Goal: Task Accomplishment & Management: Manage account settings

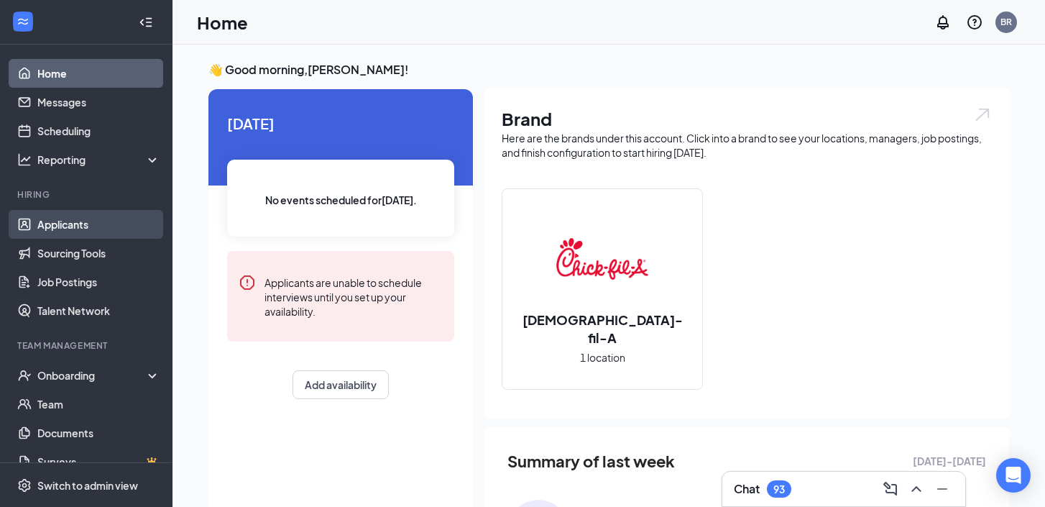
click at [97, 229] on link "Applicants" at bounding box center [98, 224] width 123 height 29
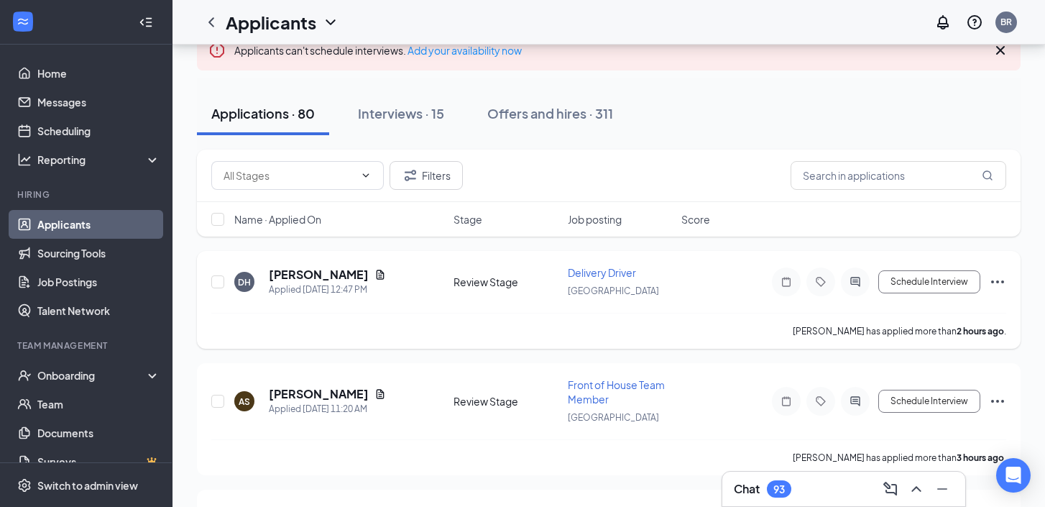
scroll to position [97, 0]
click at [374, 277] on icon "Document" at bounding box center [379, 273] width 11 height 11
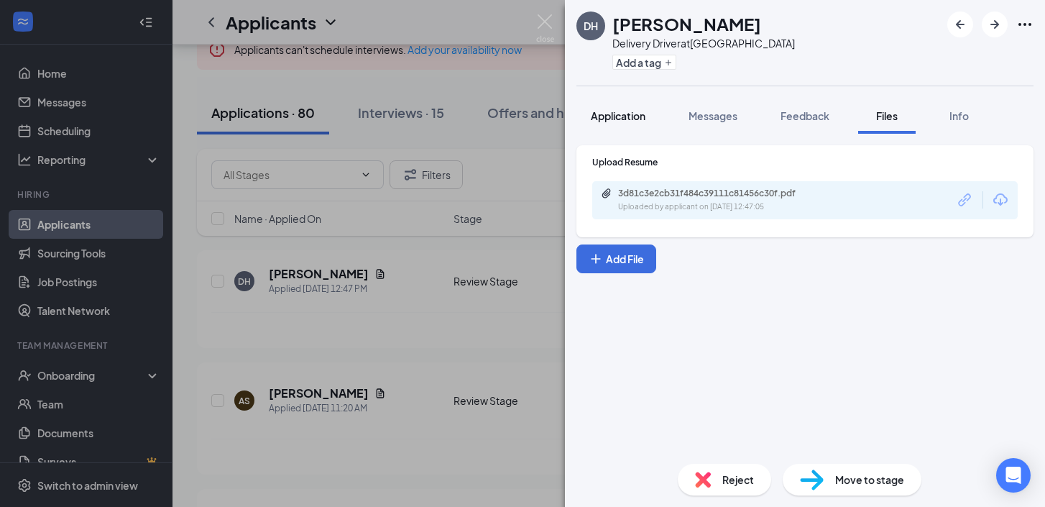
click at [630, 130] on button "Application" at bounding box center [617, 116] width 83 height 36
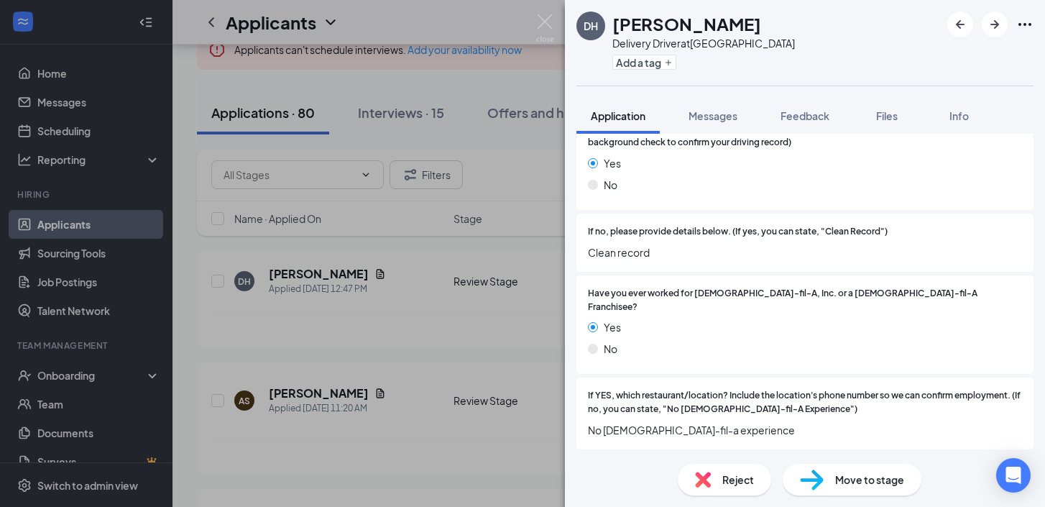
scroll to position [226, 0]
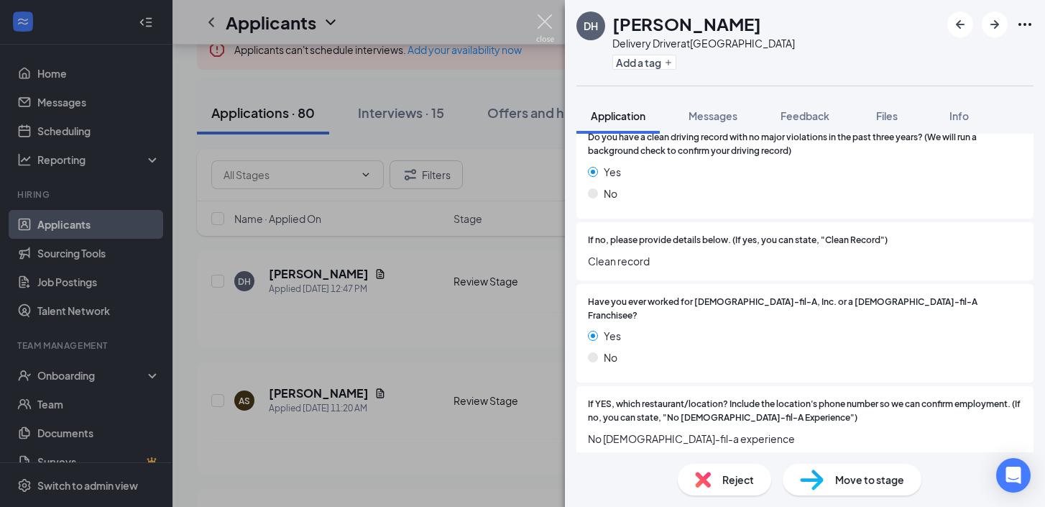
click at [546, 22] on img at bounding box center [545, 28] width 18 height 28
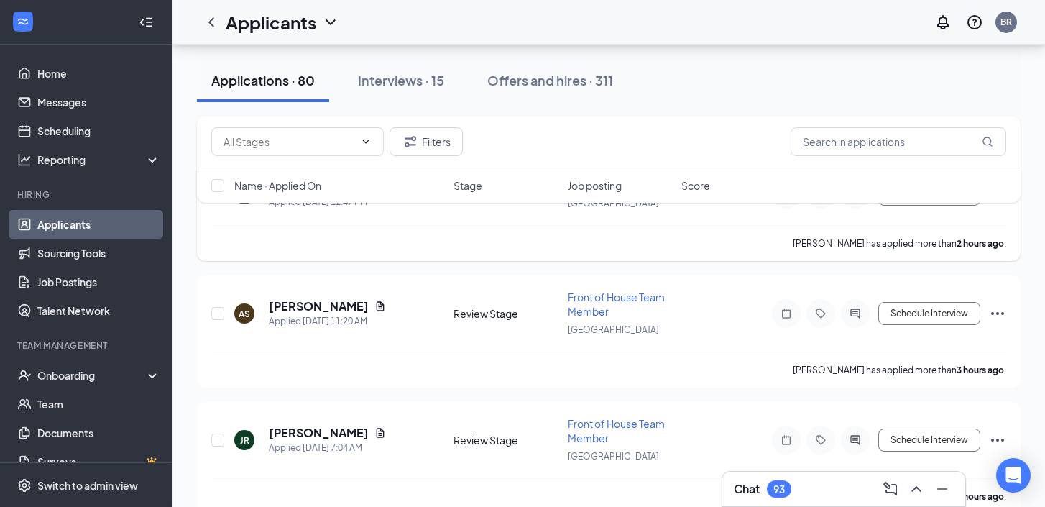
scroll to position [183, 0]
click at [369, 308] on div "AS [PERSON_NAME] Applied [DATE] 11:20 AM" at bounding box center [339, 314] width 211 height 30
click at [376, 307] on icon "Document" at bounding box center [380, 306] width 8 height 9
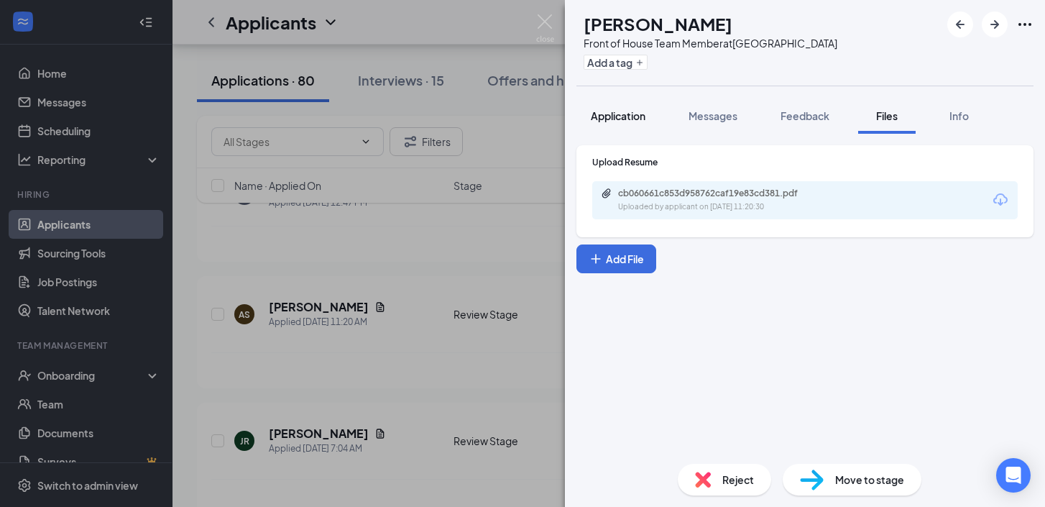
click at [602, 112] on span "Application" at bounding box center [618, 115] width 55 height 13
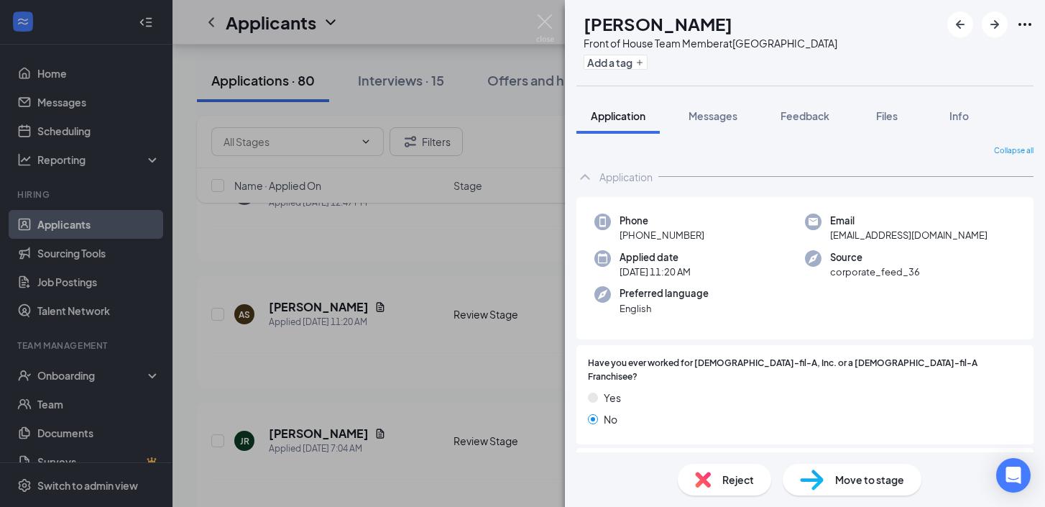
click at [718, 485] on div "Reject" at bounding box center [724, 479] width 93 height 32
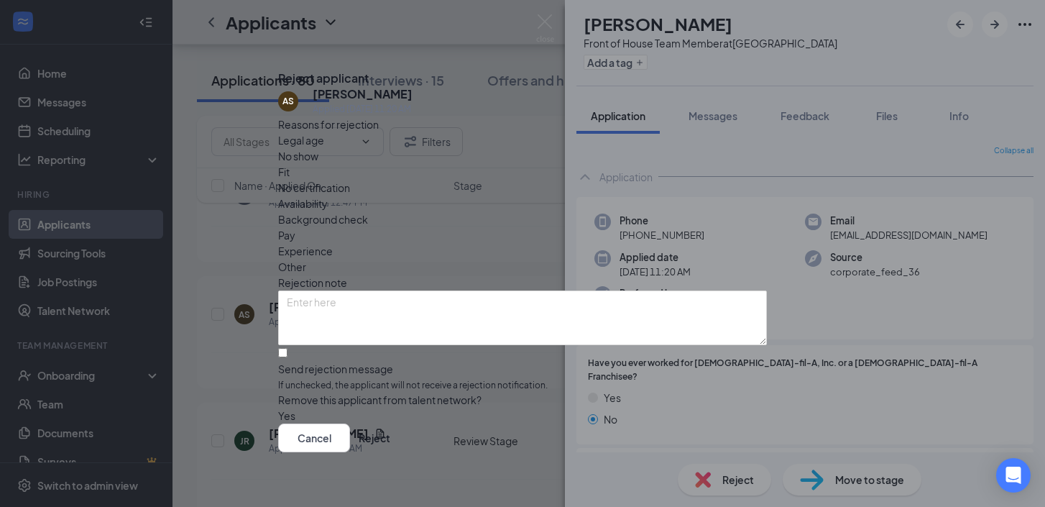
click at [328, 195] on span "Availability" at bounding box center [303, 203] width 50 height 16
click at [287, 348] on input "Send rejection message If unchecked, the applicant will not receive a rejection…" at bounding box center [282, 352] width 9 height 9
checkbox input "true"
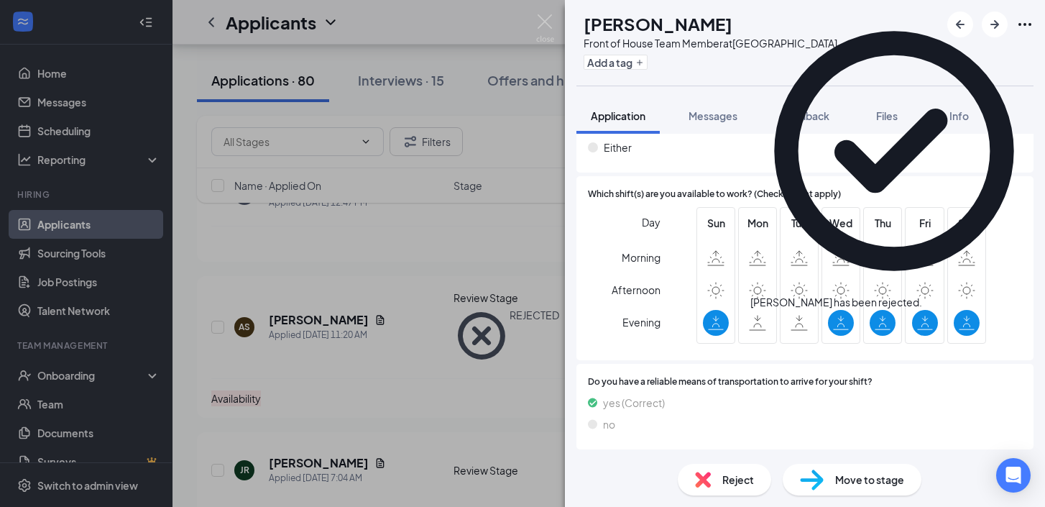
scroll to position [1035, 0]
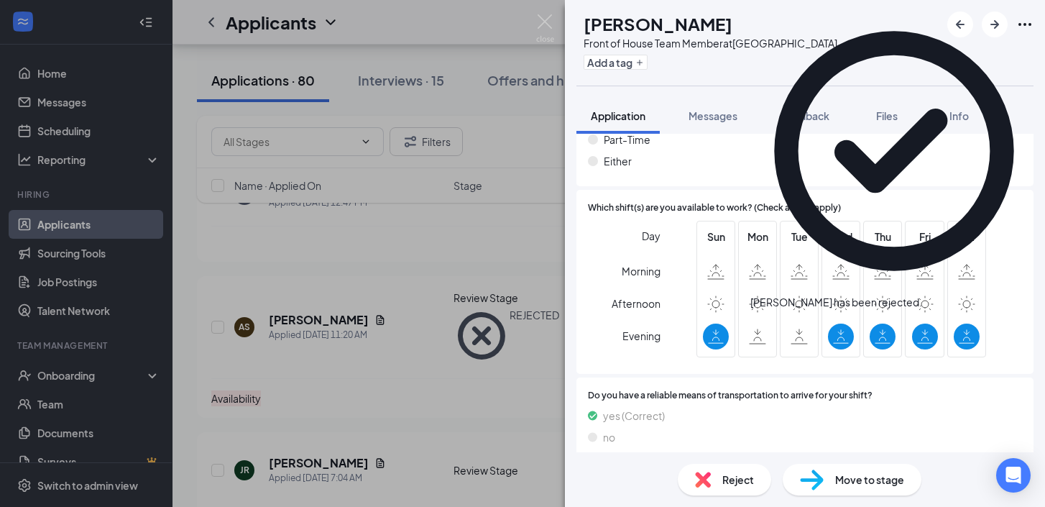
click at [743, 481] on span "Reject" at bounding box center [738, 479] width 32 height 16
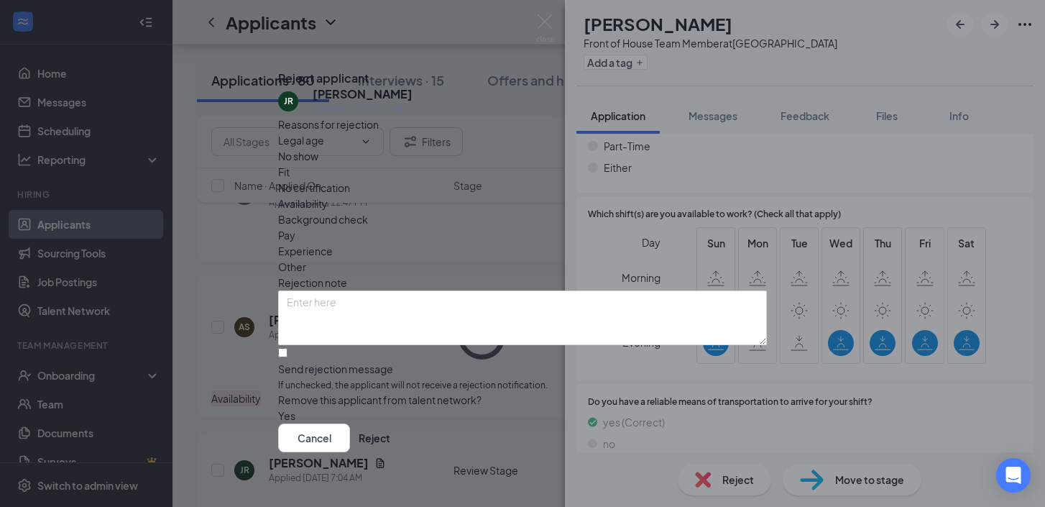
click at [328, 195] on span "Availability" at bounding box center [303, 203] width 50 height 16
click at [287, 348] on input "Send rejection message If unchecked, the applicant will not receive a rejection…" at bounding box center [282, 352] width 9 height 9
checkbox input "true"
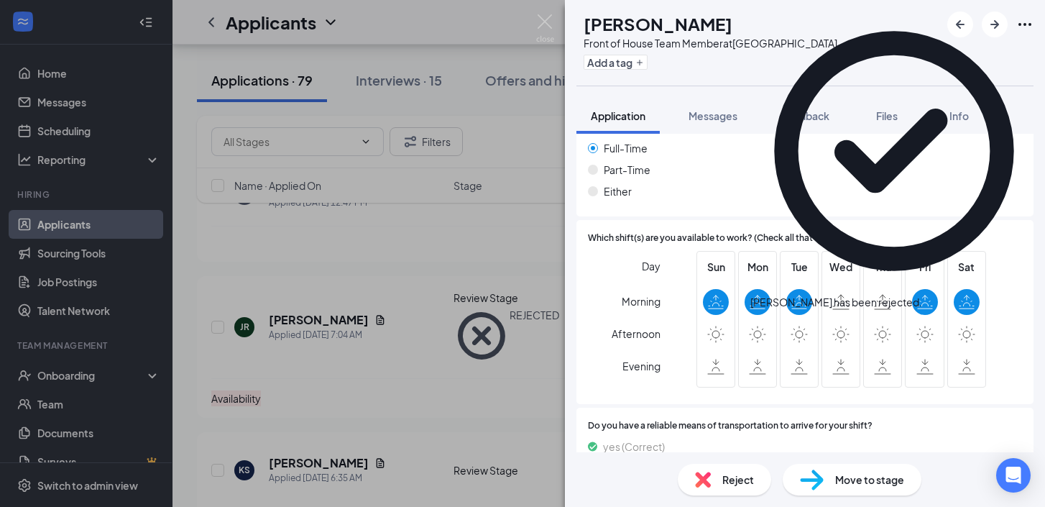
click at [713, 487] on div "Reject" at bounding box center [724, 479] width 93 height 32
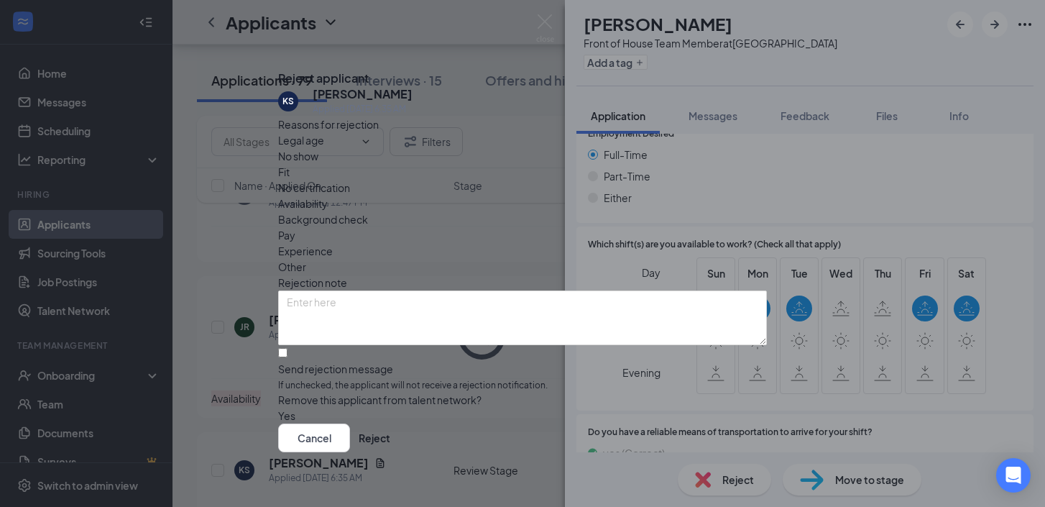
click at [328, 195] on span "Availability" at bounding box center [303, 203] width 50 height 16
click at [287, 348] on input "Send rejection message If unchecked, the applicant will not receive a rejection…" at bounding box center [282, 352] width 9 height 9
checkbox input "true"
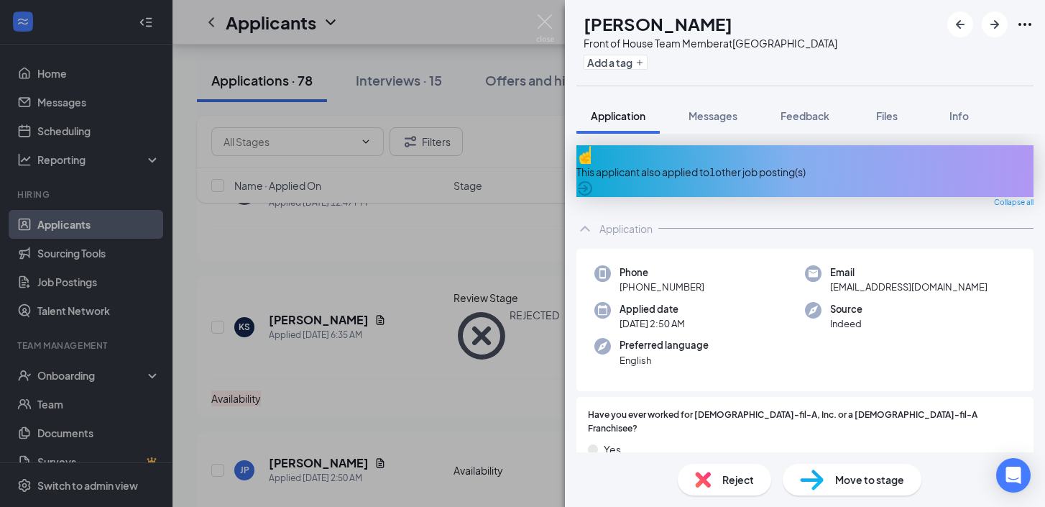
click at [712, 468] on div "Reject" at bounding box center [724, 479] width 93 height 32
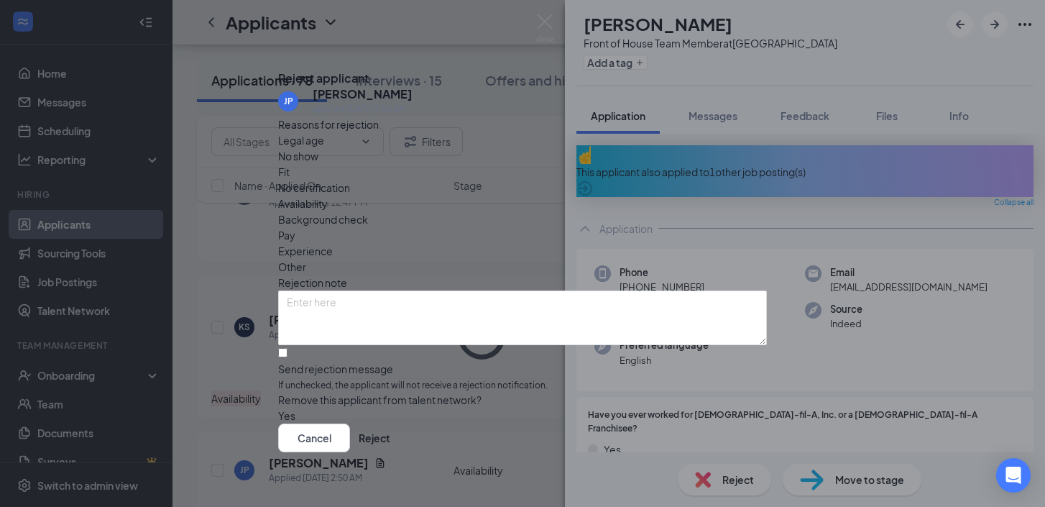
click at [328, 195] on span "Availability" at bounding box center [303, 203] width 50 height 16
click at [287, 348] on input "Send rejection message If unchecked, the applicant will not receive a rejection…" at bounding box center [282, 352] width 9 height 9
checkbox input "true"
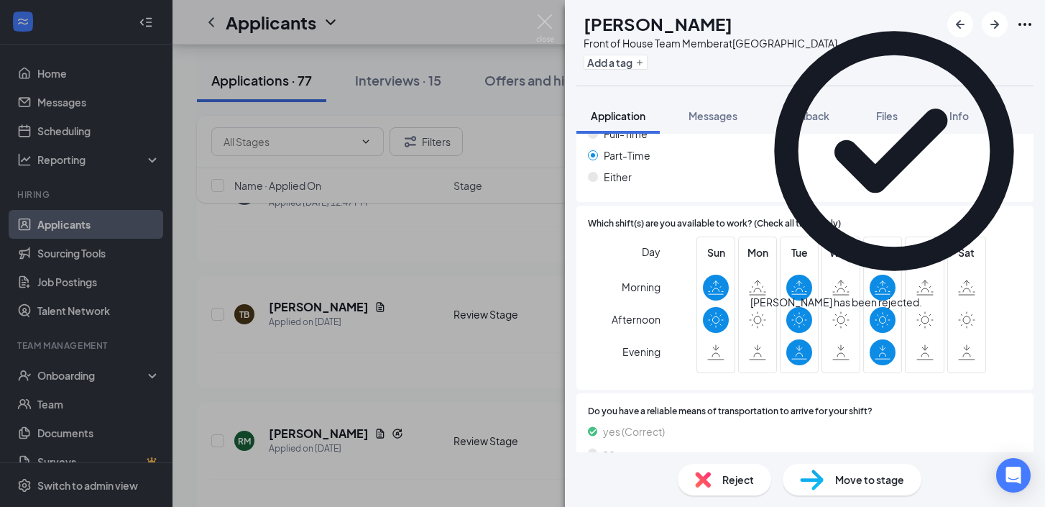
click at [747, 484] on span "Reject" at bounding box center [738, 479] width 32 height 16
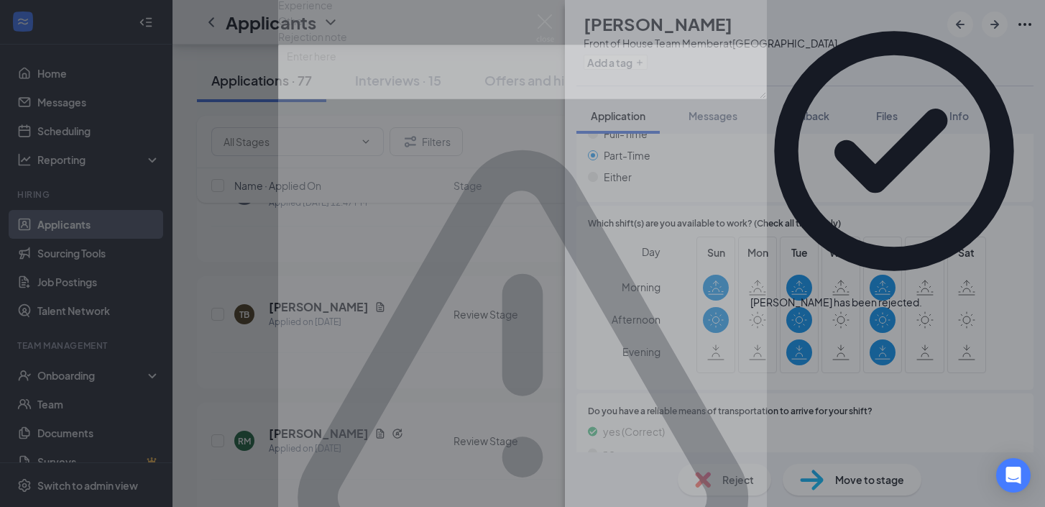
scroll to position [1028, 0]
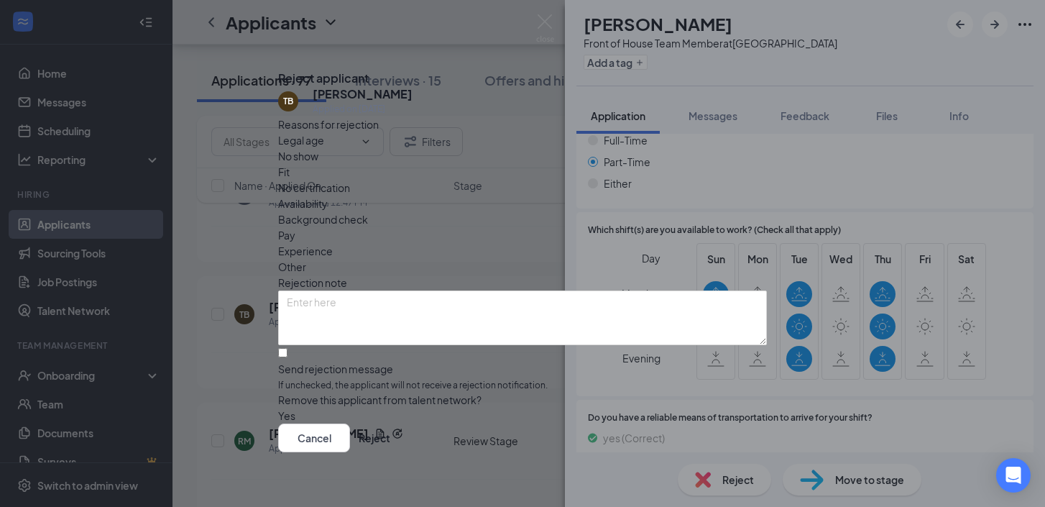
click at [599, 195] on div "Availability" at bounding box center [522, 203] width 489 height 16
click at [618, 165] on div "Reasons for rejection Legal age No show Fit No certification Availability Backg…" at bounding box center [522, 270] width 489 height 308
click at [618, 195] on div "Availability" at bounding box center [522, 203] width 489 height 16
click at [328, 195] on span "Availability" at bounding box center [303, 203] width 50 height 16
click at [287, 348] on input "Send rejection message If unchecked, the applicant will not receive a rejection…" at bounding box center [282, 352] width 9 height 9
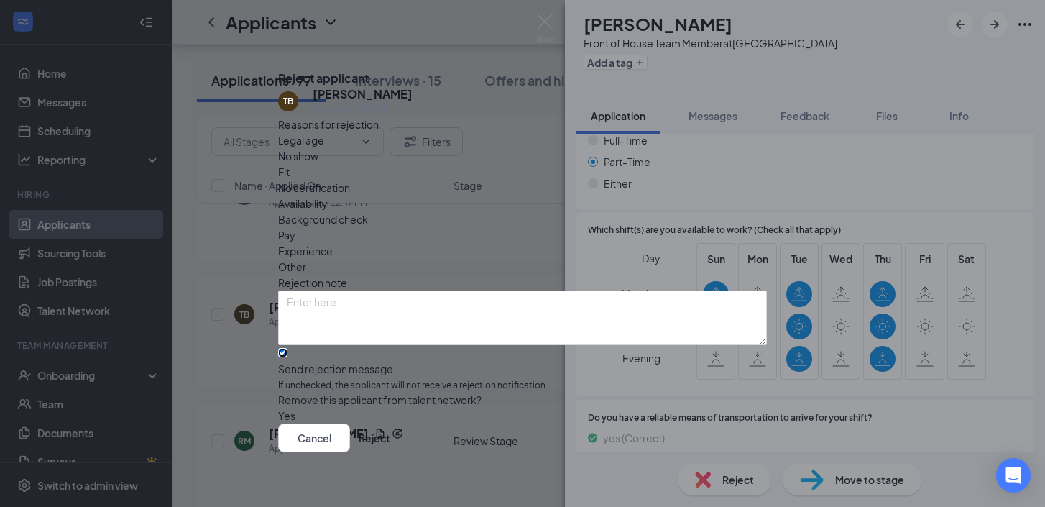
checkbox input "true"
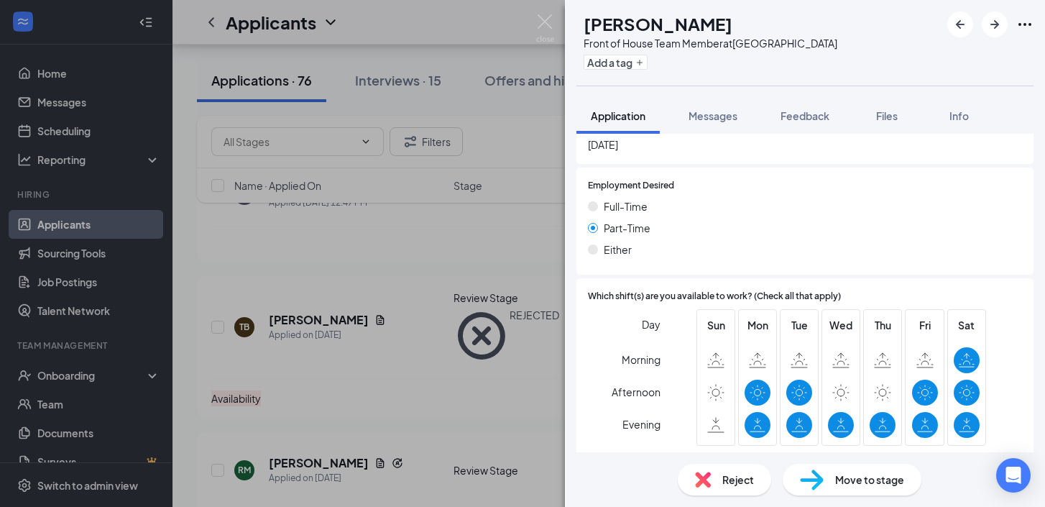
scroll to position [1106, 0]
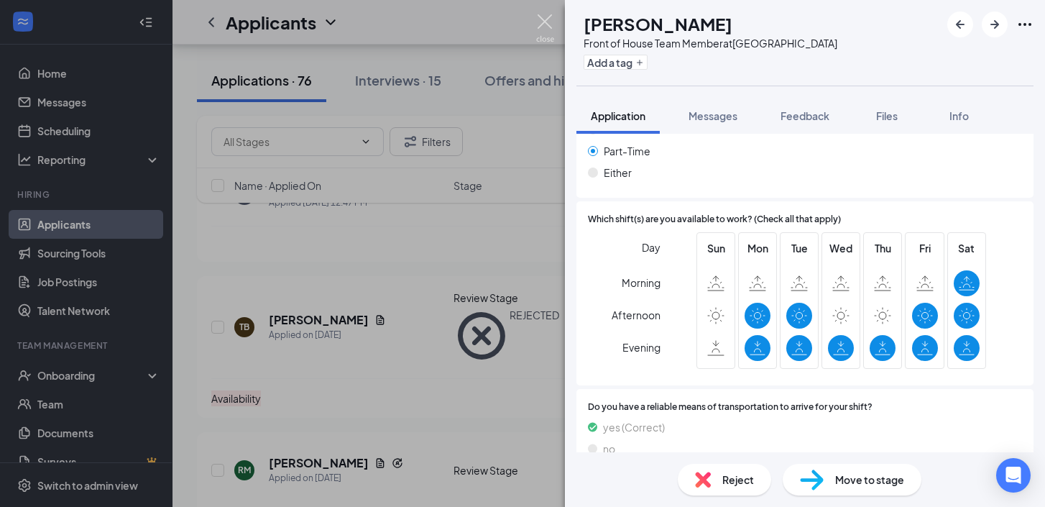
click at [542, 17] on img at bounding box center [545, 28] width 18 height 28
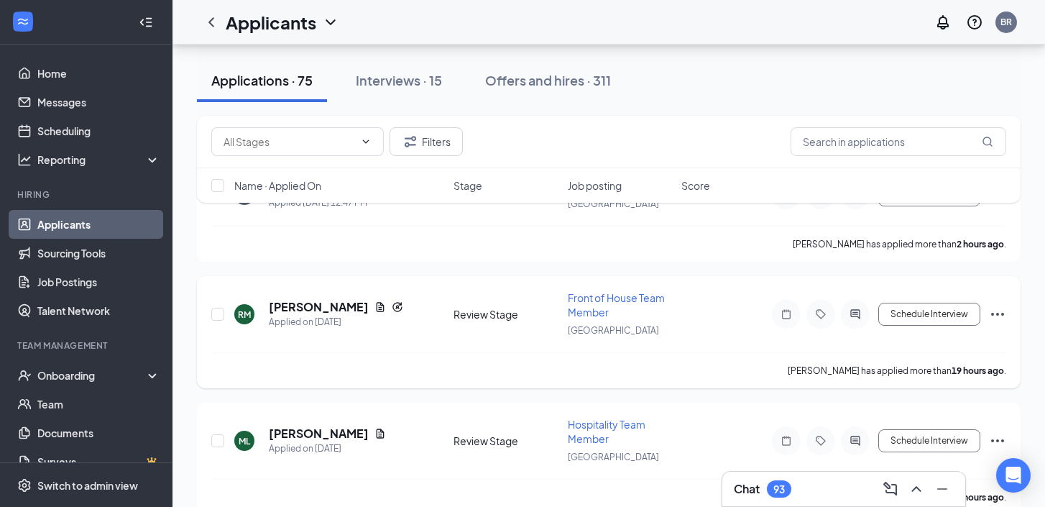
scroll to position [194, 0]
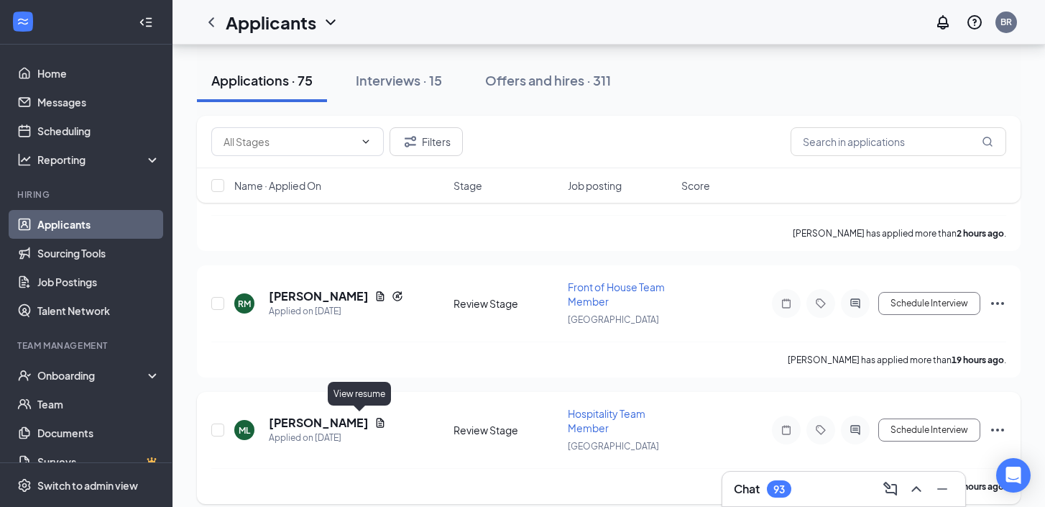
click at [374, 425] on icon "Document" at bounding box center [379, 422] width 11 height 11
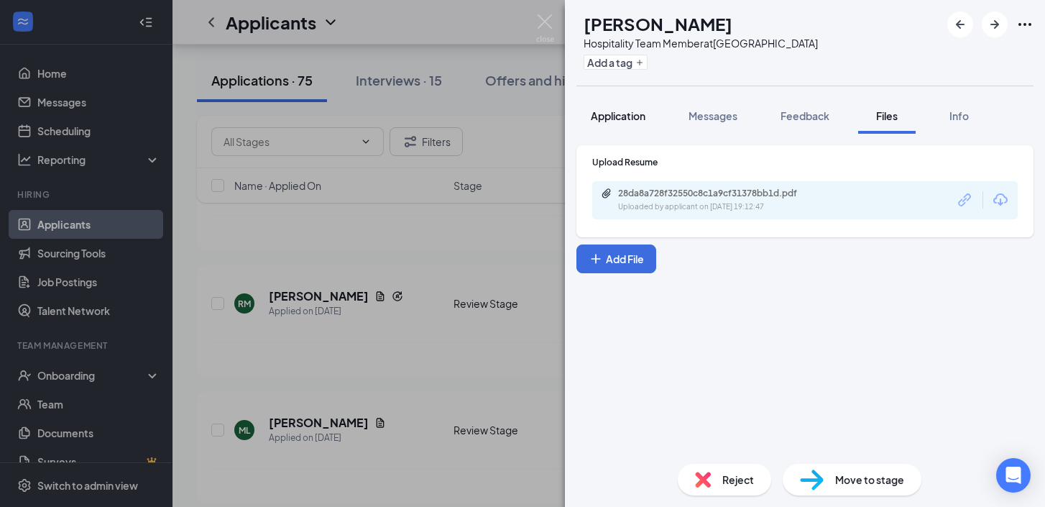
click at [636, 114] on span "Application" at bounding box center [618, 115] width 55 height 13
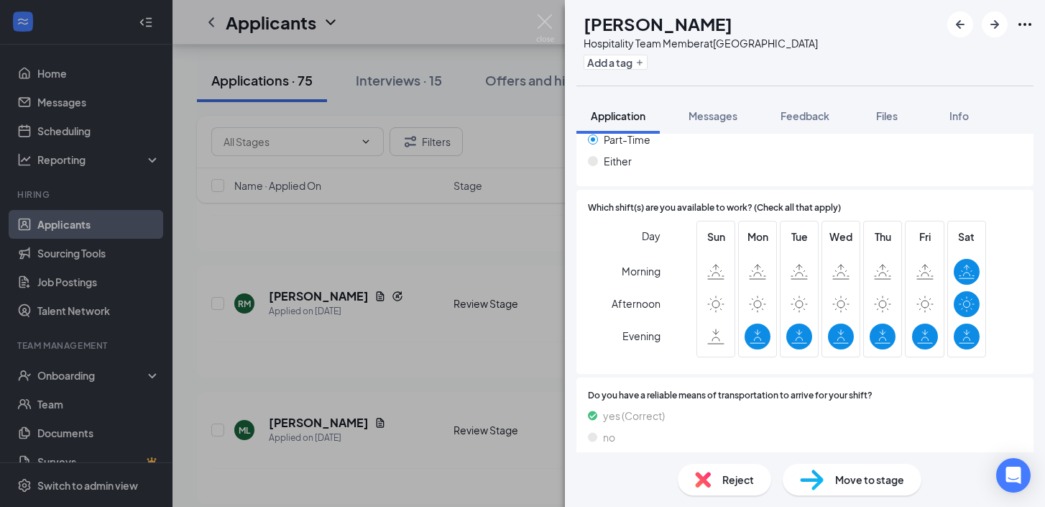
click at [746, 476] on span "Reject" at bounding box center [738, 479] width 32 height 16
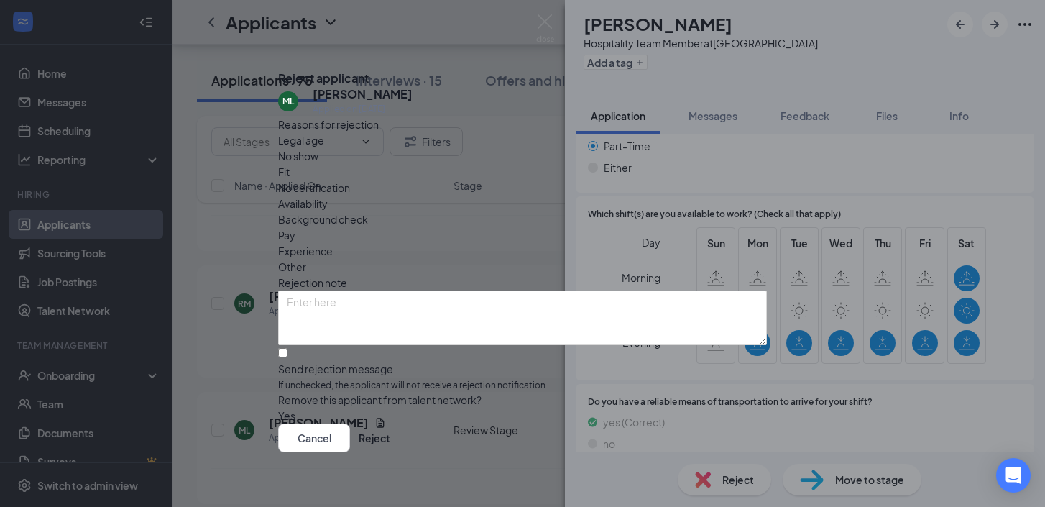
click at [328, 195] on span "Availability" at bounding box center [303, 203] width 50 height 16
click at [287, 348] on input "Send rejection message If unchecked, the applicant will not receive a rejection…" at bounding box center [282, 352] width 9 height 9
checkbox input "true"
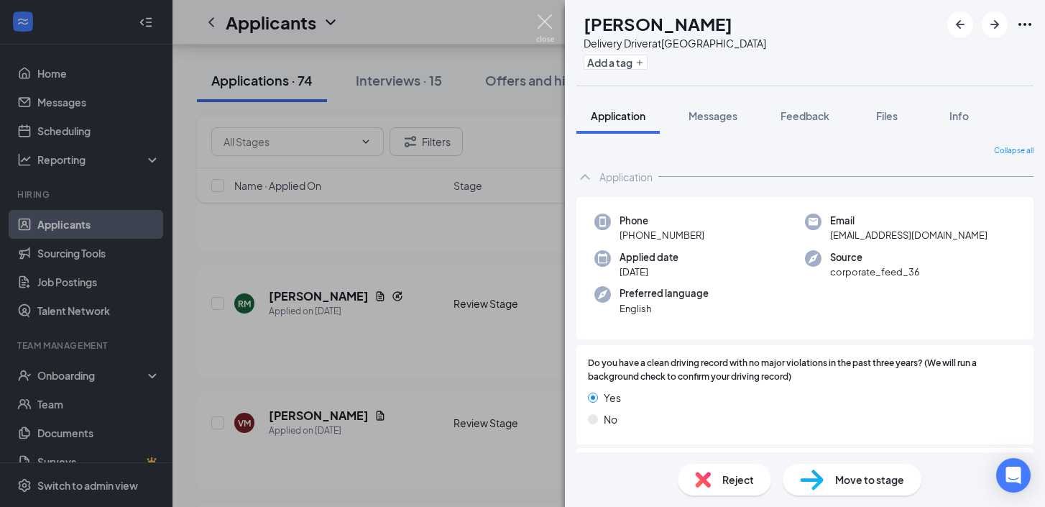
click at [545, 15] on img at bounding box center [545, 28] width 18 height 28
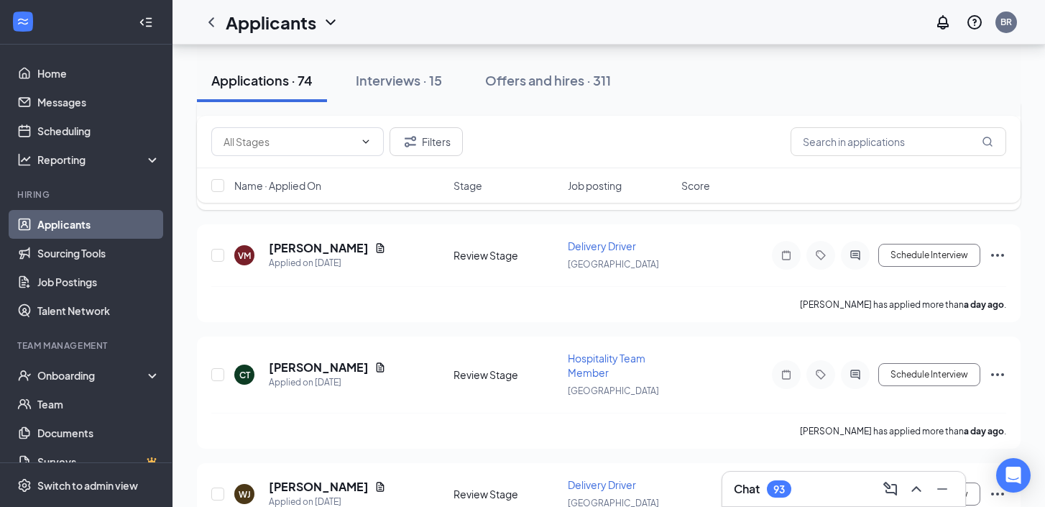
scroll to position [364, 0]
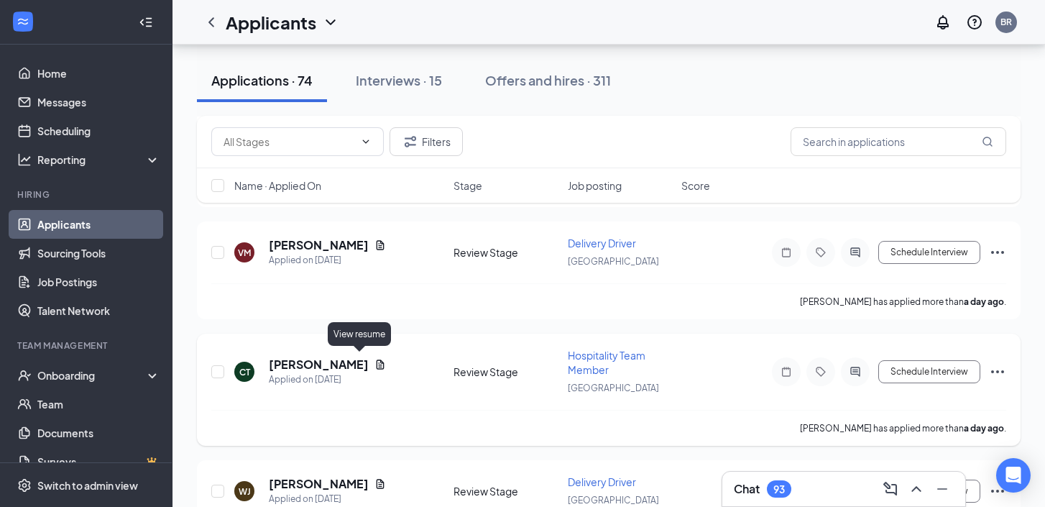
click at [374, 361] on icon "Document" at bounding box center [379, 364] width 11 height 11
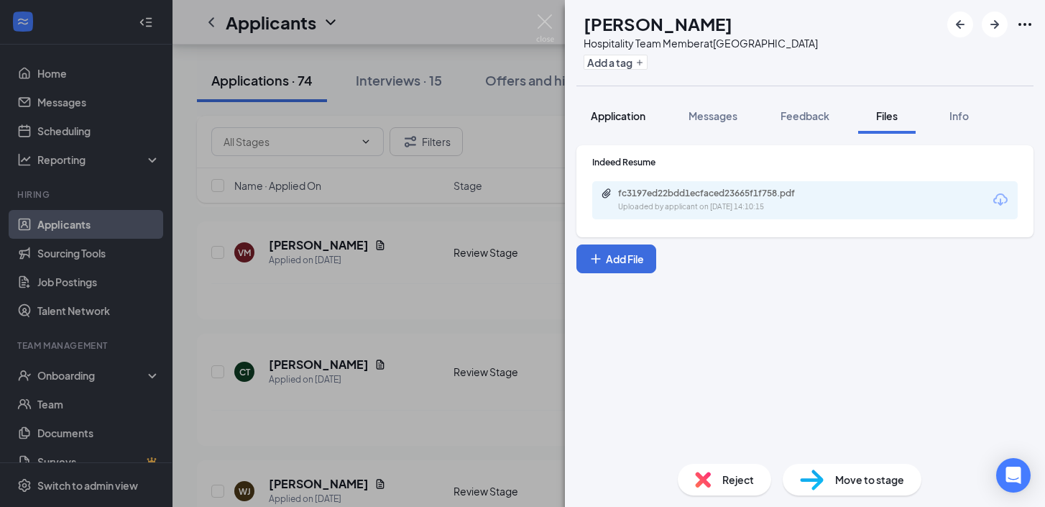
click at [629, 108] on div "Application" at bounding box center [618, 115] width 55 height 14
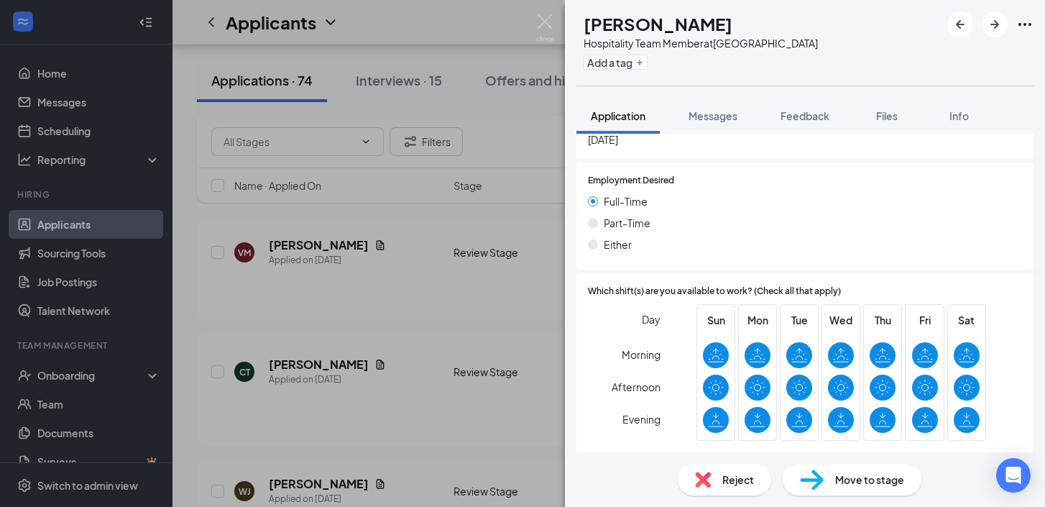
scroll to position [1050, 0]
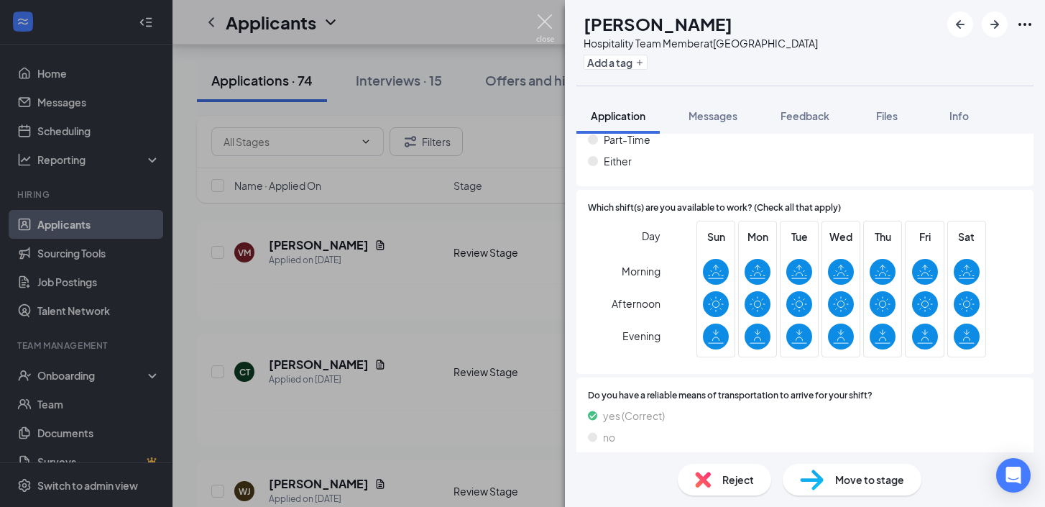
click at [548, 24] on img at bounding box center [545, 28] width 18 height 28
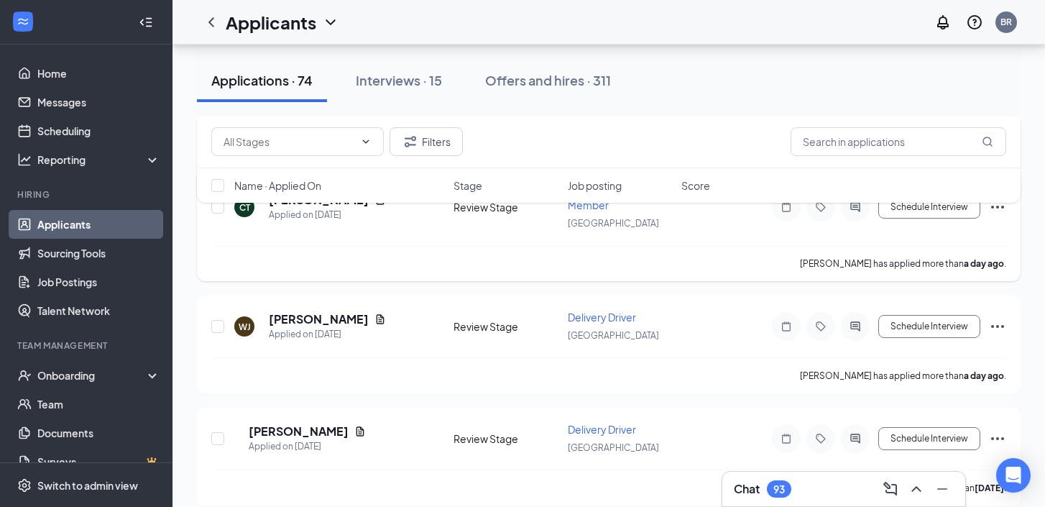
scroll to position [535, 0]
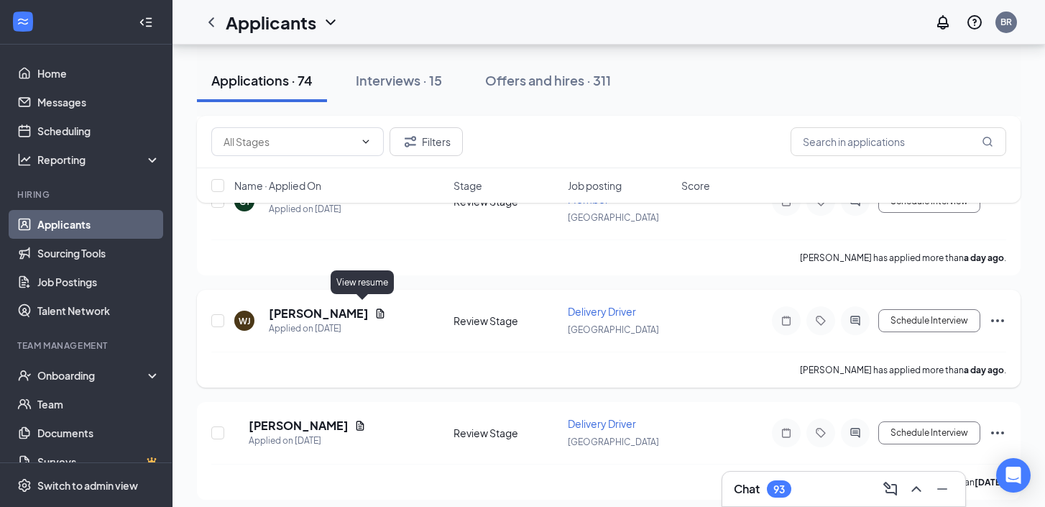
click at [374, 310] on icon "Document" at bounding box center [379, 313] width 11 height 11
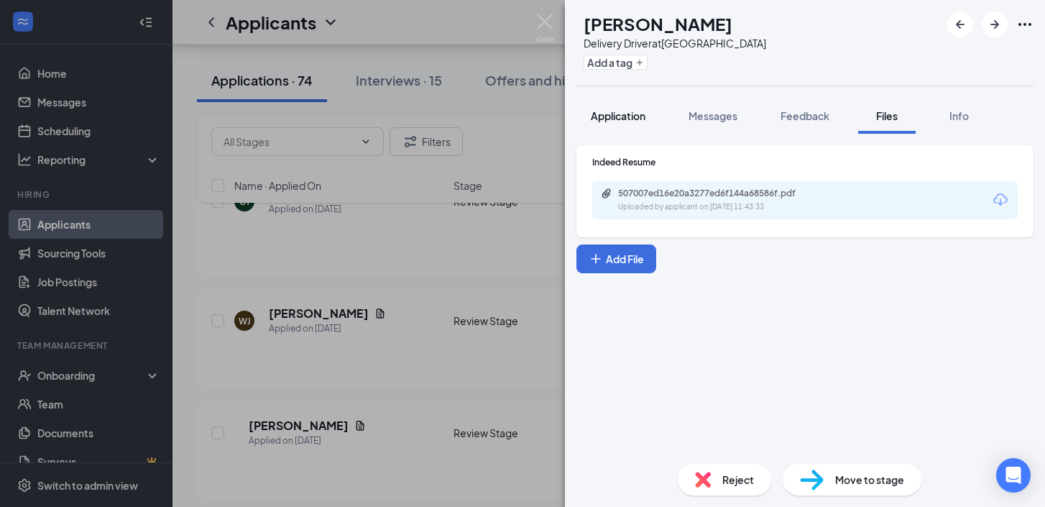
click at [634, 100] on button "Application" at bounding box center [617, 116] width 83 height 36
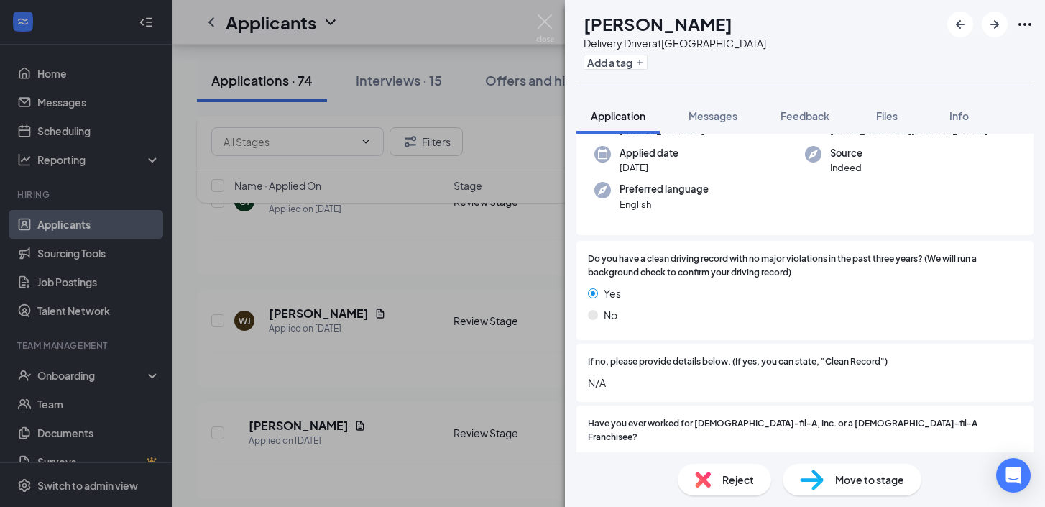
scroll to position [128, 0]
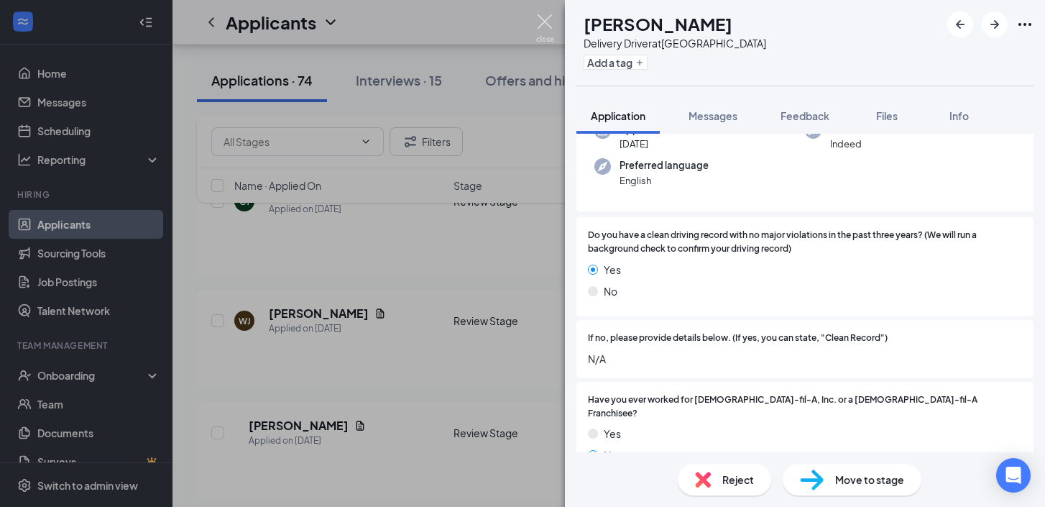
click at [543, 27] on img at bounding box center [545, 28] width 18 height 28
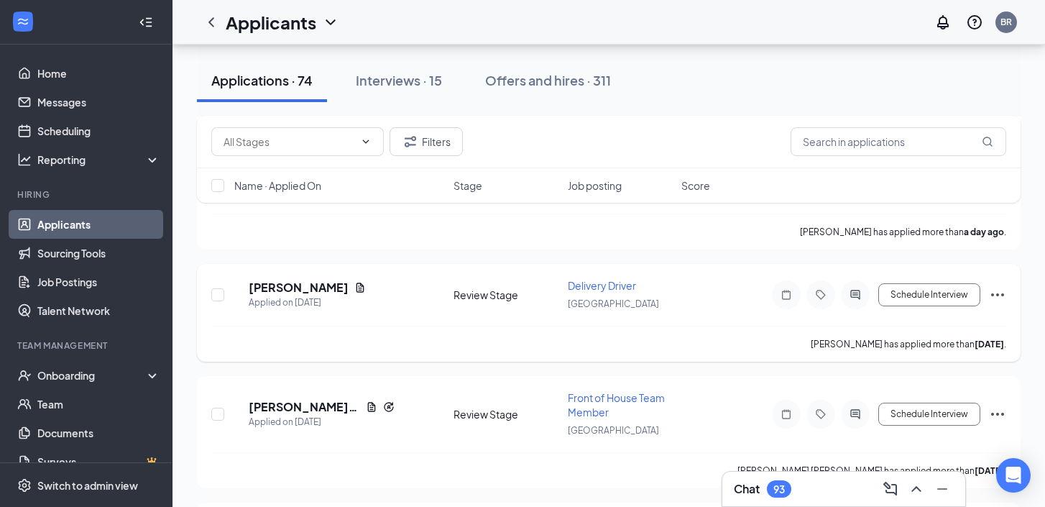
scroll to position [692, 0]
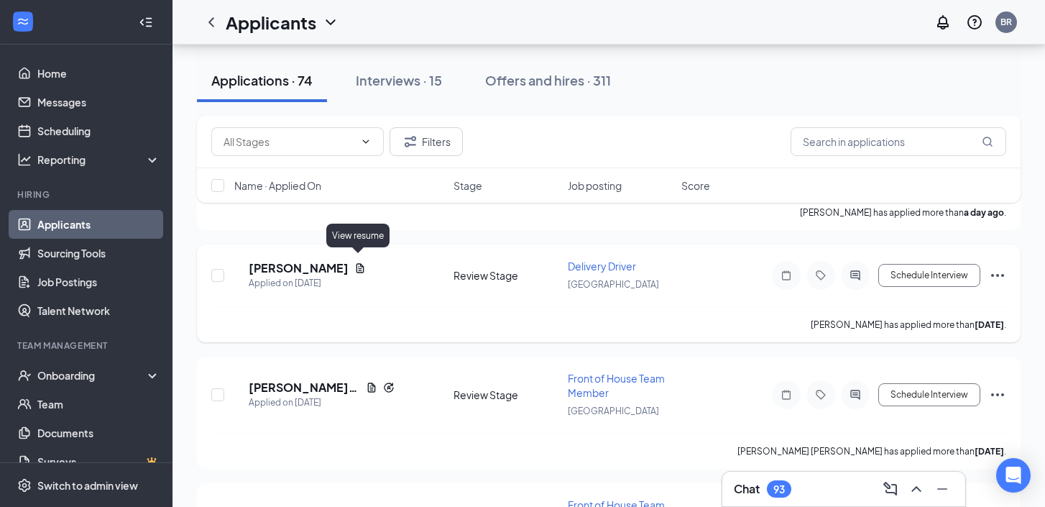
click at [356, 262] on icon "Document" at bounding box center [359, 267] width 11 height 11
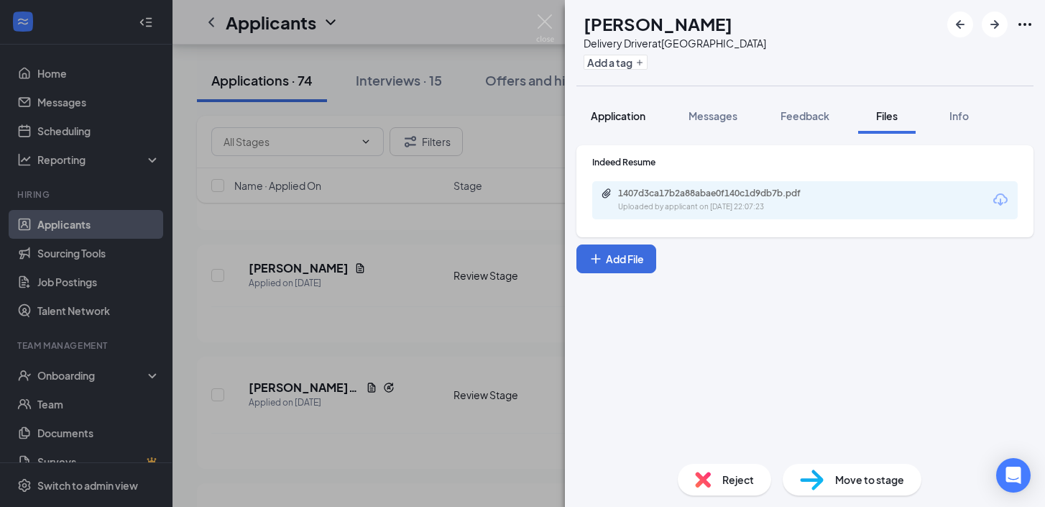
click at [627, 113] on span "Application" at bounding box center [618, 115] width 55 height 13
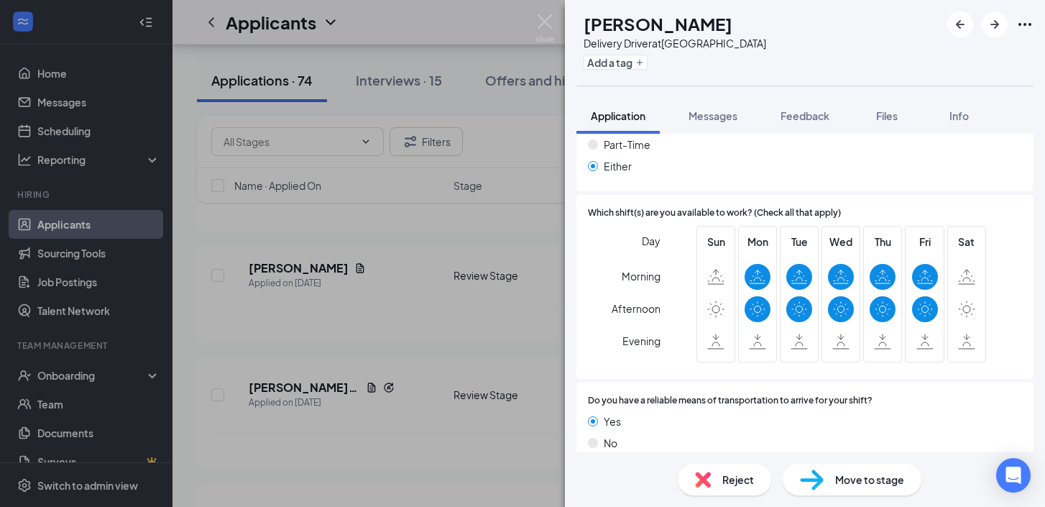
scroll to position [1906, 0]
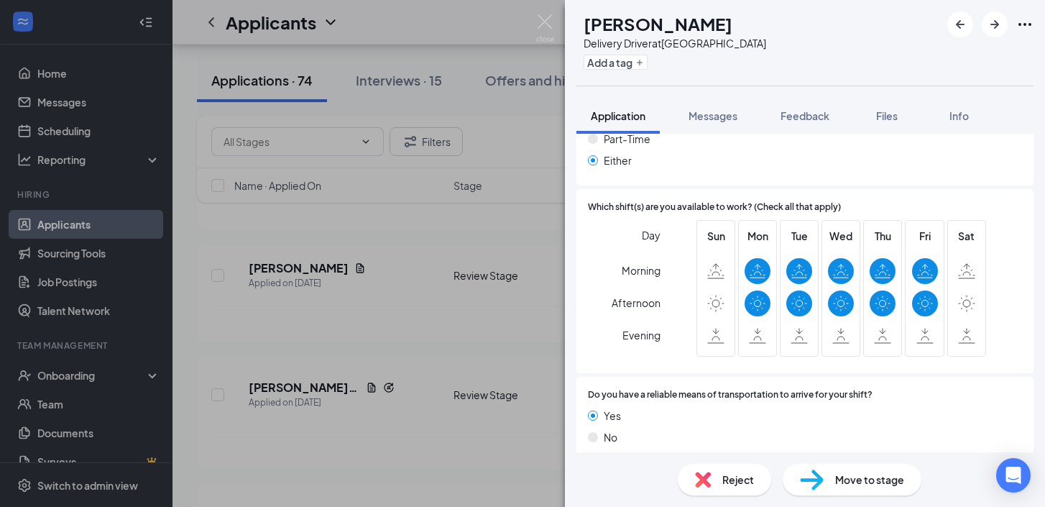
click at [744, 479] on span "Reject" at bounding box center [738, 479] width 32 height 16
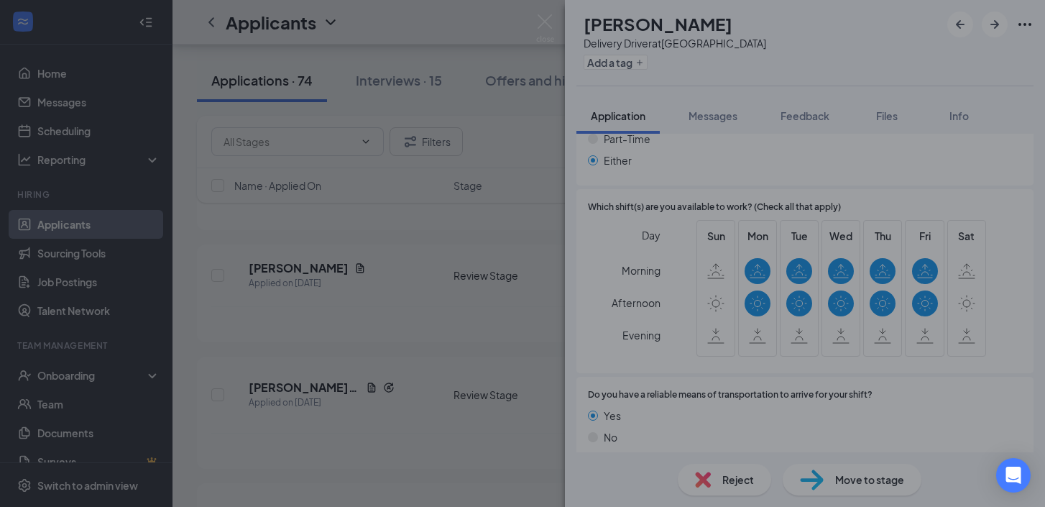
scroll to position [1900, 0]
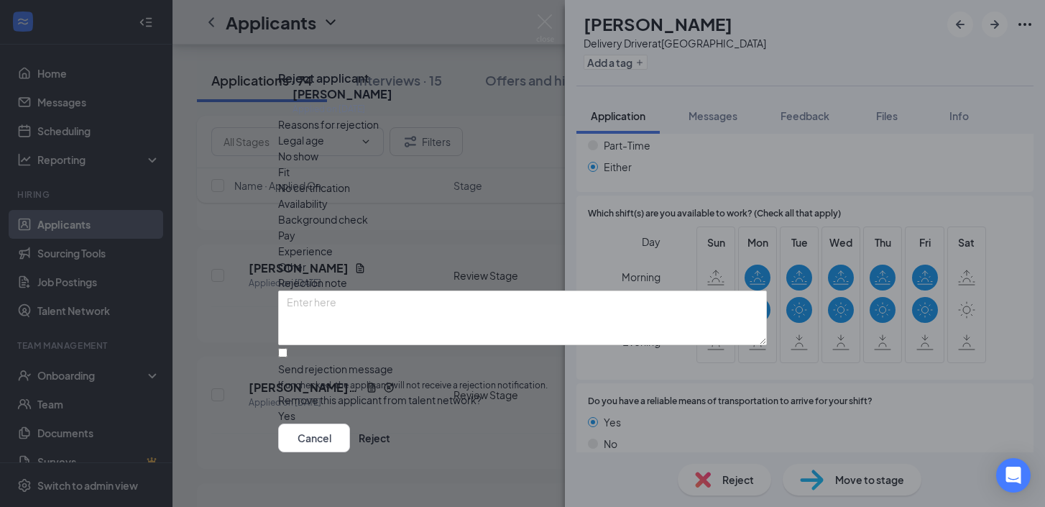
click at [328, 195] on span "Availability" at bounding box center [303, 203] width 50 height 16
click at [287, 348] on input "Send rejection message If unchecked, the applicant will not receive a rejection…" at bounding box center [282, 352] width 9 height 9
checkbox input "true"
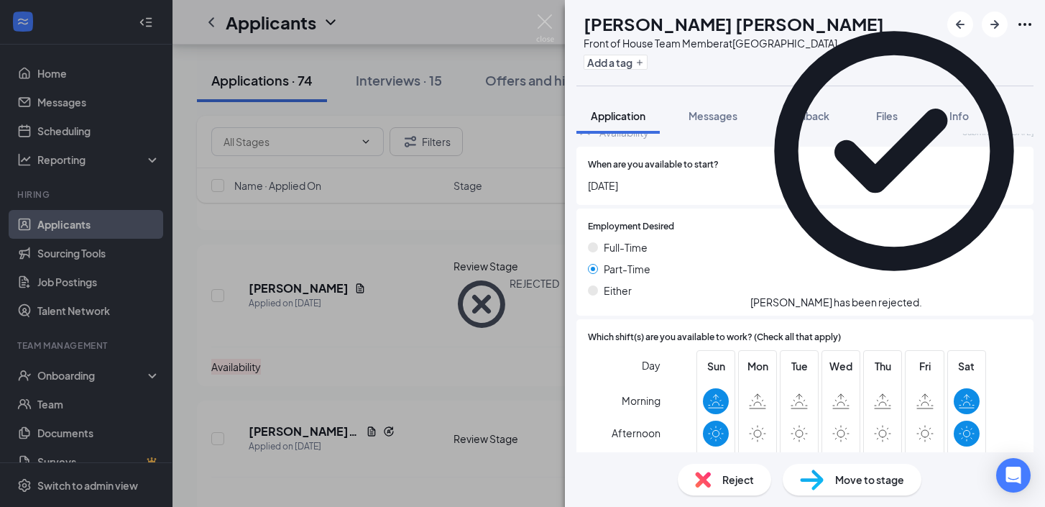
scroll to position [1280, 0]
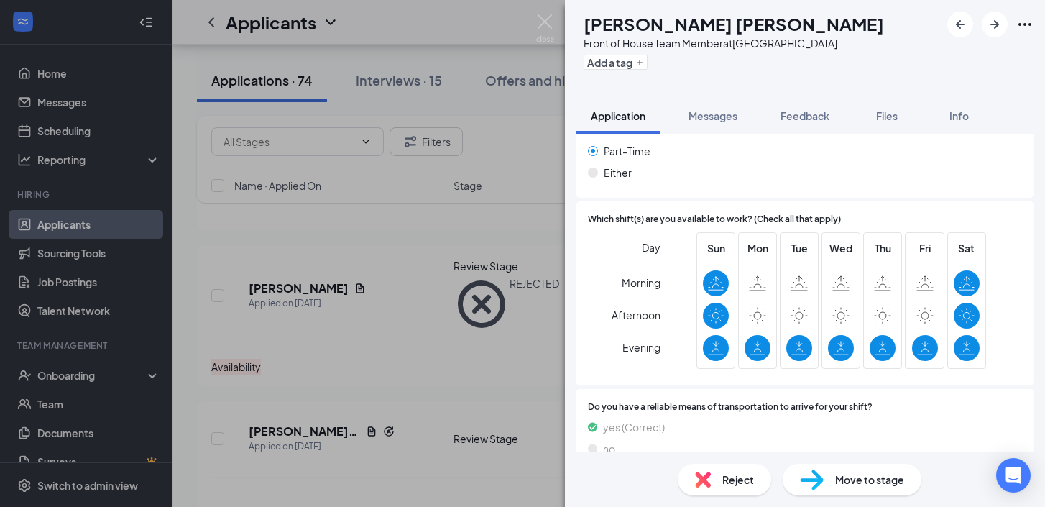
click at [714, 484] on div "Reject" at bounding box center [724, 479] width 93 height 32
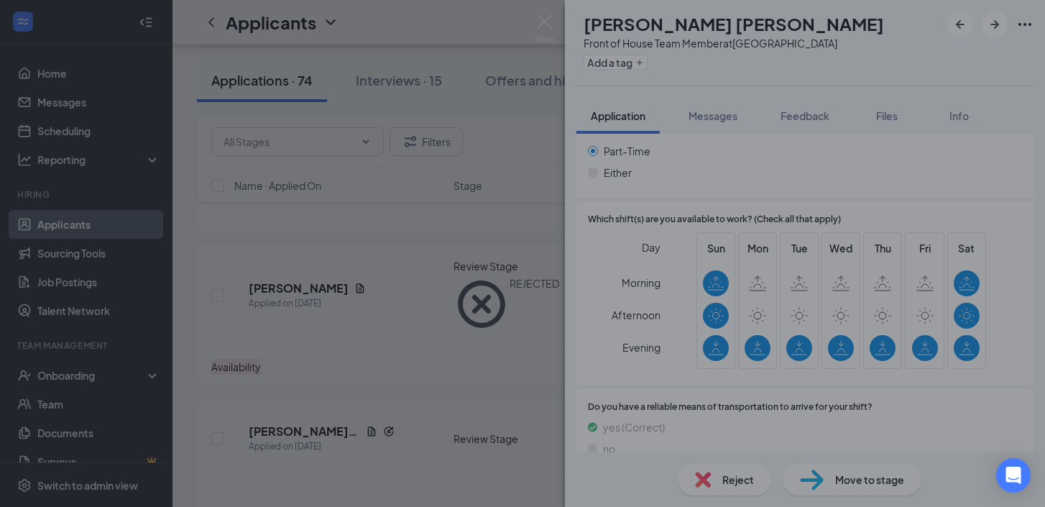
scroll to position [1274, 0]
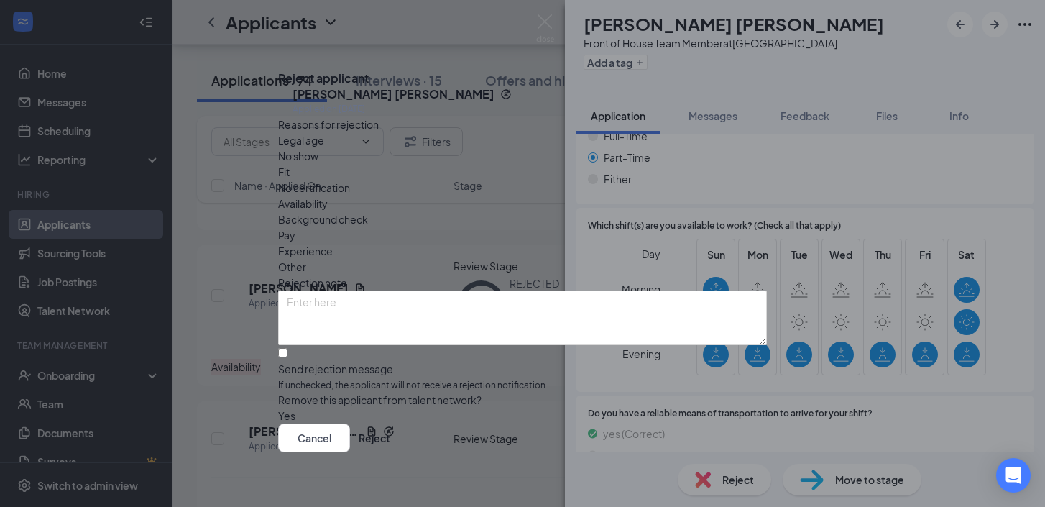
click at [328, 195] on span "Availability" at bounding box center [303, 203] width 50 height 16
click at [287, 348] on input "Send rejection message If unchecked, the applicant will not receive a rejection…" at bounding box center [282, 352] width 9 height 9
checkbox input "true"
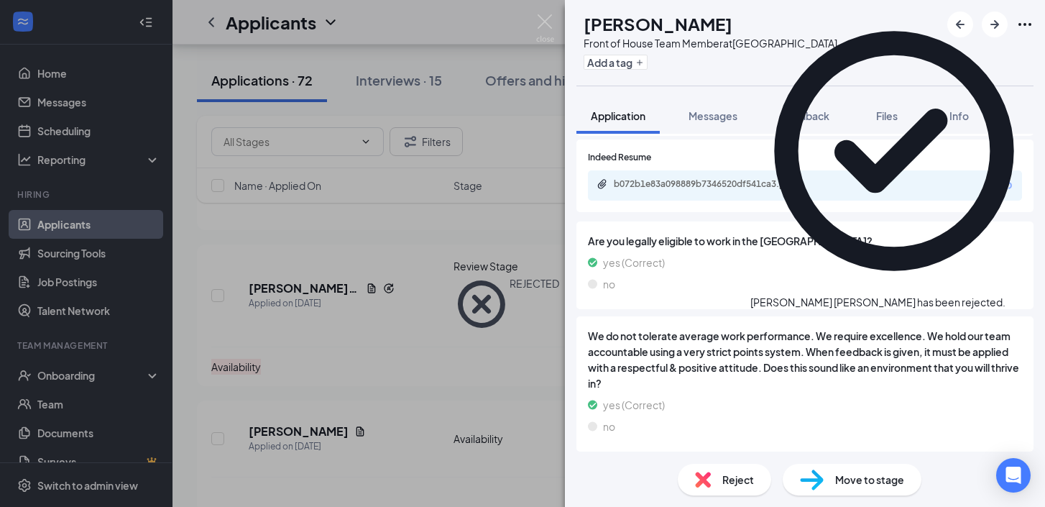
scroll to position [674, 0]
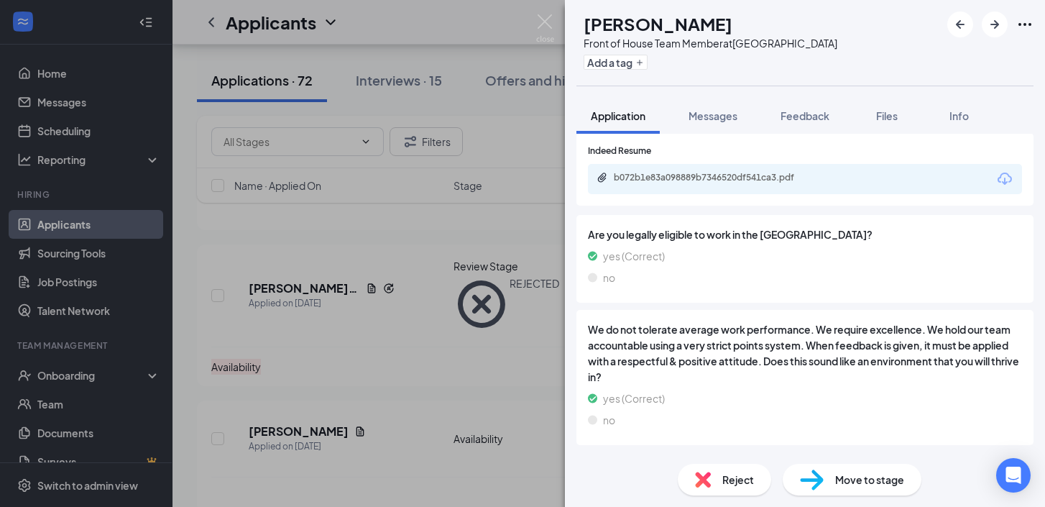
click at [700, 476] on img at bounding box center [703, 479] width 16 height 16
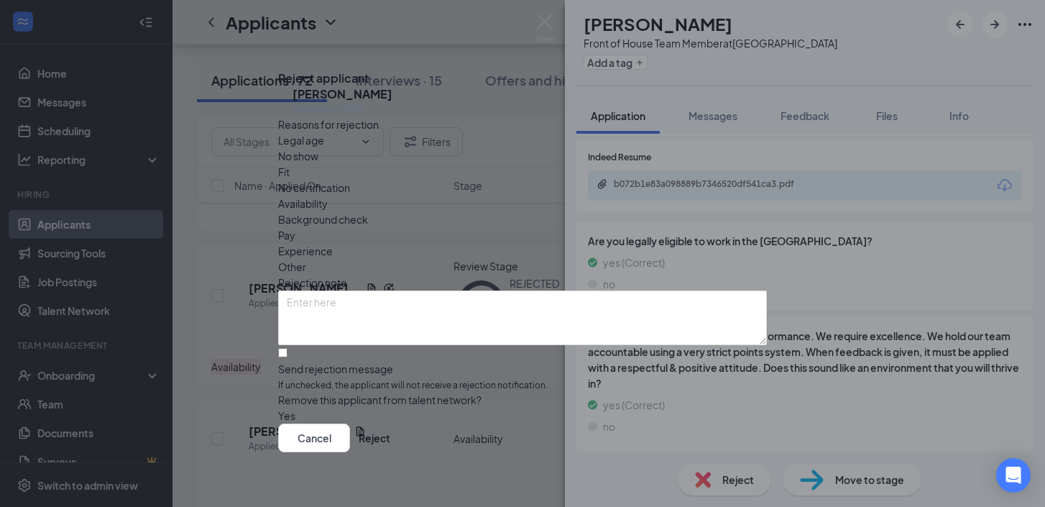
click at [609, 195] on div "Legal age No show Fit No certification Availability Background check Pay Experi…" at bounding box center [522, 203] width 489 height 142
click at [614, 195] on div "Availability" at bounding box center [522, 203] width 489 height 16
click at [287, 348] on input "Send rejection message If unchecked, the applicant will not receive a rejection…" at bounding box center [282, 352] width 9 height 9
checkbox input "true"
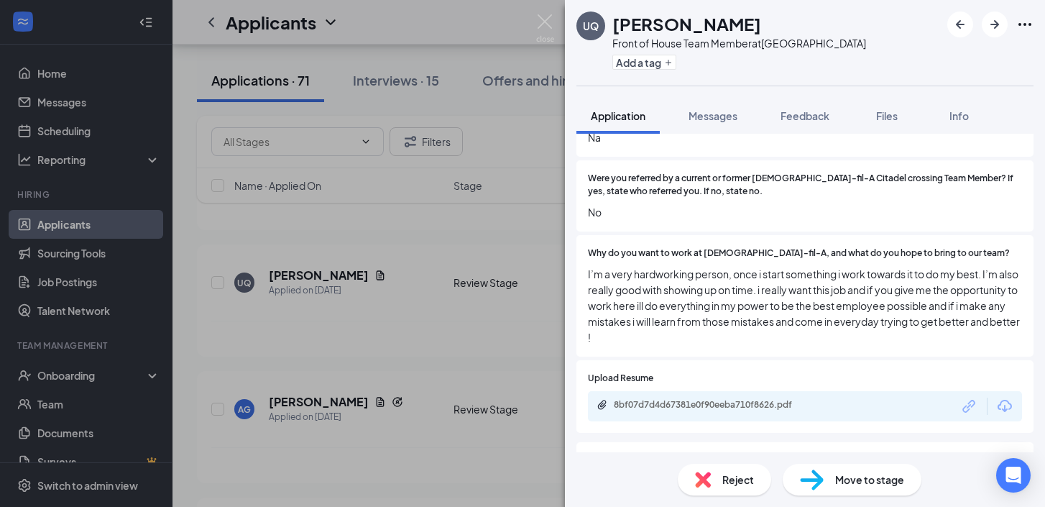
scroll to position [420, 0]
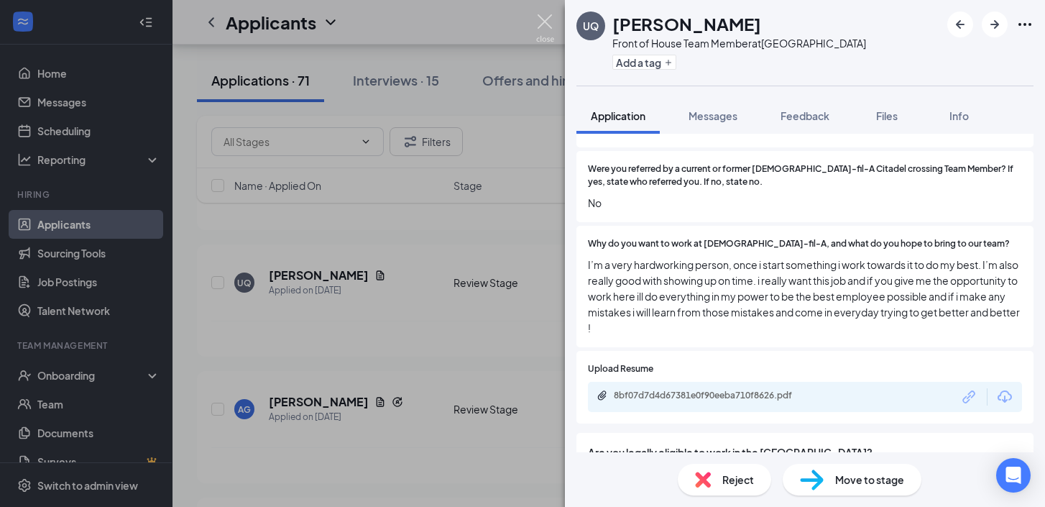
click at [545, 22] on img at bounding box center [545, 28] width 18 height 28
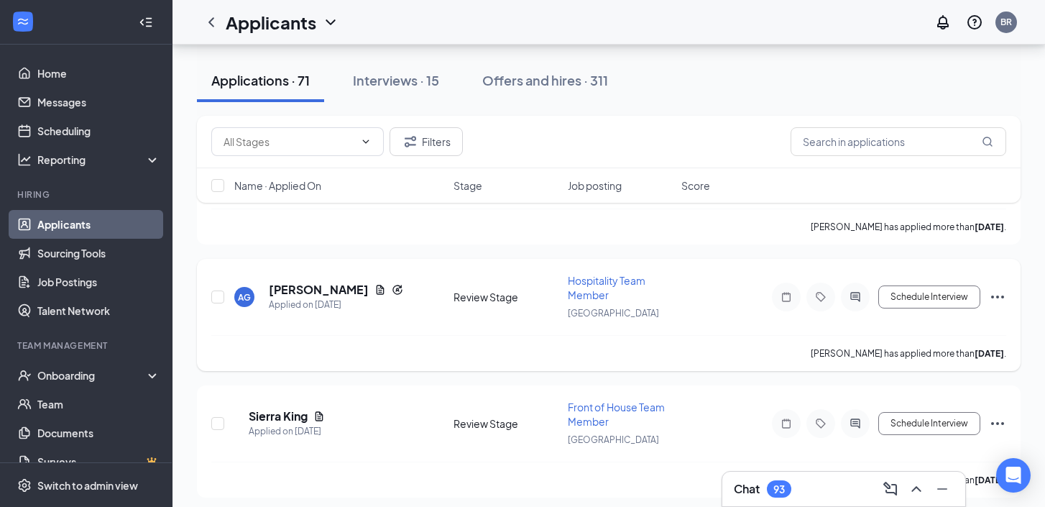
scroll to position [806, 0]
click at [357, 279] on div "[PERSON_NAME]" at bounding box center [336, 287] width 134 height 16
click at [374, 283] on icon "Document" at bounding box center [379, 287] width 11 height 11
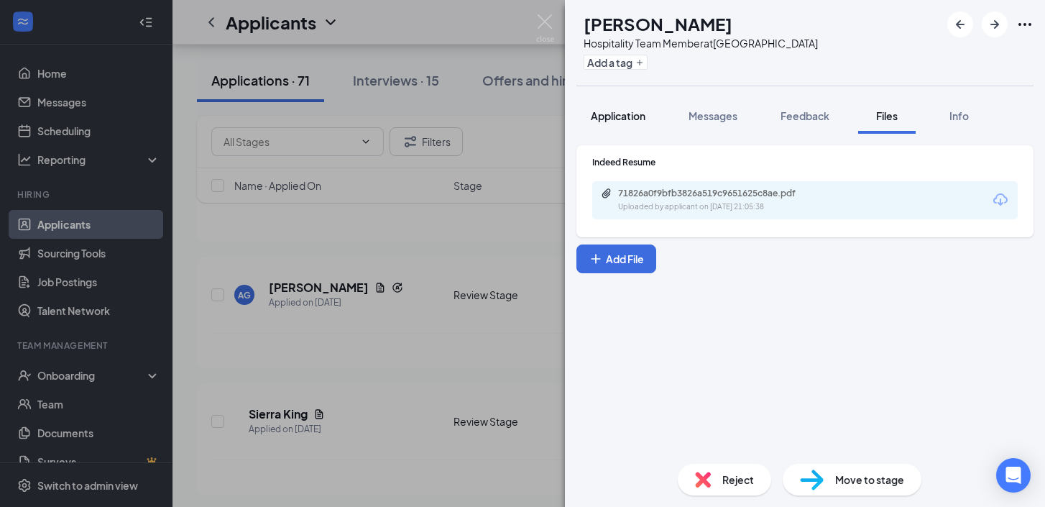
click at [620, 127] on button "Application" at bounding box center [617, 116] width 83 height 36
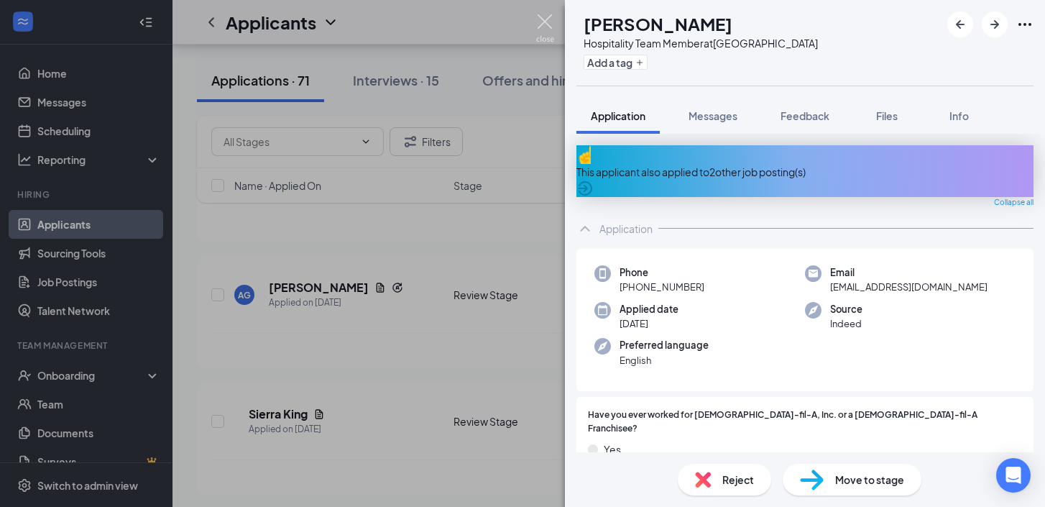
click at [552, 27] on img at bounding box center [545, 28] width 18 height 28
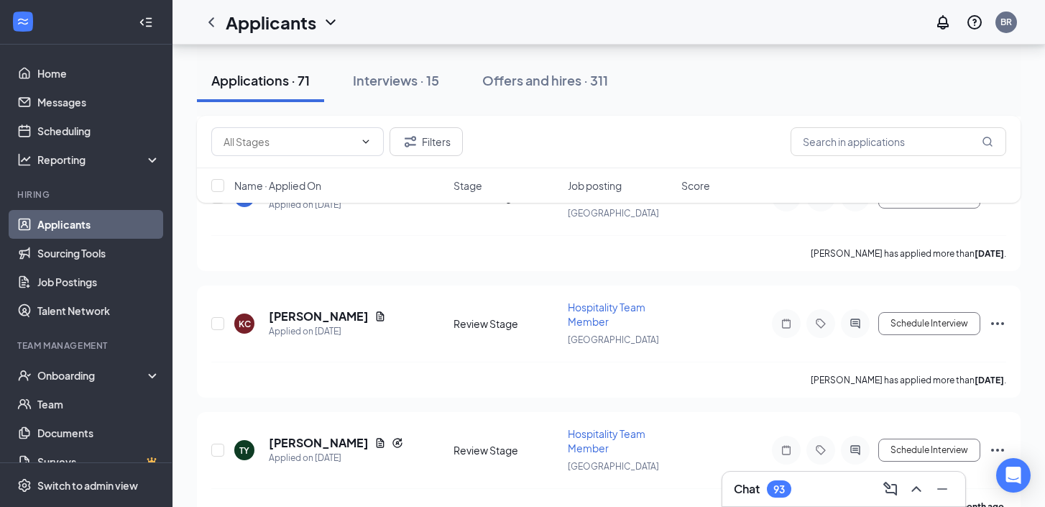
scroll to position [8293, 0]
click at [376, 312] on icon "Document" at bounding box center [380, 316] width 8 height 9
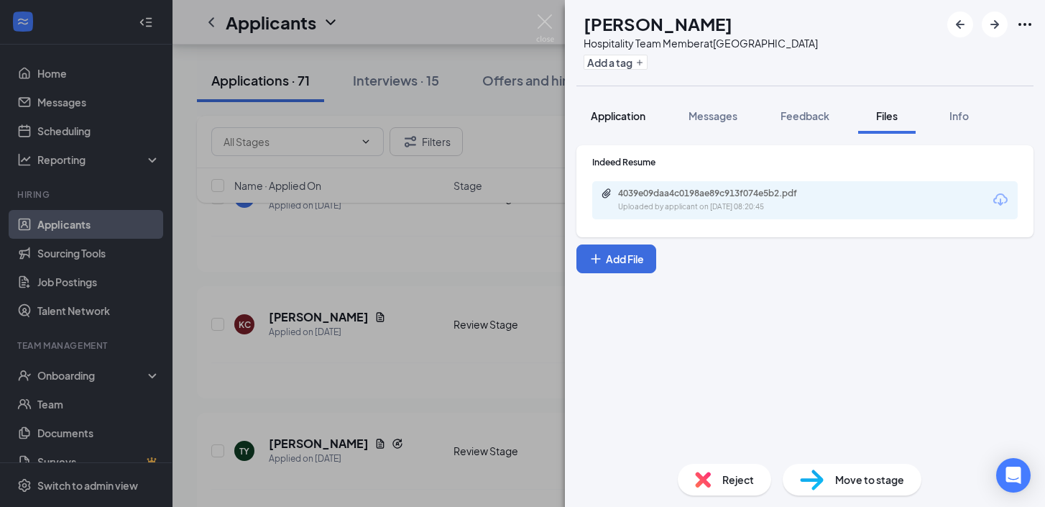
click at [612, 114] on span "Application" at bounding box center [618, 115] width 55 height 13
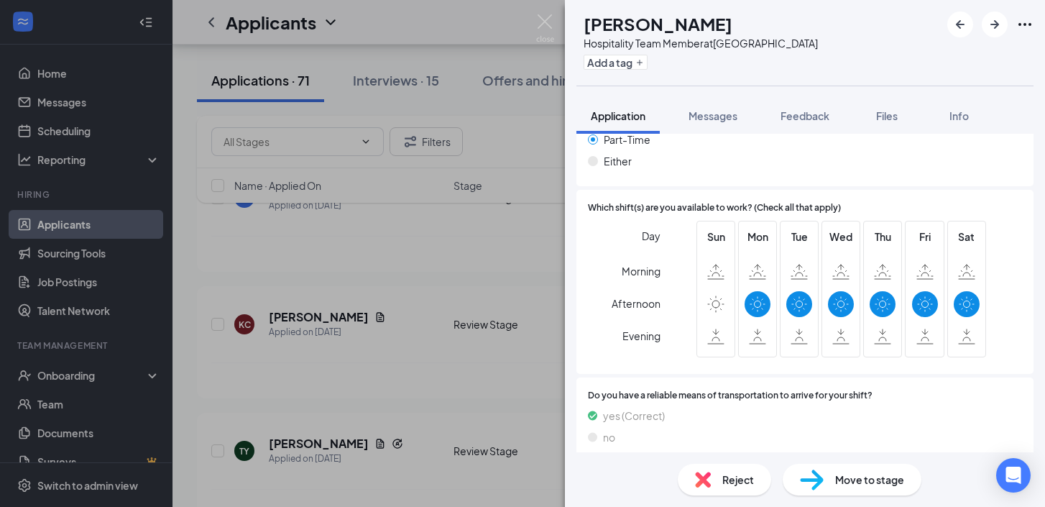
click at [730, 484] on span "Reject" at bounding box center [738, 479] width 32 height 16
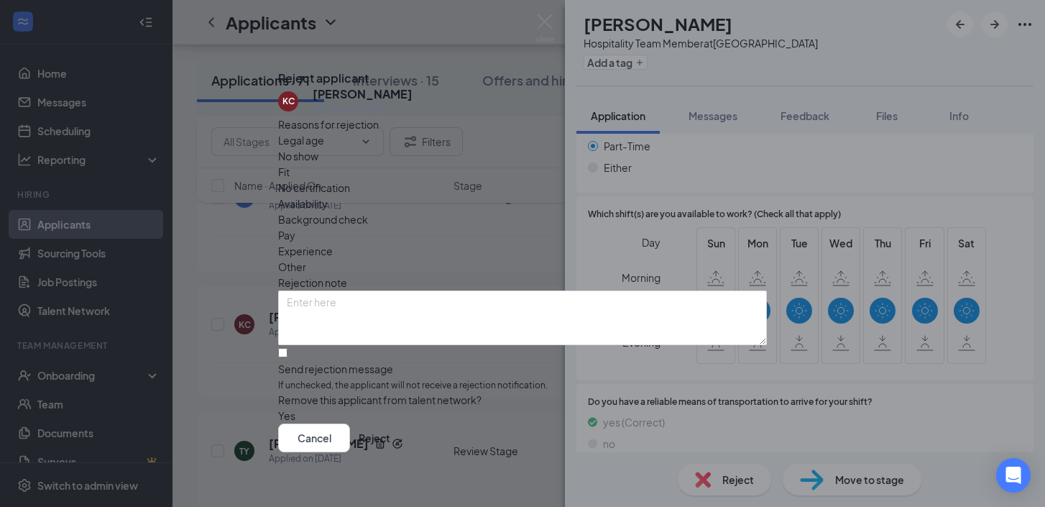
click at [328, 195] on span "Availability" at bounding box center [303, 203] width 50 height 16
click at [287, 349] on input "Send rejection message If unchecked, the applicant will not receive a rejection…" at bounding box center [282, 352] width 9 height 9
checkbox input "true"
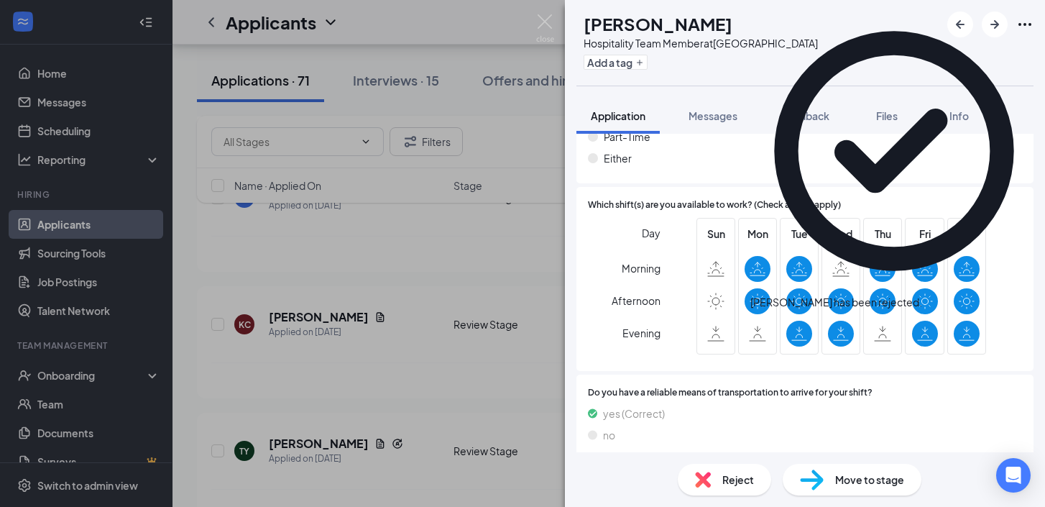
scroll to position [1233, 0]
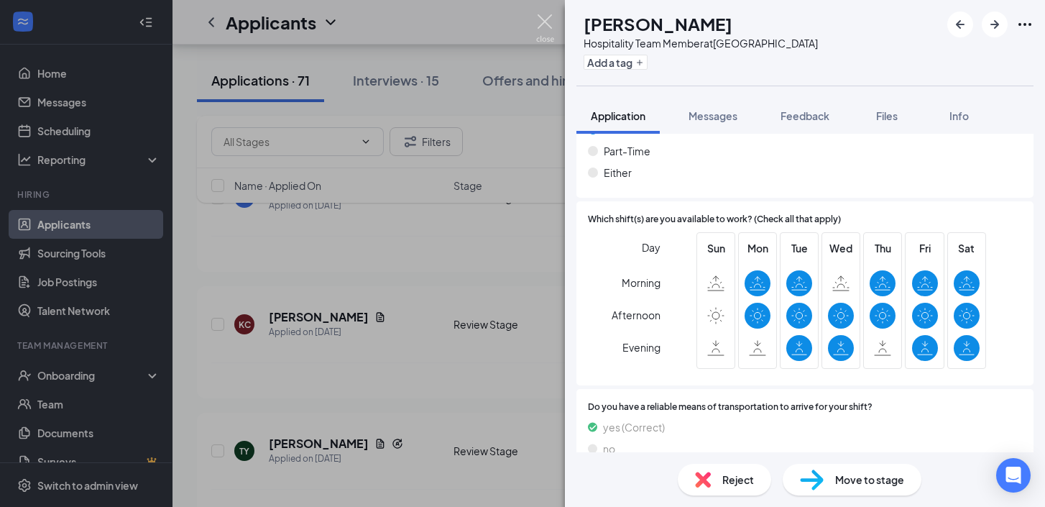
click at [540, 20] on img at bounding box center [545, 28] width 18 height 28
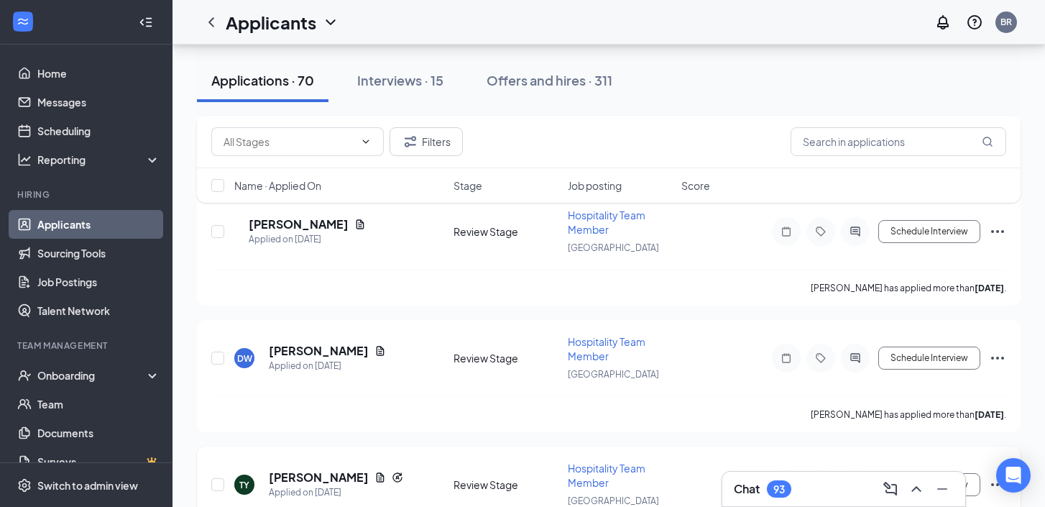
scroll to position [8123, 0]
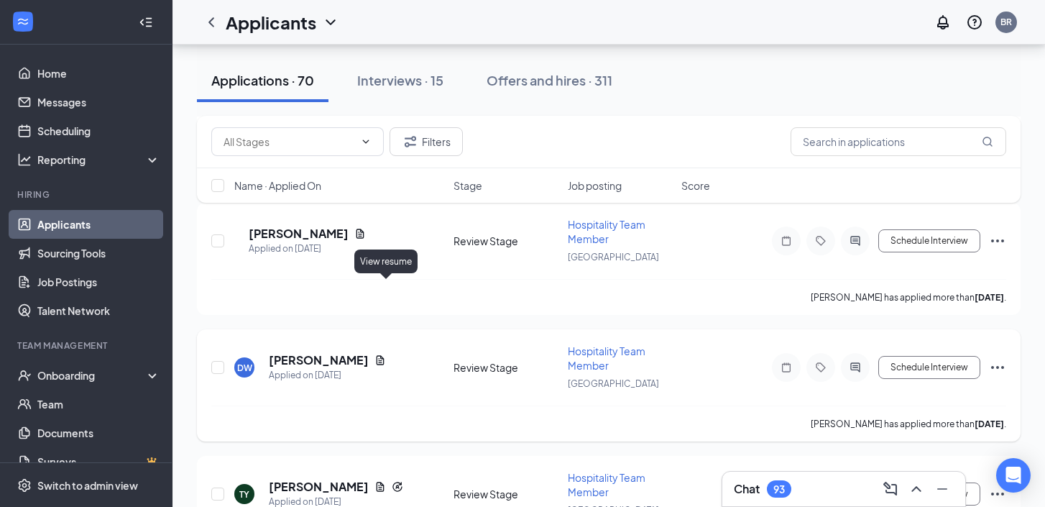
click at [384, 355] on icon "Document" at bounding box center [380, 359] width 8 height 9
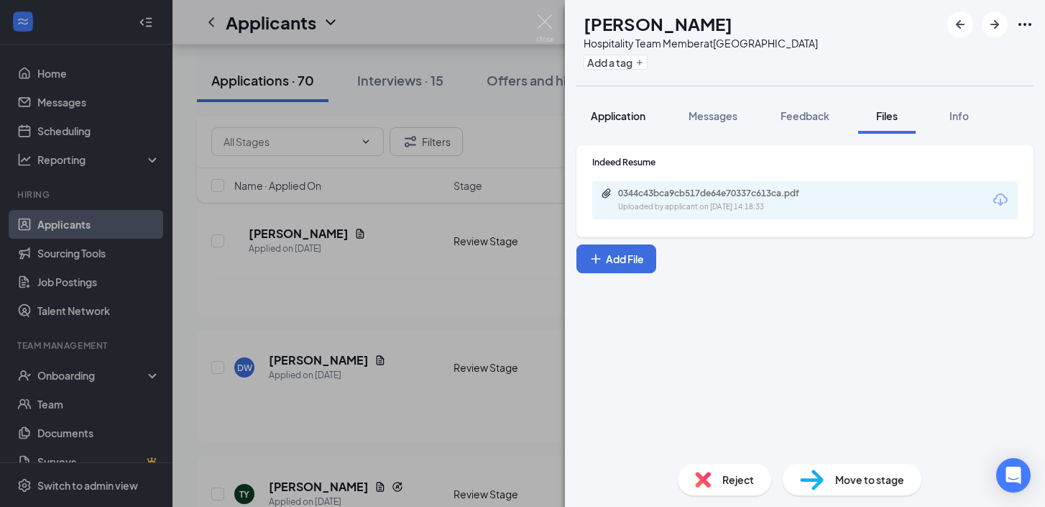
click at [630, 115] on span "Application" at bounding box center [618, 115] width 55 height 13
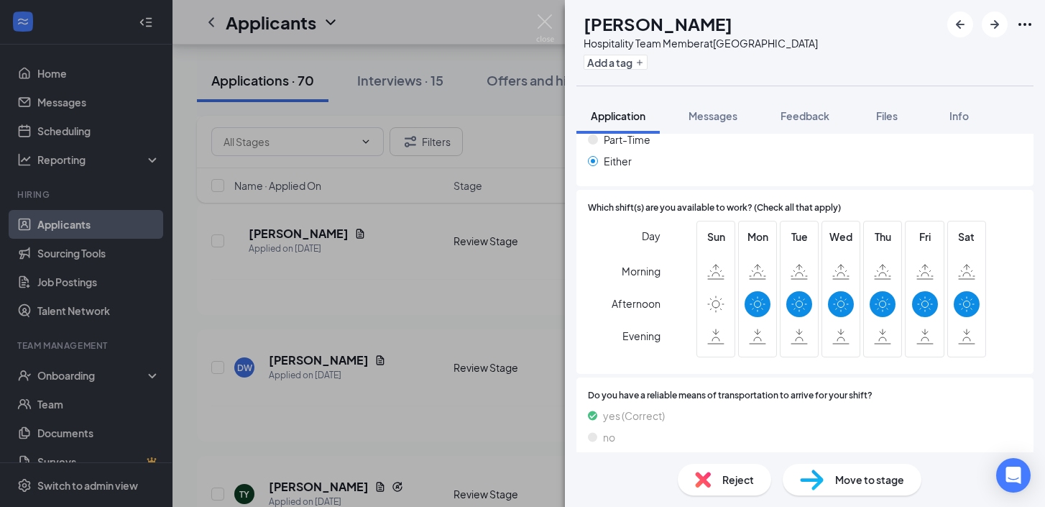
click at [734, 493] on div "Reject" at bounding box center [724, 479] width 93 height 32
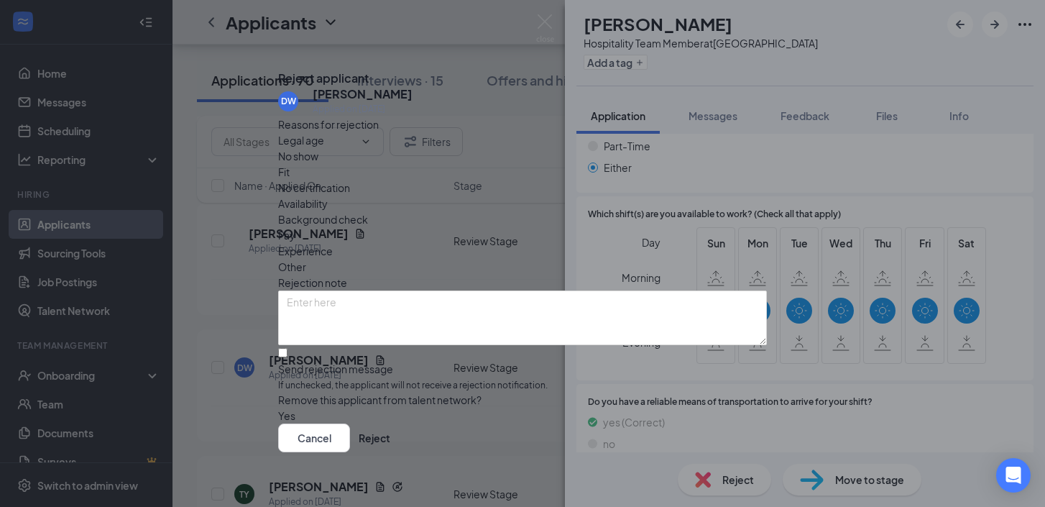
click at [629, 195] on div "Availability" at bounding box center [522, 203] width 489 height 16
click at [390, 435] on button "Reject" at bounding box center [375, 437] width 32 height 29
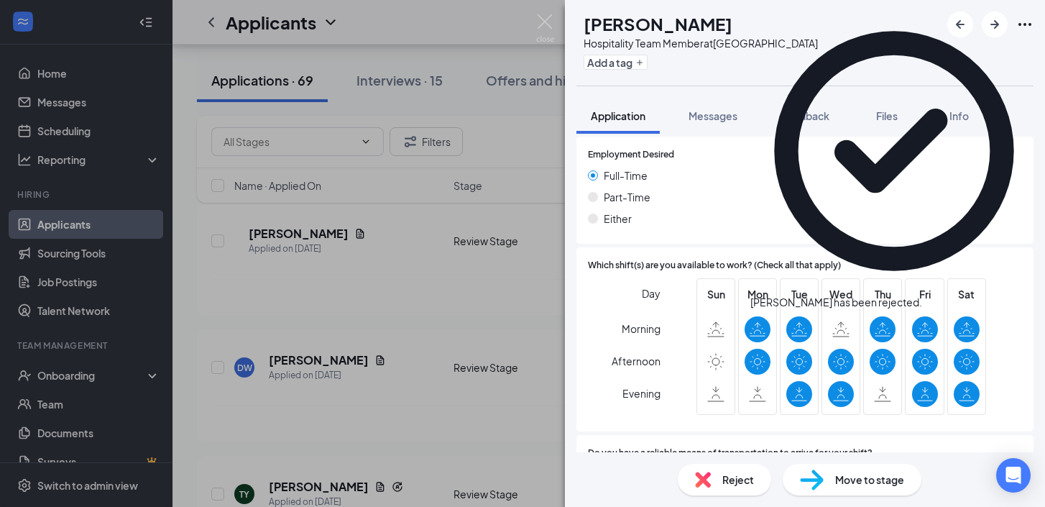
scroll to position [1233, 0]
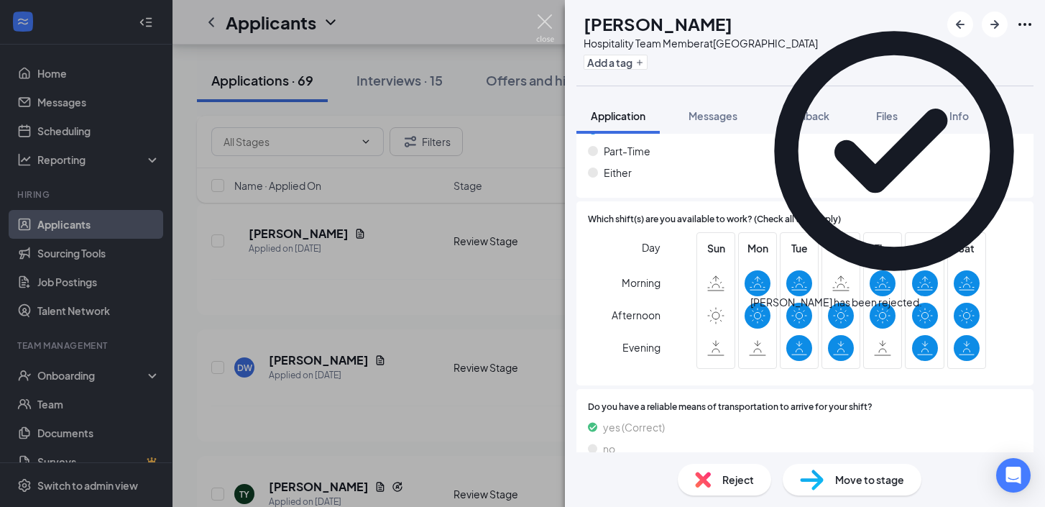
click at [547, 27] on img at bounding box center [545, 28] width 18 height 28
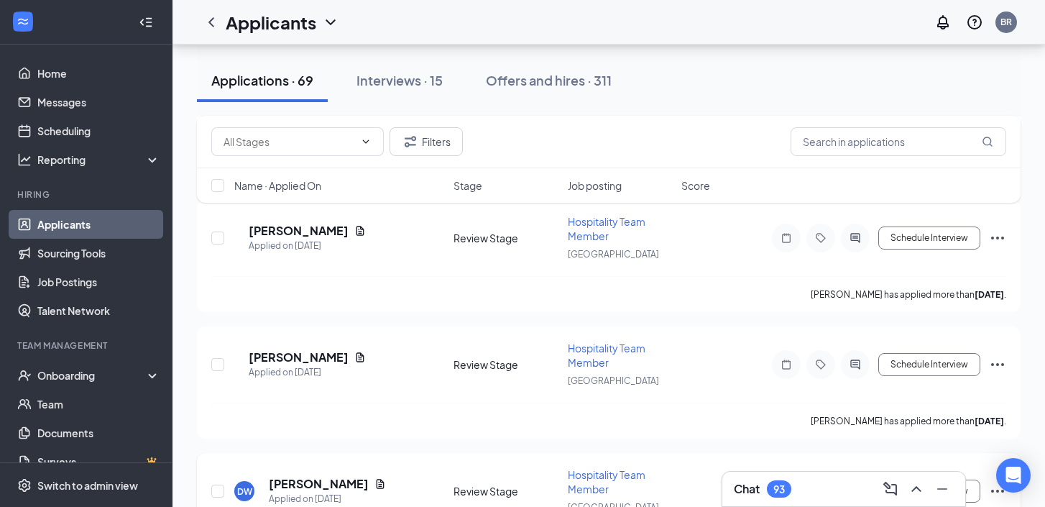
scroll to position [7993, 0]
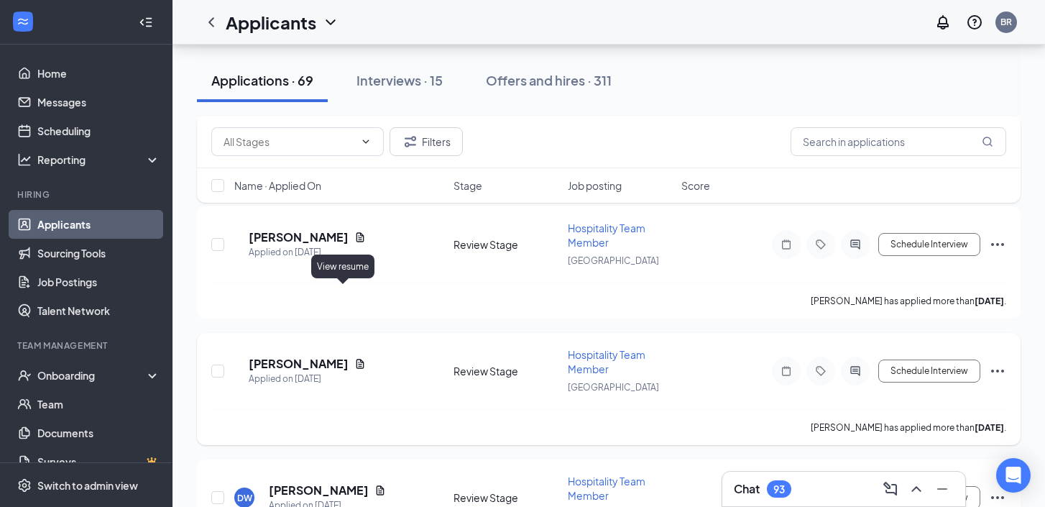
click at [356, 359] on icon "Document" at bounding box center [360, 363] width 8 height 9
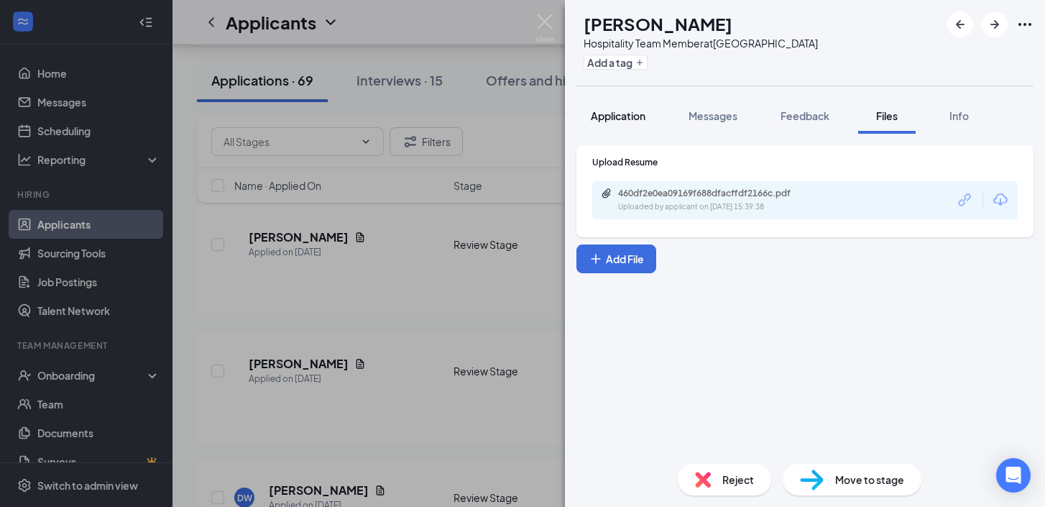
click at [626, 109] on span "Application" at bounding box center [618, 115] width 55 height 13
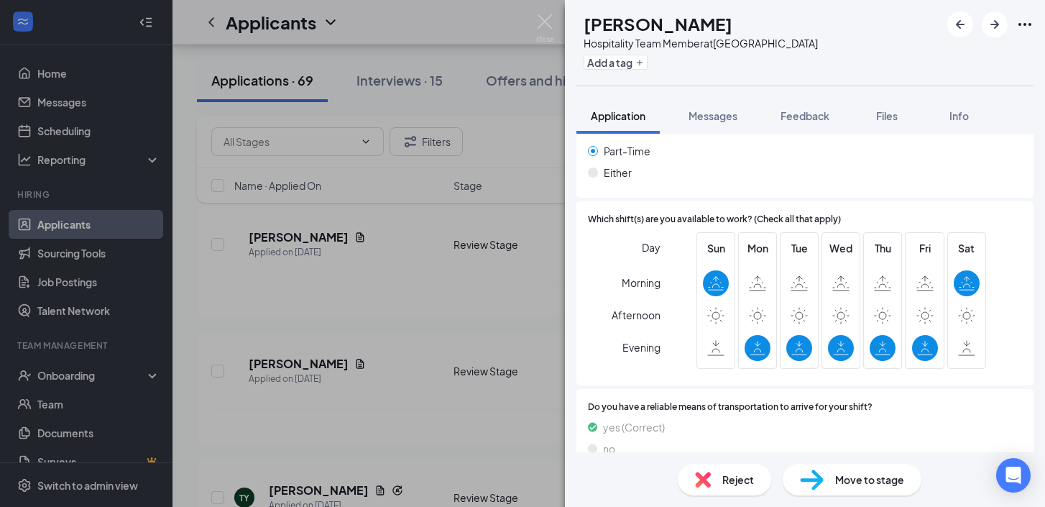
click at [738, 492] on div "Reject" at bounding box center [724, 479] width 93 height 32
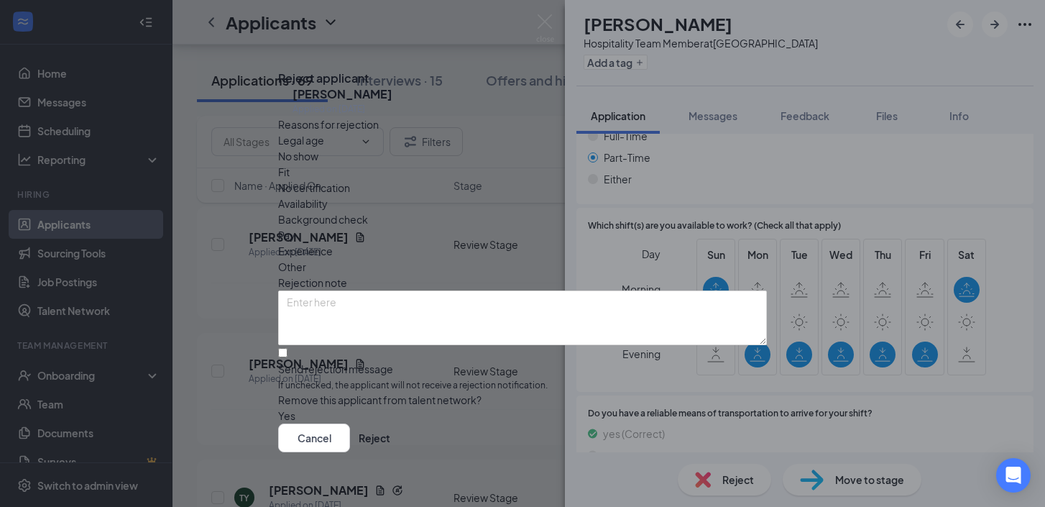
click at [622, 195] on div "Availability" at bounding box center [522, 203] width 489 height 16
click at [390, 435] on button "Reject" at bounding box center [375, 437] width 32 height 29
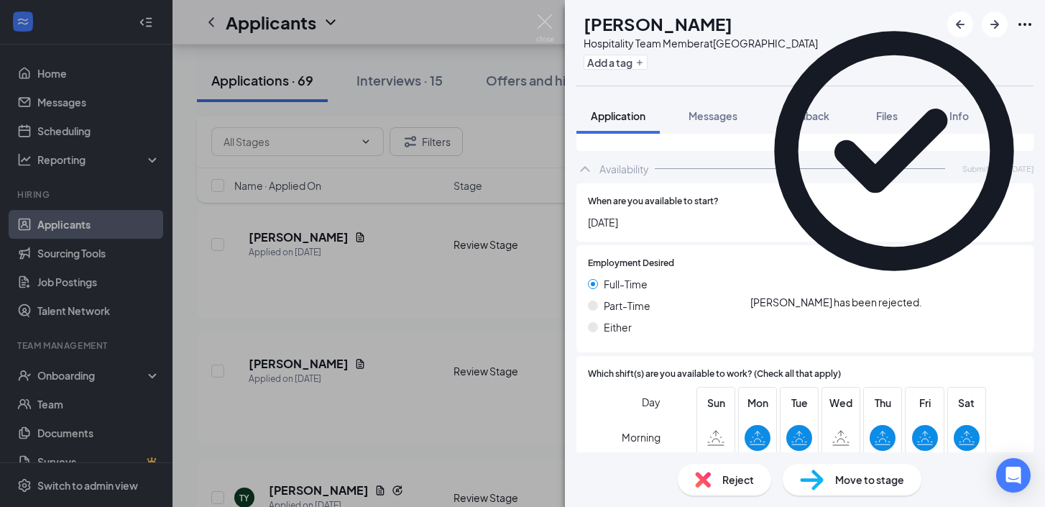
scroll to position [1084, 0]
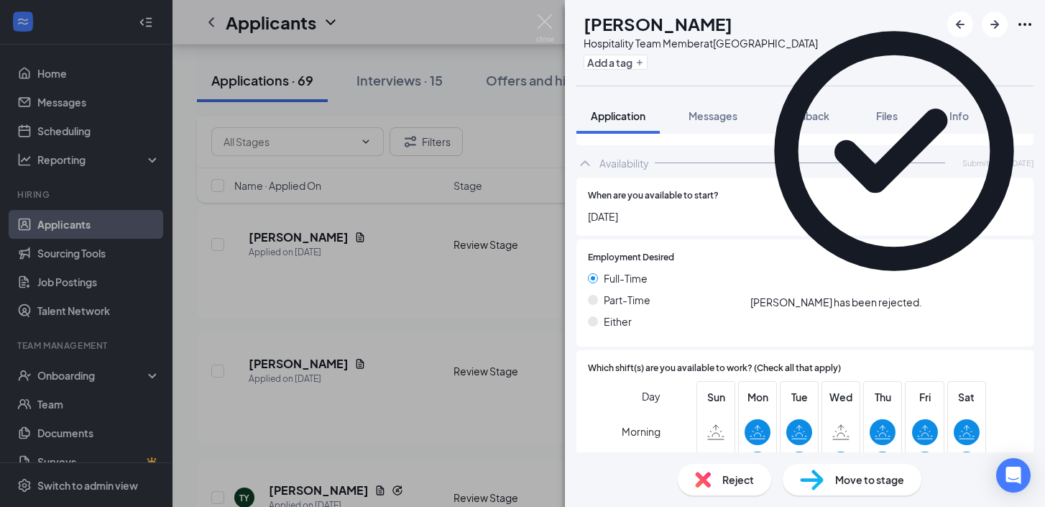
click at [533, 25] on div "[PERSON_NAME] [PERSON_NAME] Hospitality Team Member at [GEOGRAPHIC_DATA] Add a …" at bounding box center [522, 253] width 1045 height 507
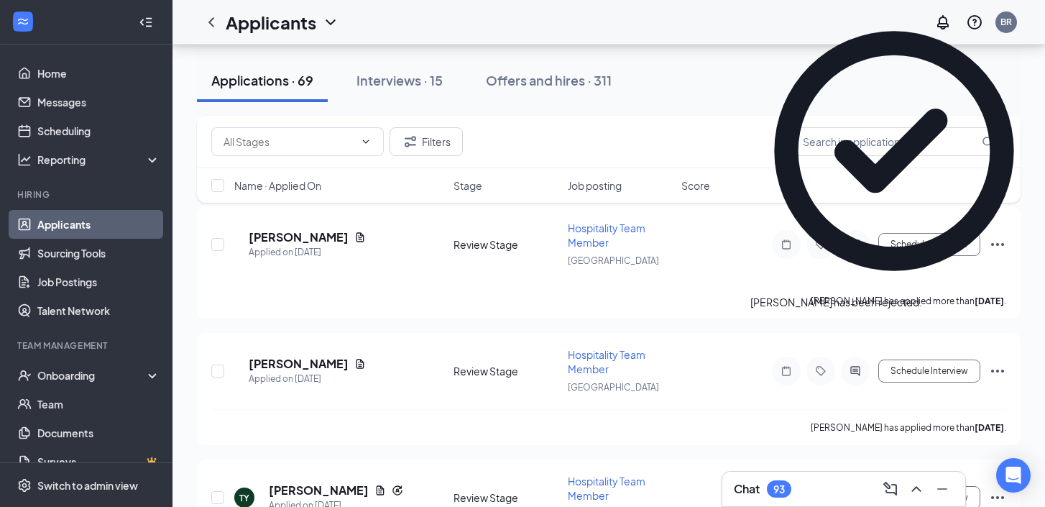
click at [543, 26] on div "Applicants BR" at bounding box center [608, 22] width 872 height 45
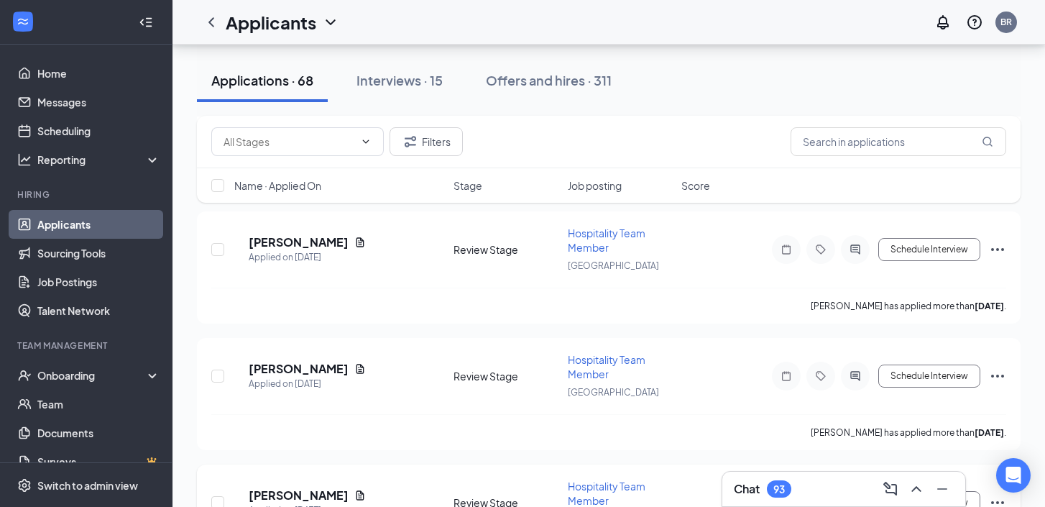
scroll to position [7848, 0]
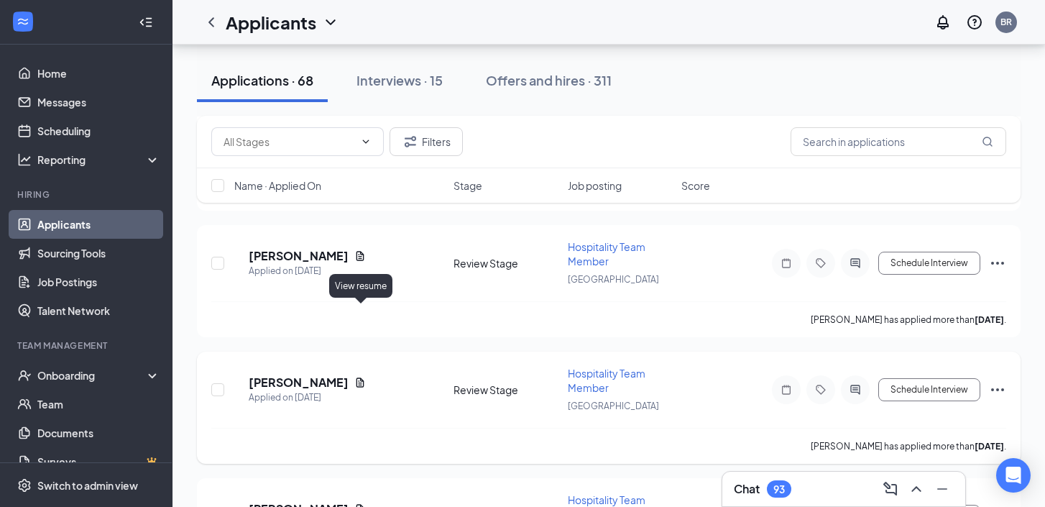
click at [364, 377] on icon "Document" at bounding box center [360, 381] width 8 height 9
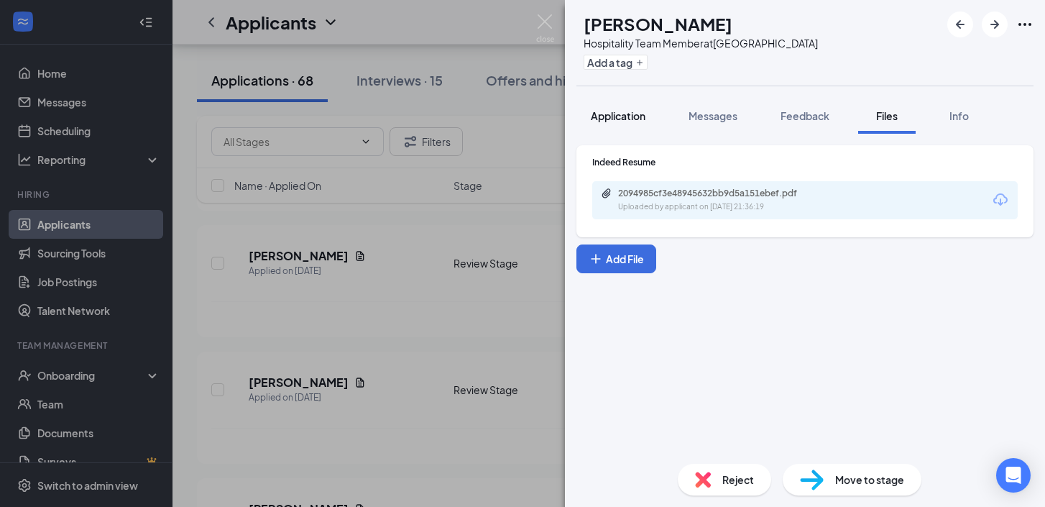
click at [630, 121] on span "Application" at bounding box center [618, 115] width 55 height 13
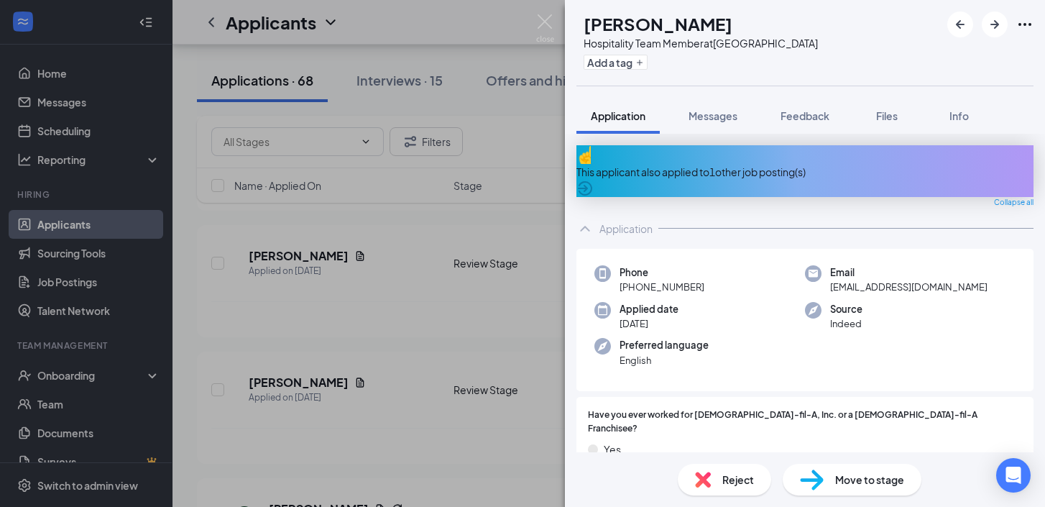
click at [719, 481] on div "Reject" at bounding box center [724, 479] width 93 height 32
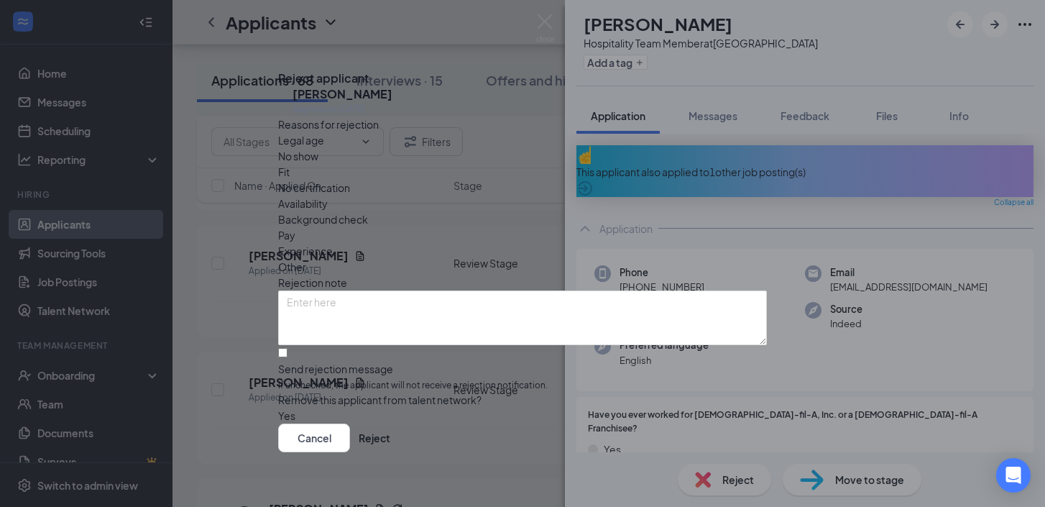
click at [632, 195] on div "Availability" at bounding box center [522, 203] width 489 height 16
click at [390, 427] on button "Reject" at bounding box center [375, 437] width 32 height 29
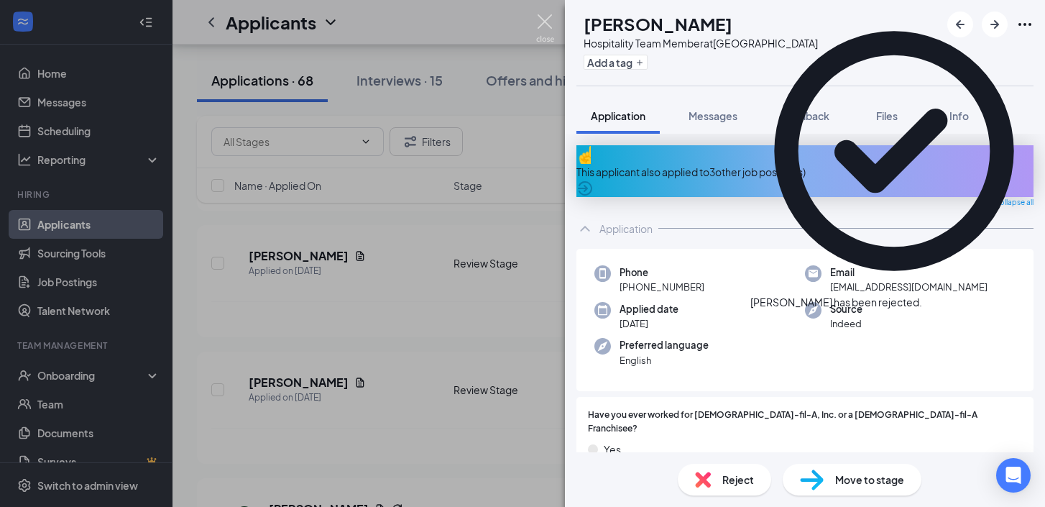
click at [540, 25] on img at bounding box center [545, 28] width 18 height 28
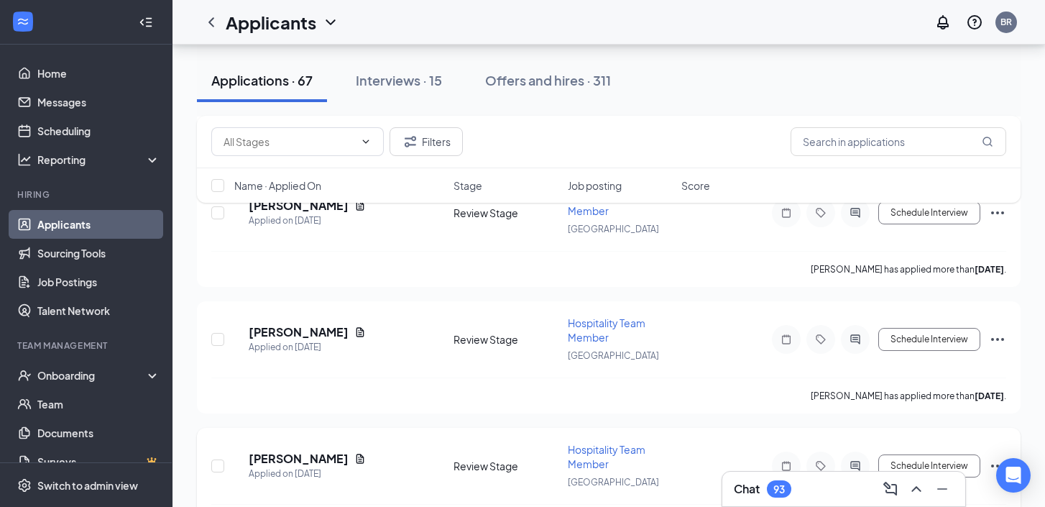
scroll to position [7762, 0]
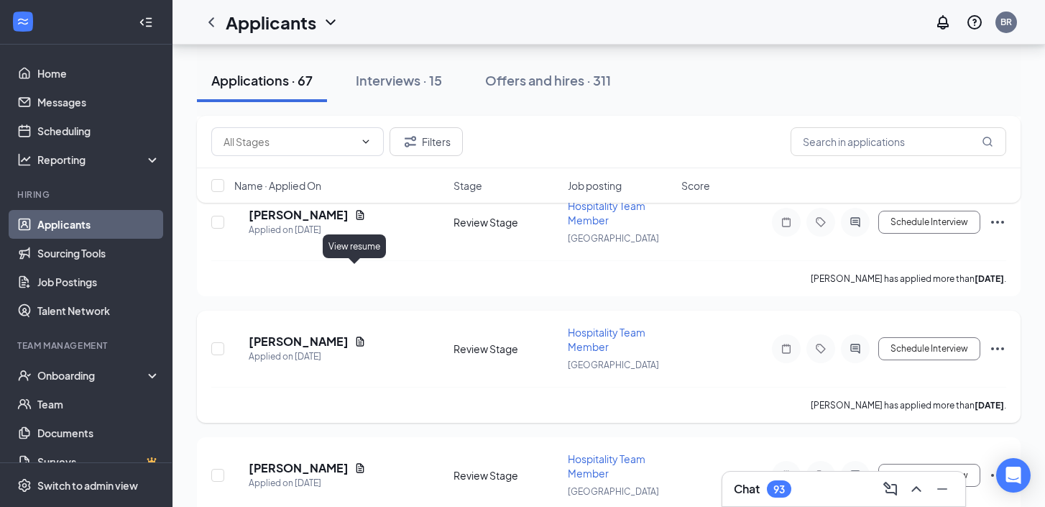
click at [356, 336] on icon "Document" at bounding box center [360, 340] width 8 height 9
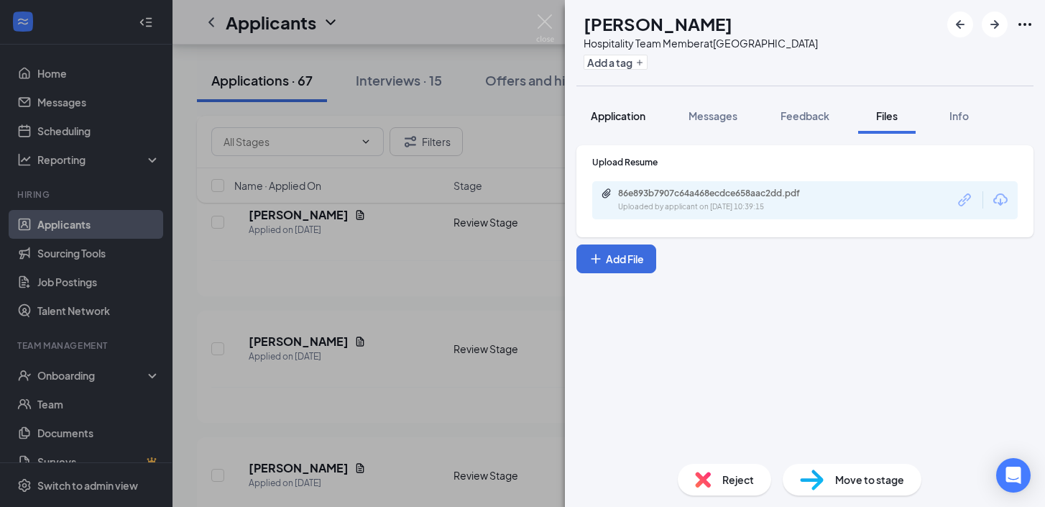
click at [631, 116] on span "Application" at bounding box center [618, 115] width 55 height 13
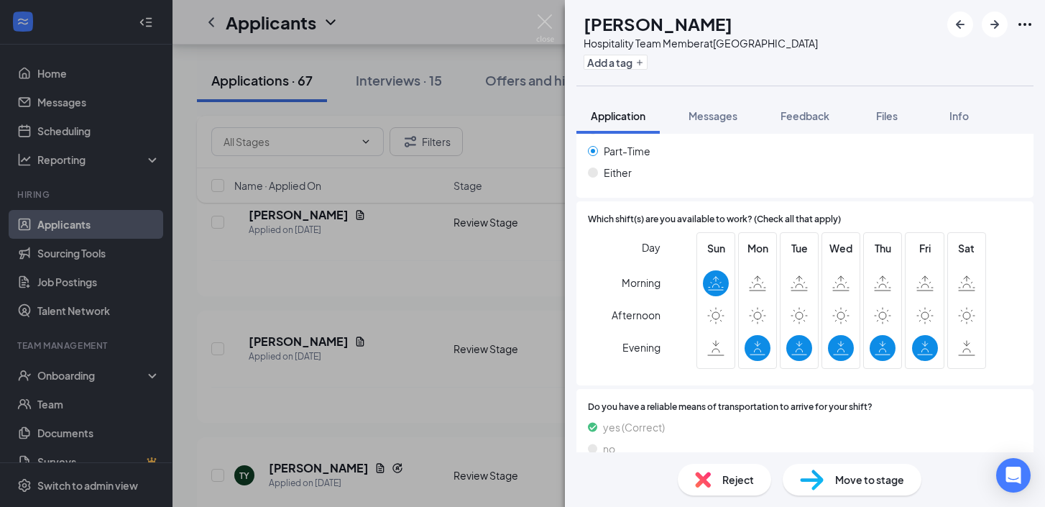
click at [749, 479] on span "Reject" at bounding box center [738, 479] width 32 height 16
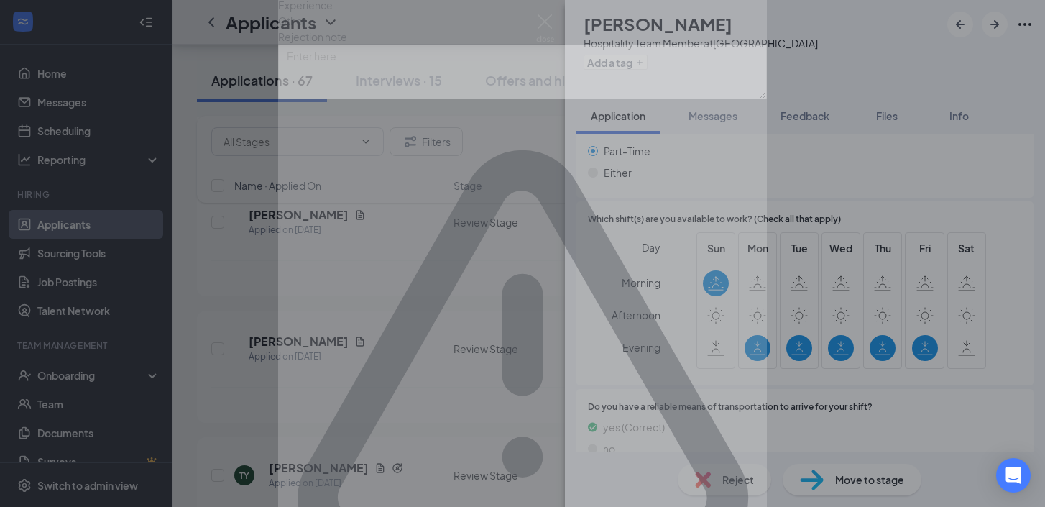
scroll to position [1084, 0]
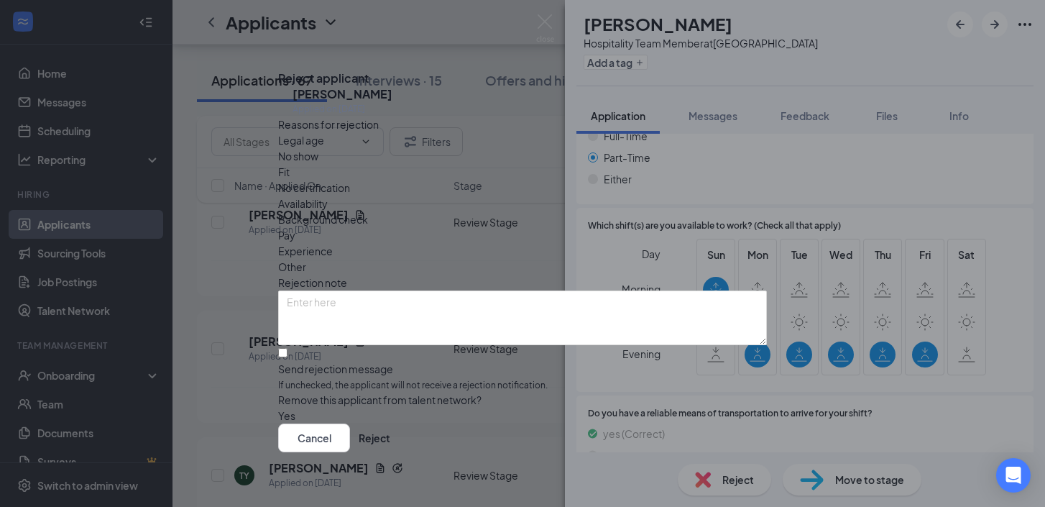
click at [328, 195] on span "Availability" at bounding box center [303, 203] width 50 height 16
click at [287, 348] on input "Send rejection message If unchecked, the applicant will not receive a rejection…" at bounding box center [282, 352] width 9 height 9
checkbox input "true"
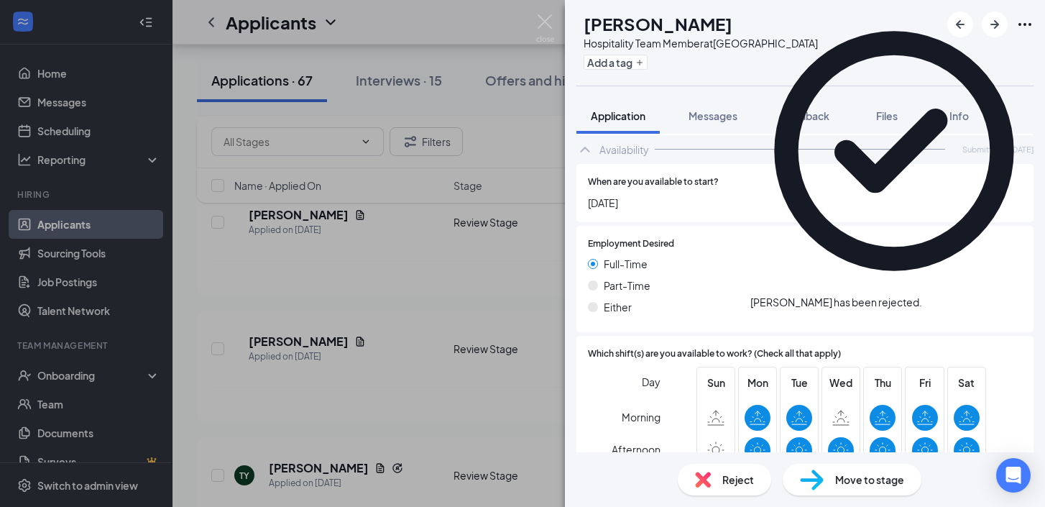
scroll to position [1084, 0]
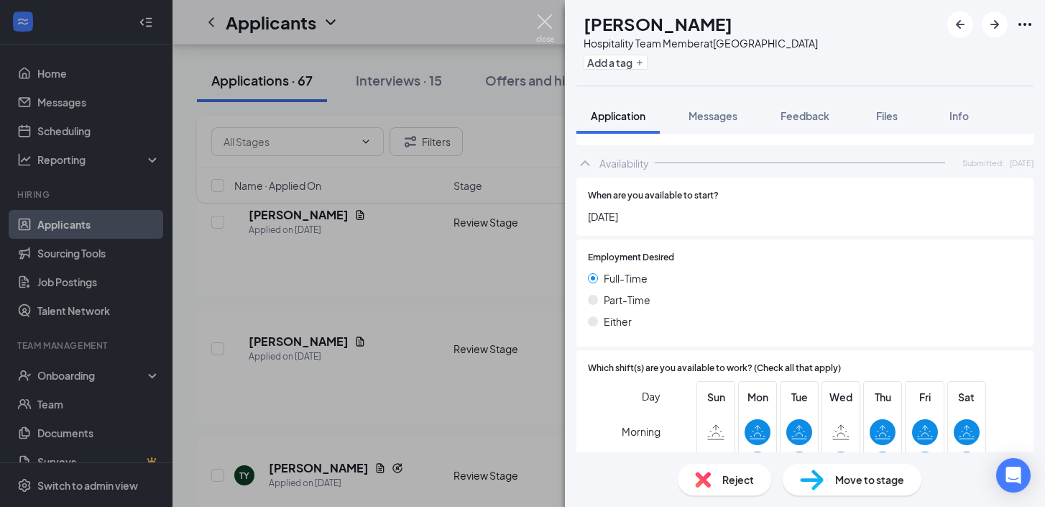
click at [546, 27] on img at bounding box center [545, 28] width 18 height 28
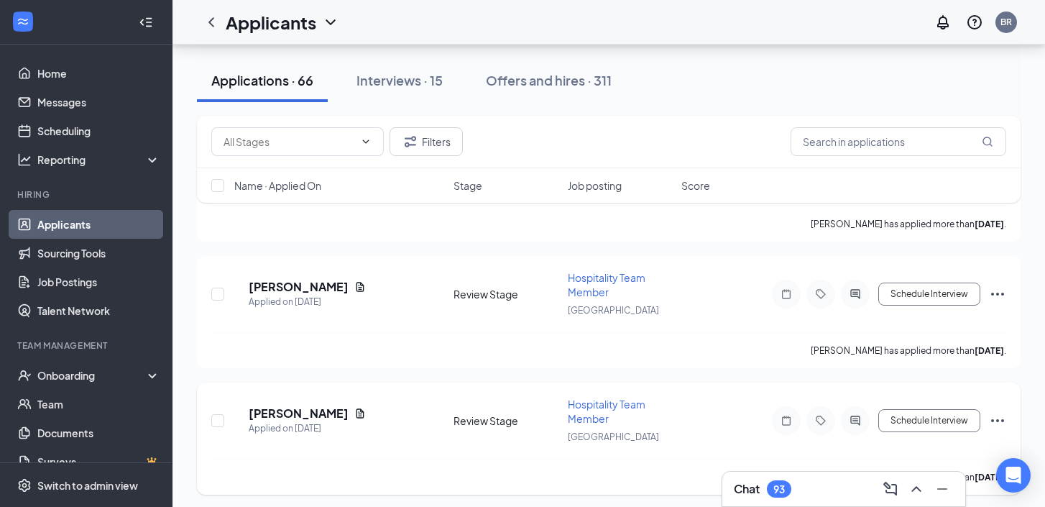
scroll to position [7664, 0]
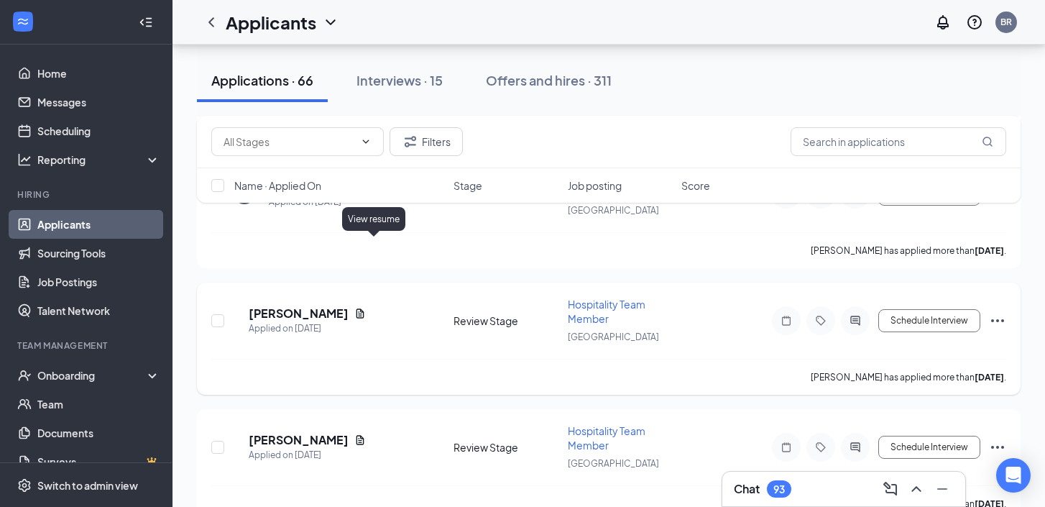
click at [364, 308] on icon "Document" at bounding box center [360, 312] width 8 height 9
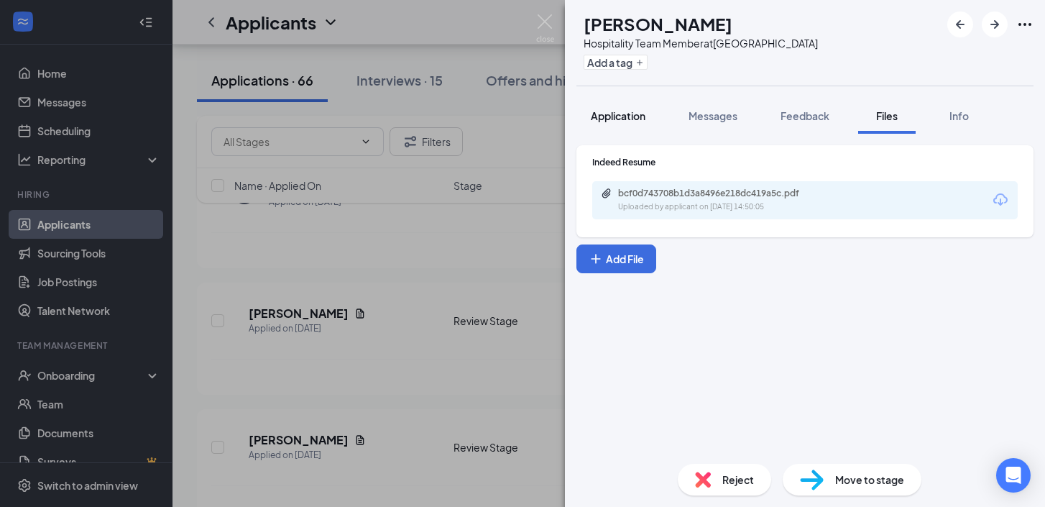
click at [632, 121] on span "Application" at bounding box center [618, 115] width 55 height 13
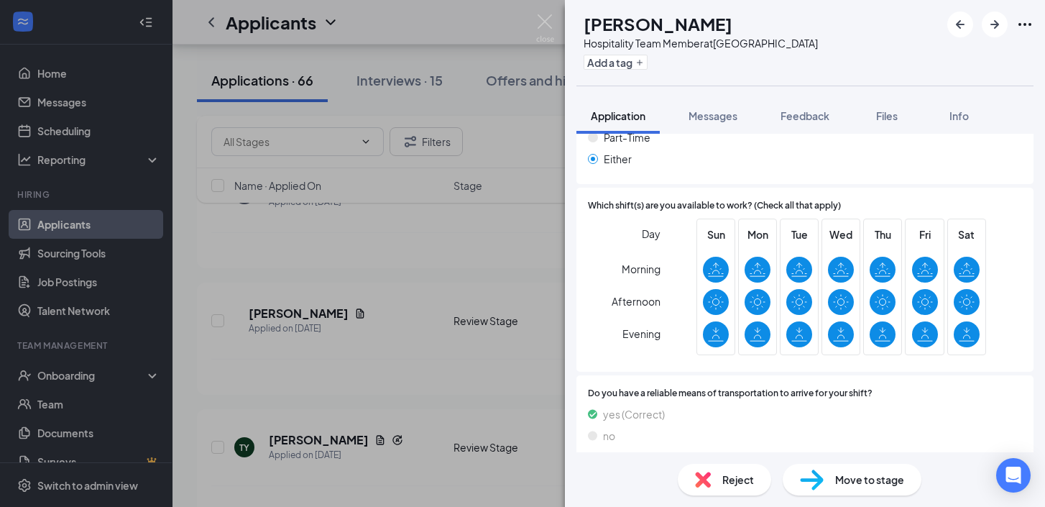
scroll to position [1091, 0]
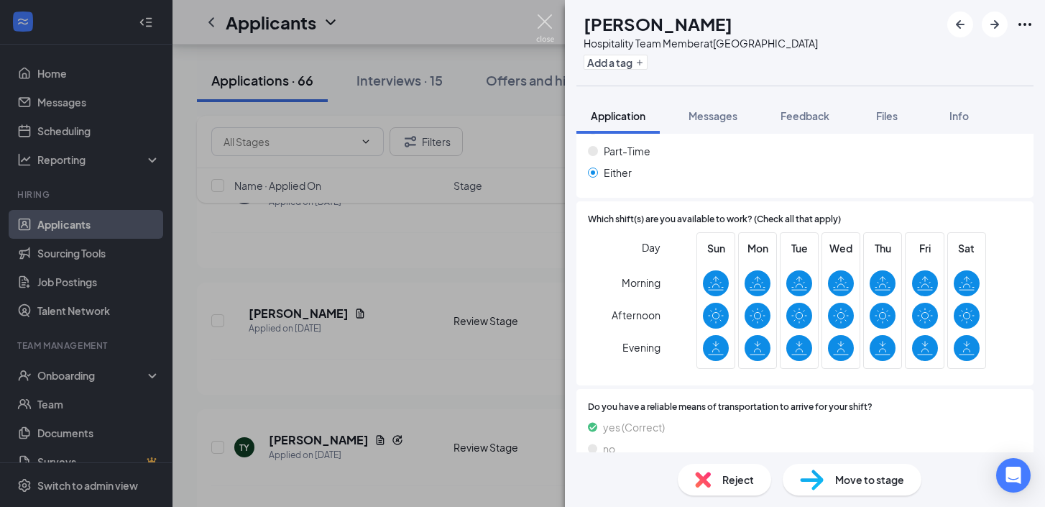
click at [549, 22] on img at bounding box center [545, 28] width 18 height 28
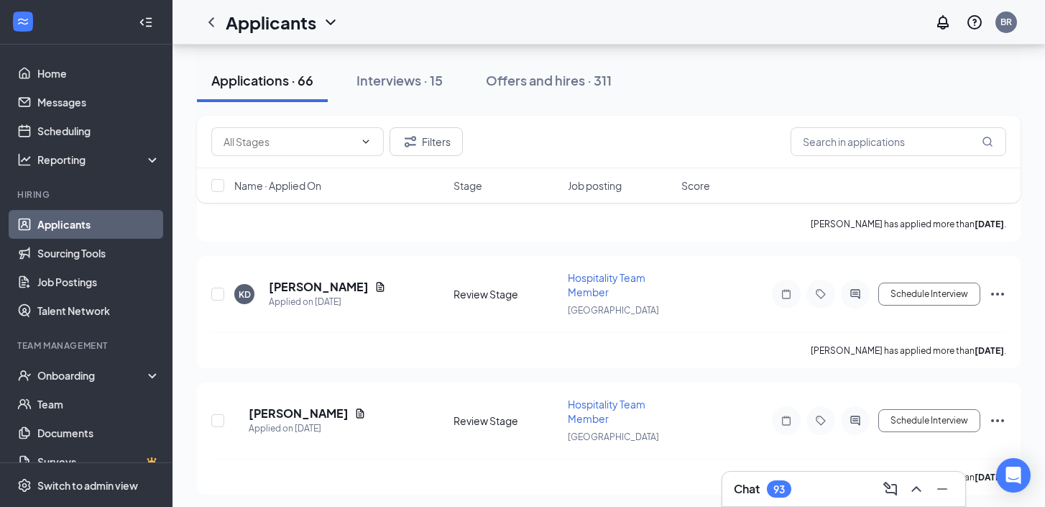
scroll to position [7547, 0]
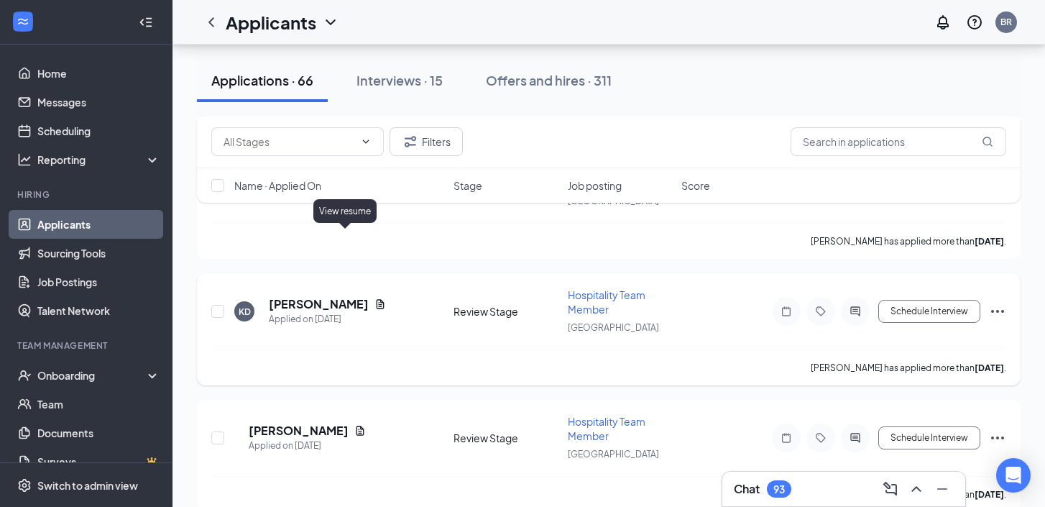
click at [376, 299] on icon "Document" at bounding box center [380, 303] width 8 height 9
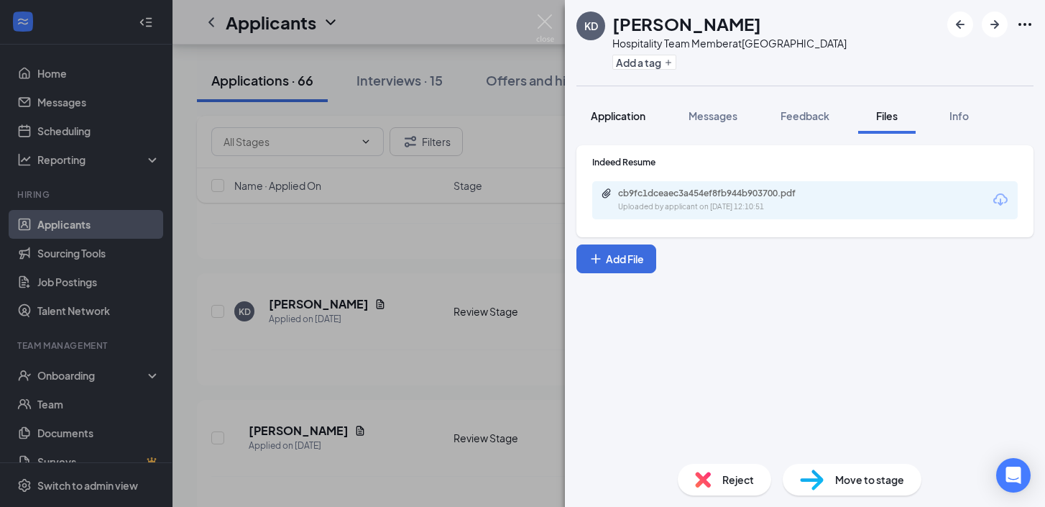
click at [600, 125] on button "Application" at bounding box center [617, 116] width 83 height 36
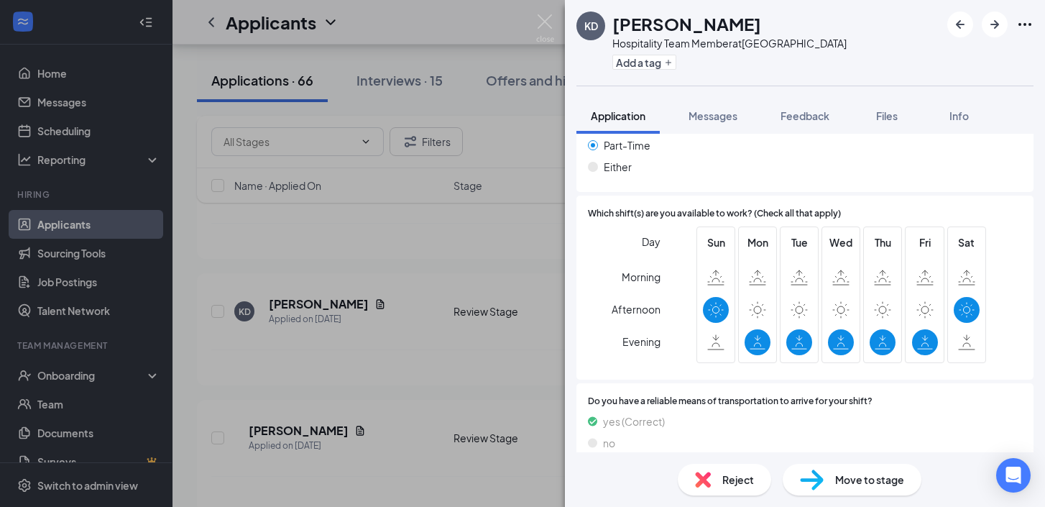
scroll to position [1050, 0]
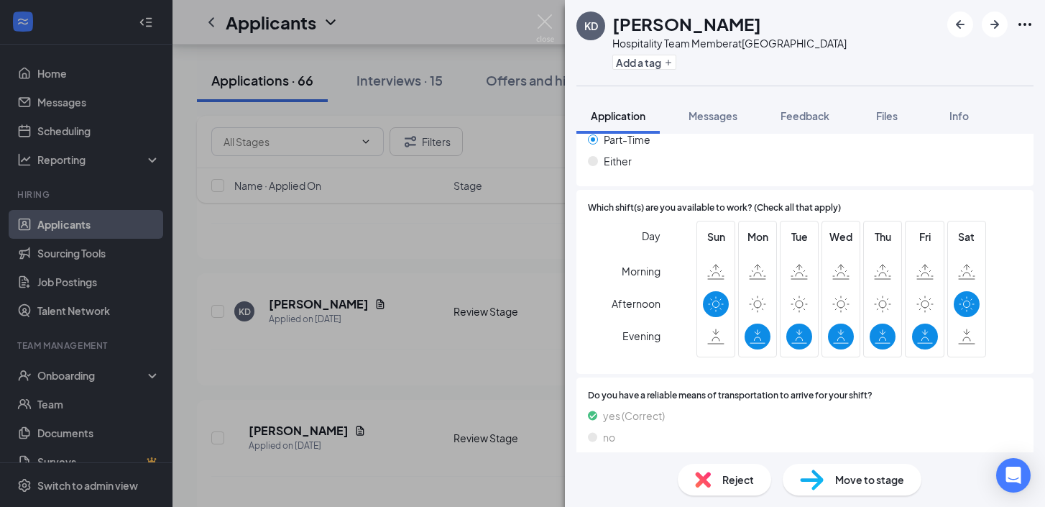
click at [731, 470] on div "Reject" at bounding box center [724, 479] width 93 height 32
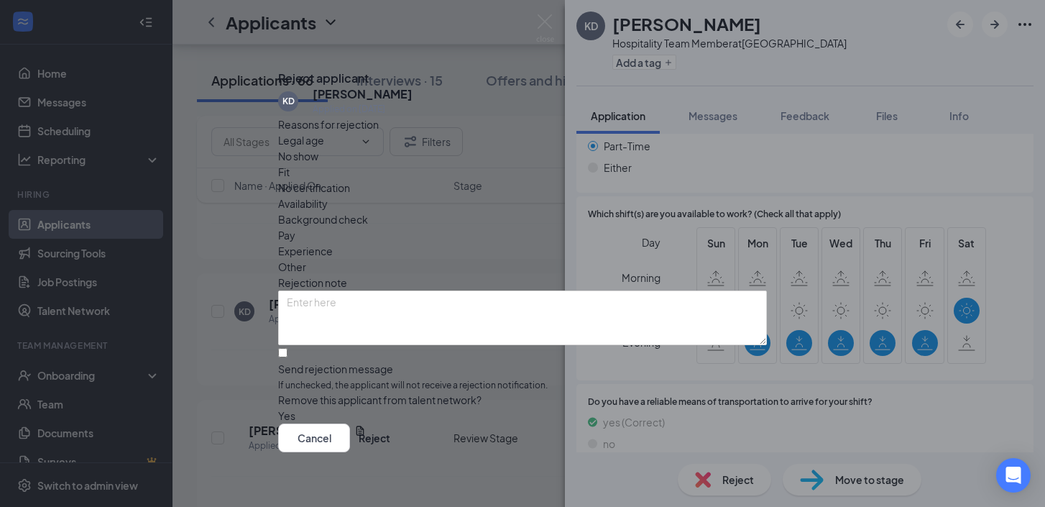
click at [328, 195] on span "Availability" at bounding box center [303, 203] width 50 height 16
click at [287, 348] on input "Send rejection message If unchecked, the applicant will not receive a rejection…" at bounding box center [282, 352] width 9 height 9
checkbox input "true"
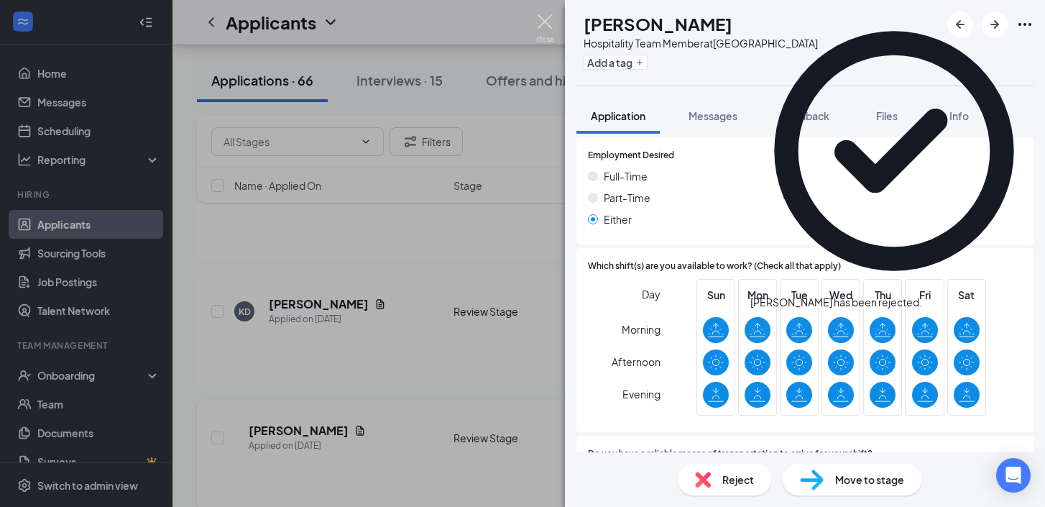
click at [550, 26] on img at bounding box center [545, 28] width 18 height 28
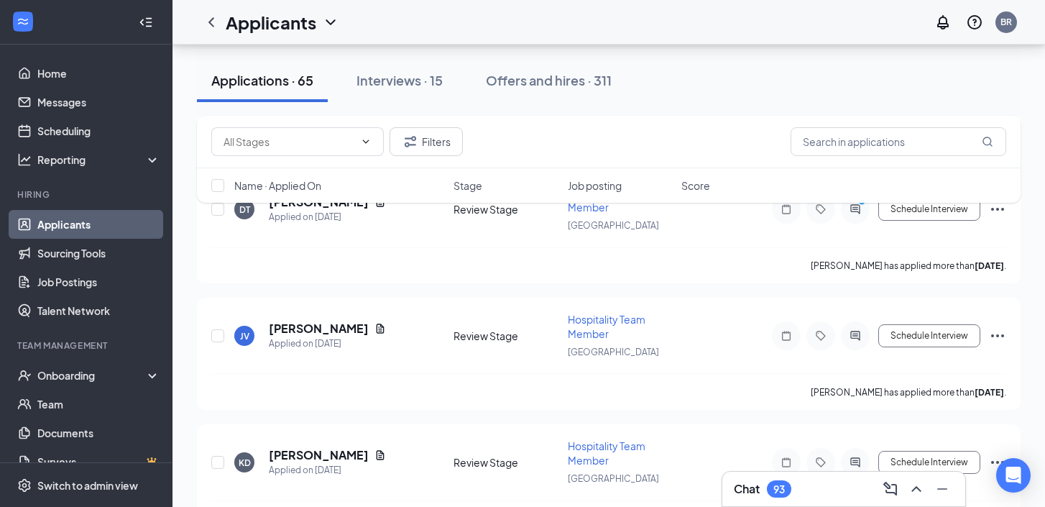
scroll to position [7379, 0]
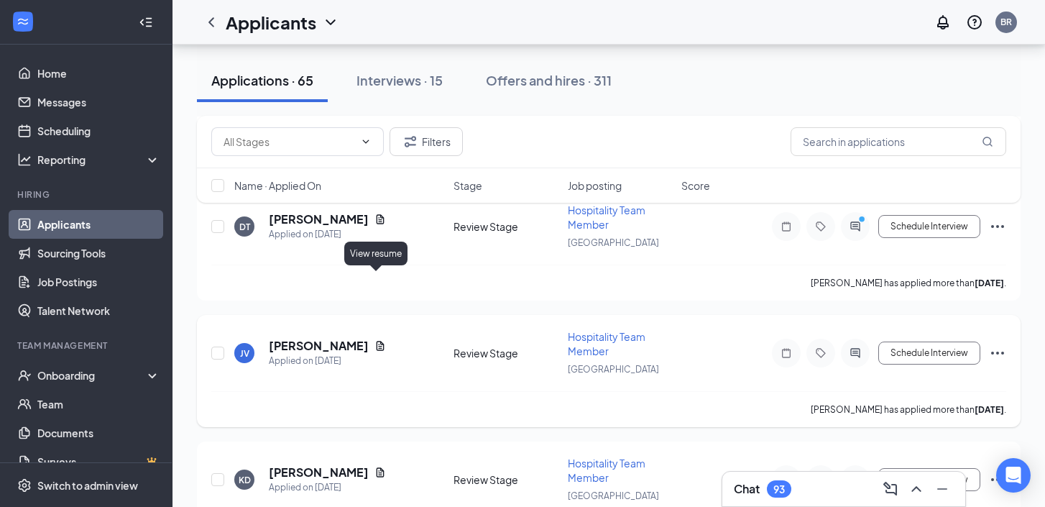
click at [377, 340] on icon "Document" at bounding box center [379, 345] width 11 height 11
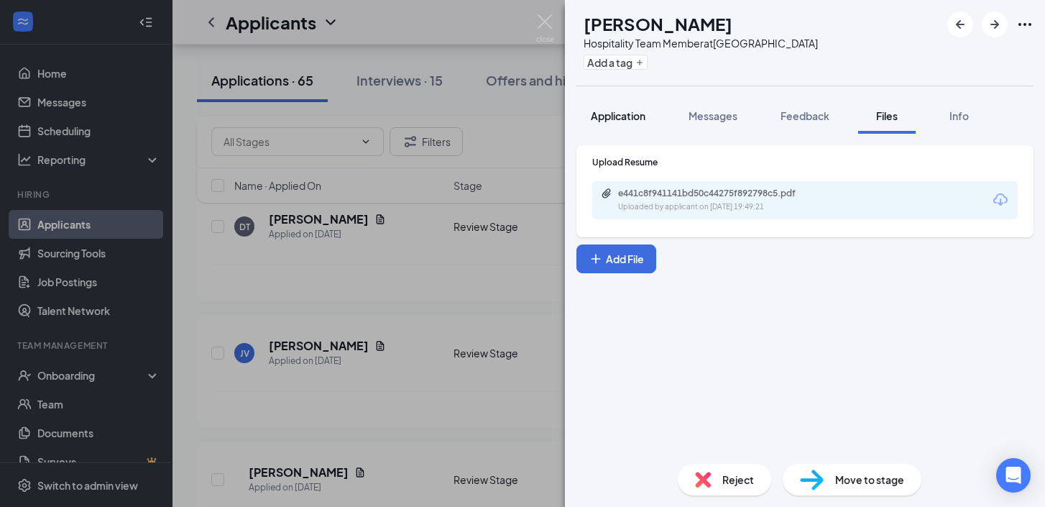
click at [614, 117] on span "Application" at bounding box center [618, 115] width 55 height 13
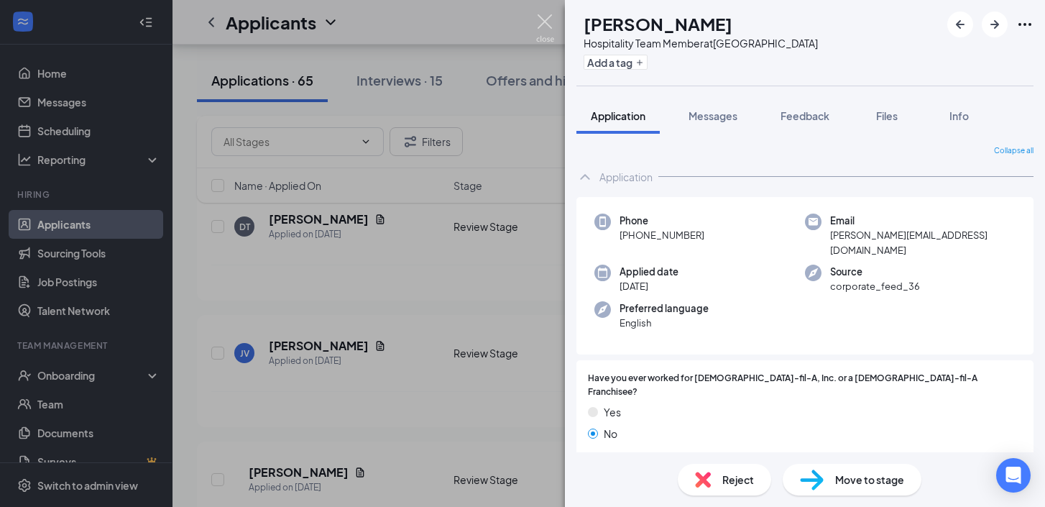
click at [543, 22] on img at bounding box center [545, 28] width 18 height 28
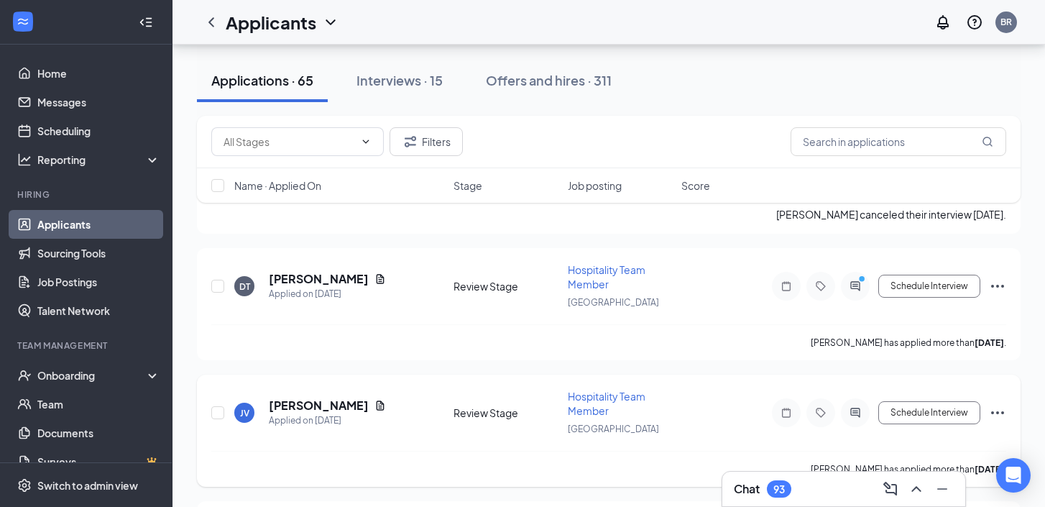
scroll to position [7303, 0]
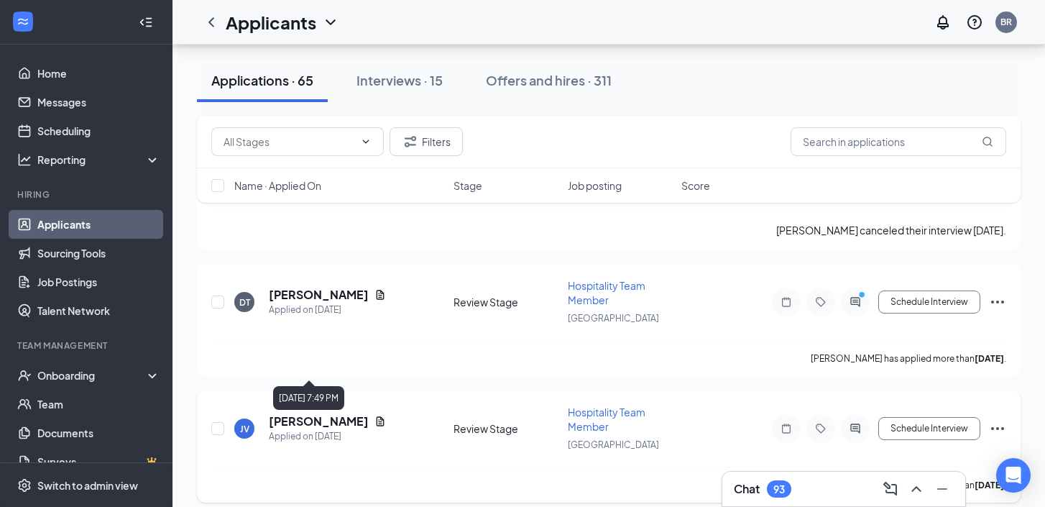
click at [376, 416] on icon "Document" at bounding box center [380, 420] width 8 height 9
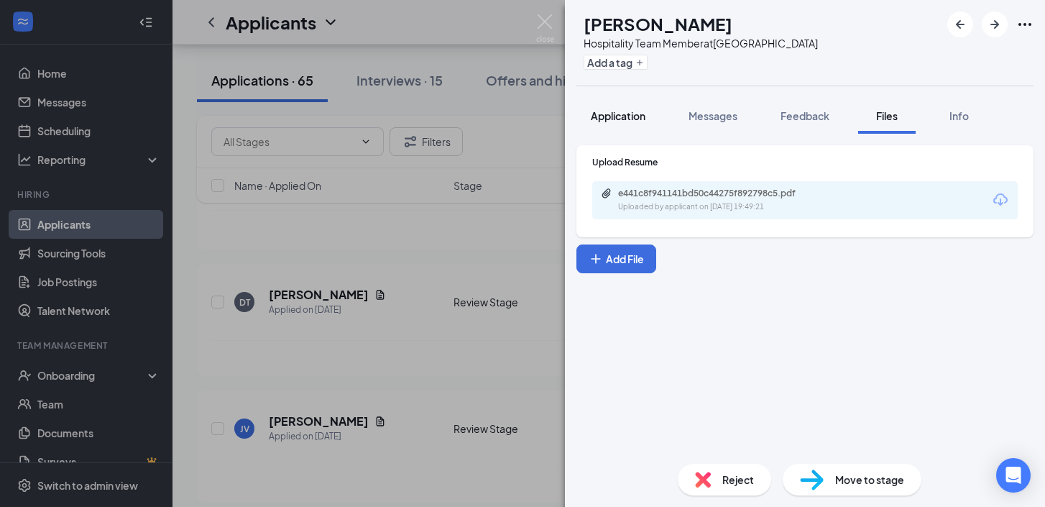
click at [629, 121] on div "Application" at bounding box center [618, 115] width 55 height 14
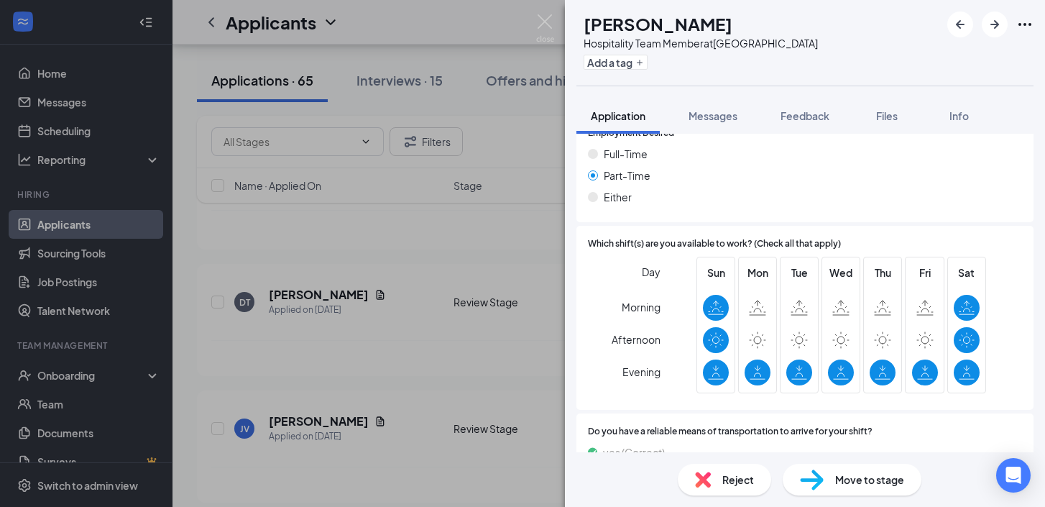
scroll to position [1129, 0]
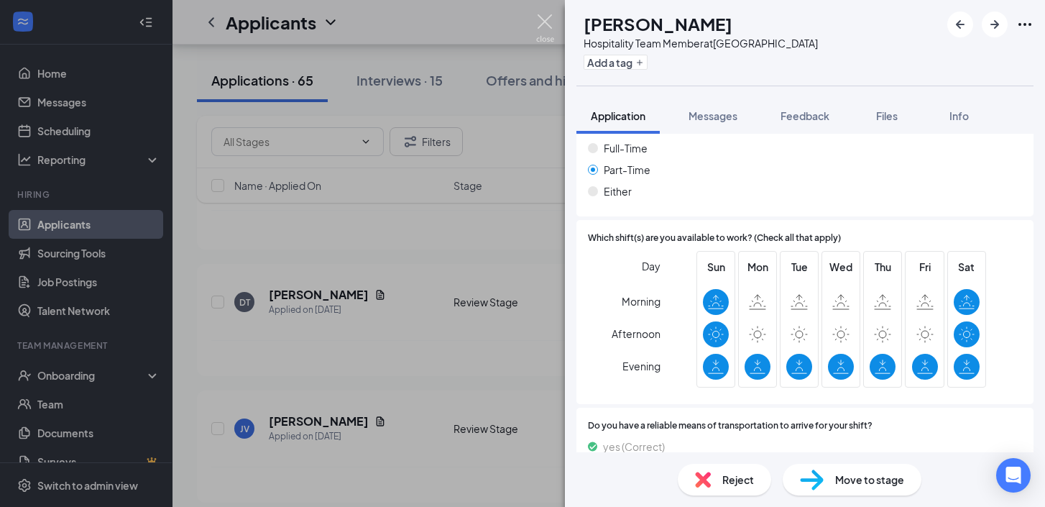
click at [545, 19] on img at bounding box center [545, 28] width 18 height 28
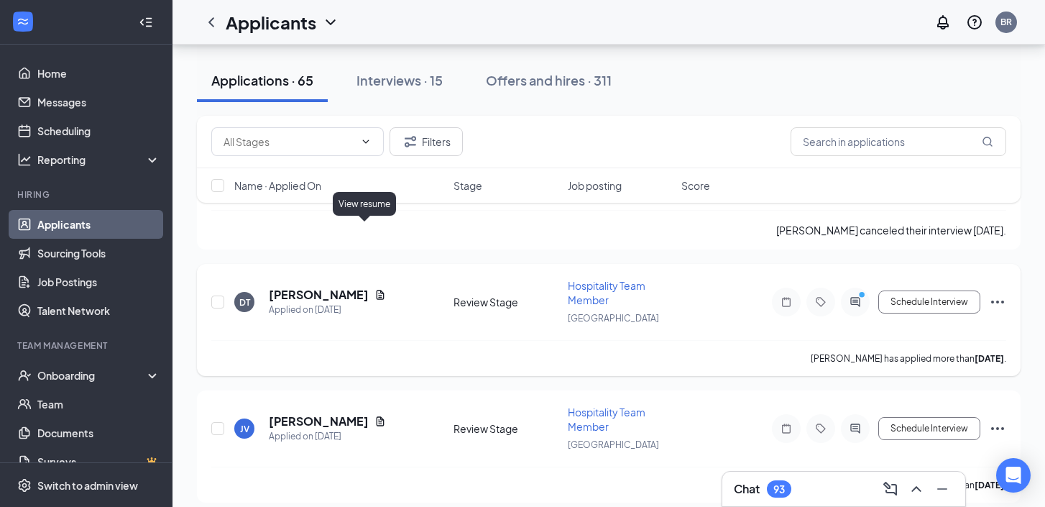
click at [374, 289] on icon "Document" at bounding box center [379, 294] width 11 height 11
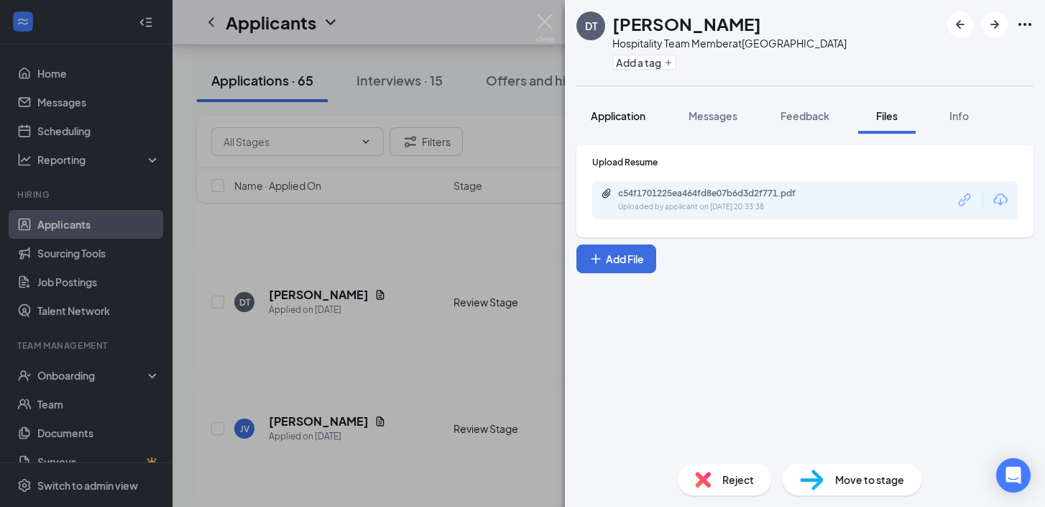
click at [627, 126] on button "Application" at bounding box center [617, 116] width 83 height 36
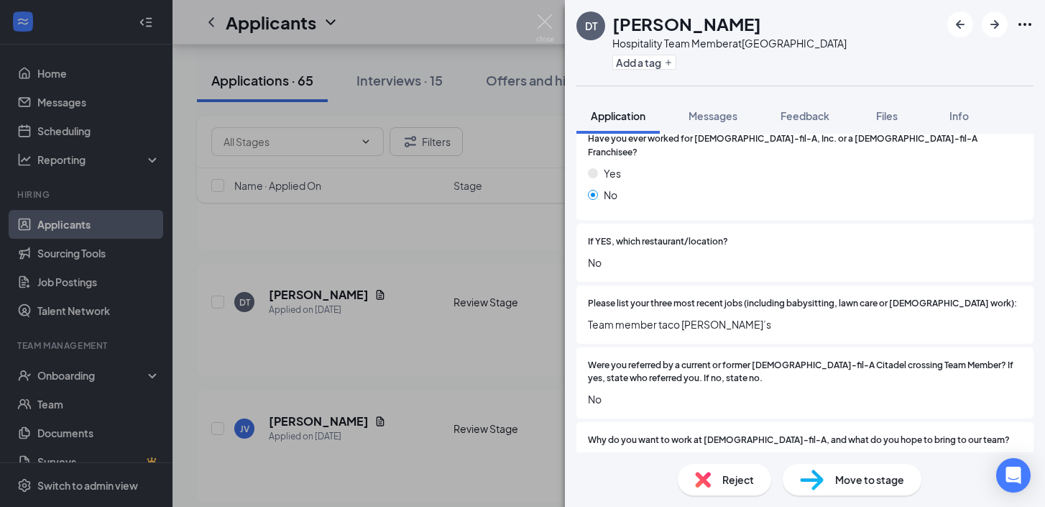
scroll to position [1091, 0]
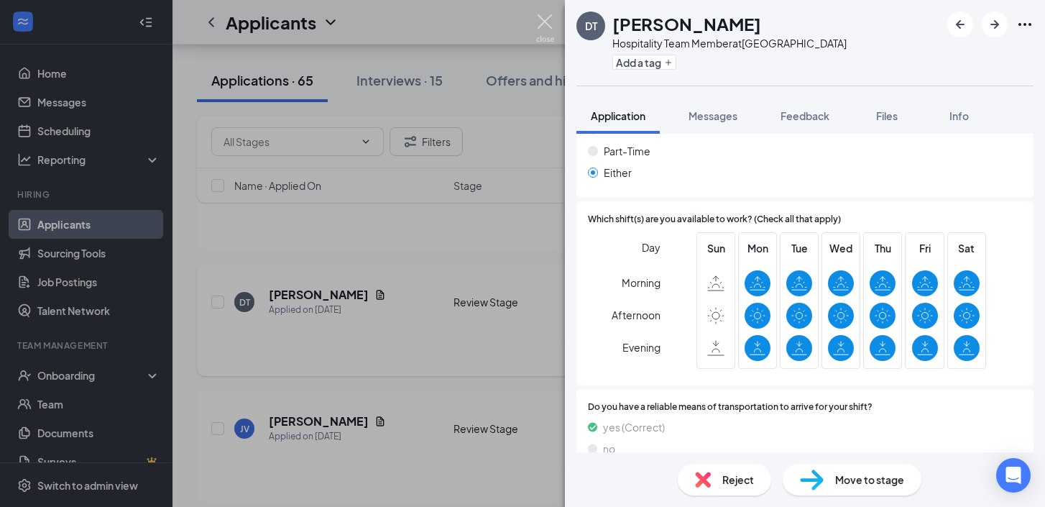
drag, startPoint x: 542, startPoint y: 20, endPoint x: 486, endPoint y: 277, distance: 262.5
click at [542, 19] on img at bounding box center [545, 28] width 18 height 28
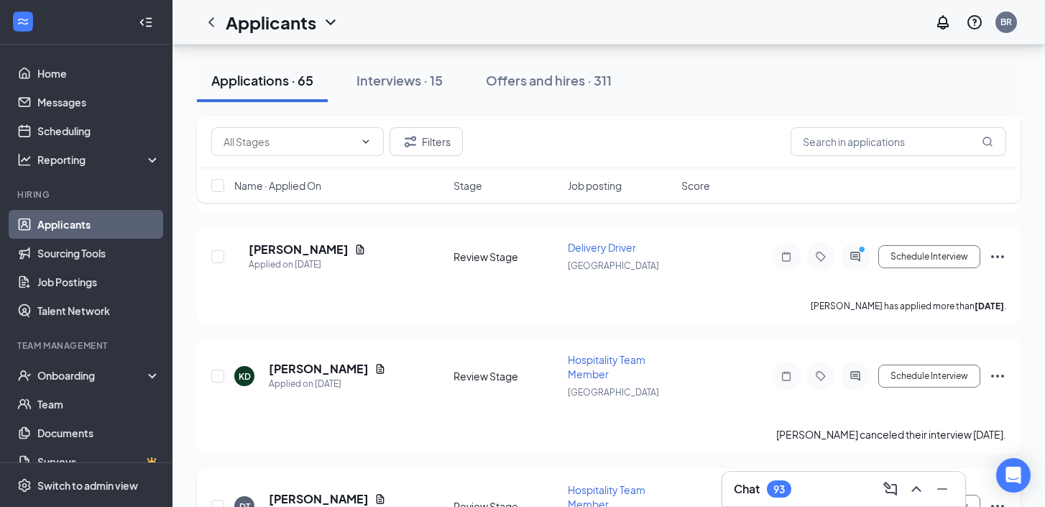
scroll to position [7098, 0]
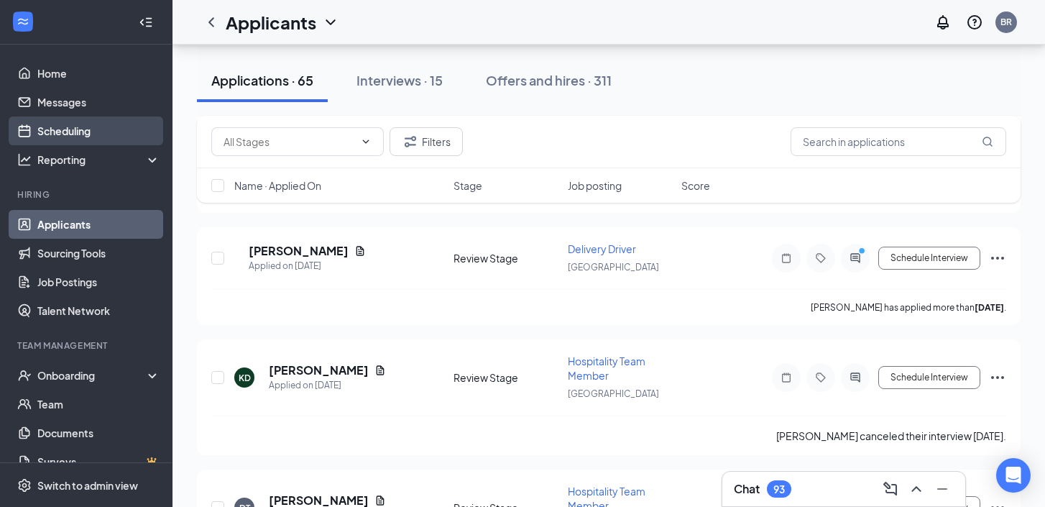
click at [65, 125] on link "Scheduling" at bounding box center [98, 130] width 123 height 29
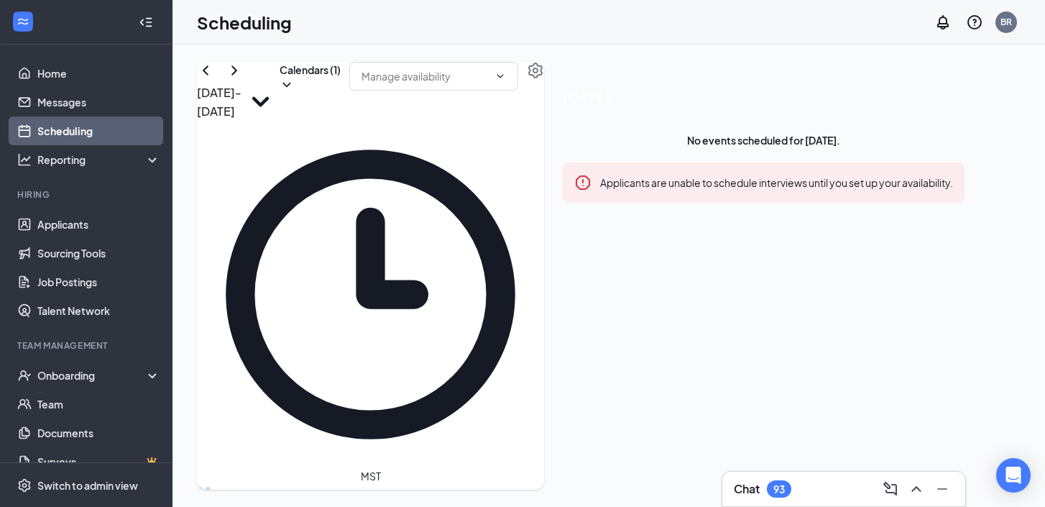
scroll to position [1322, 0]
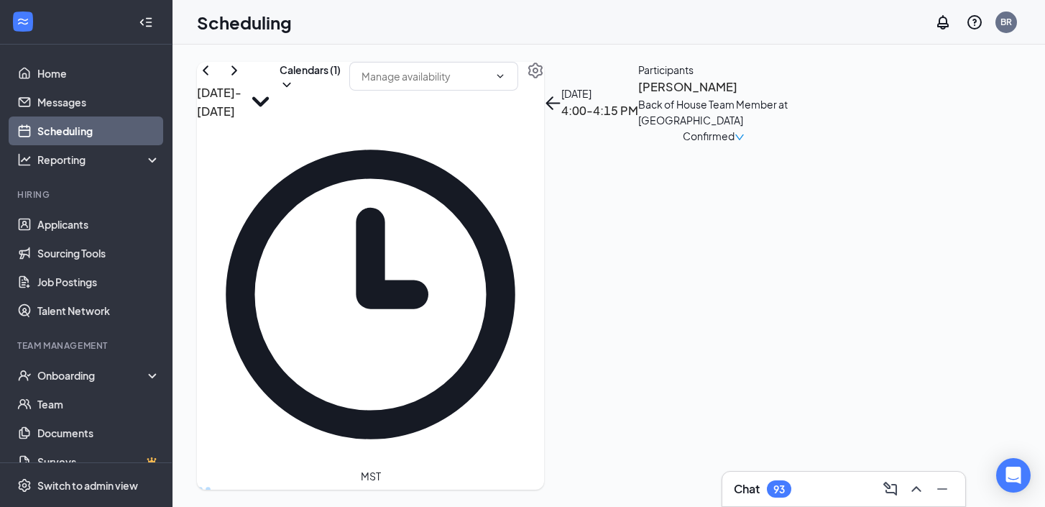
click at [96, 75] on link "Home" at bounding box center [98, 73] width 123 height 29
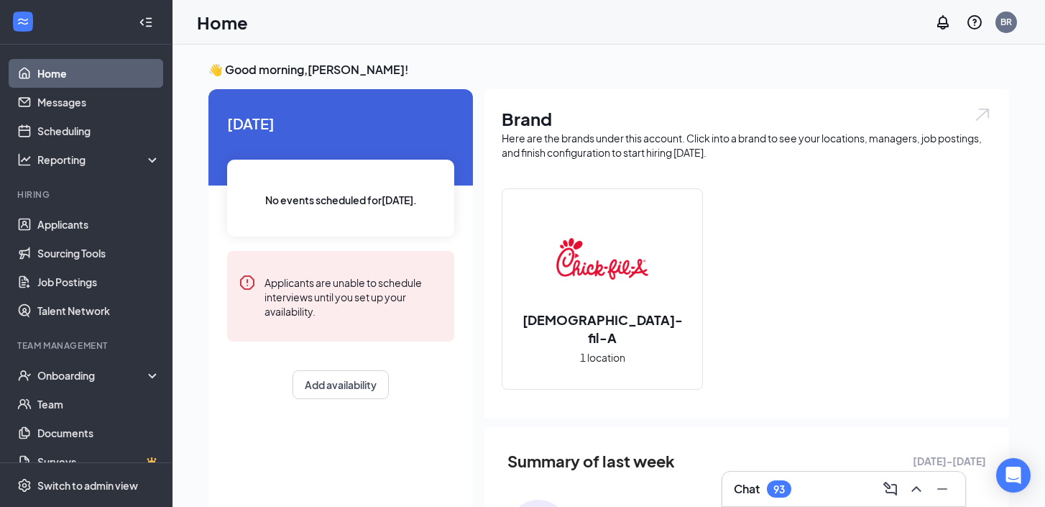
click at [445, 31] on div "Home BR" at bounding box center [608, 22] width 872 height 45
